Goal: Communication & Community: Ask a question

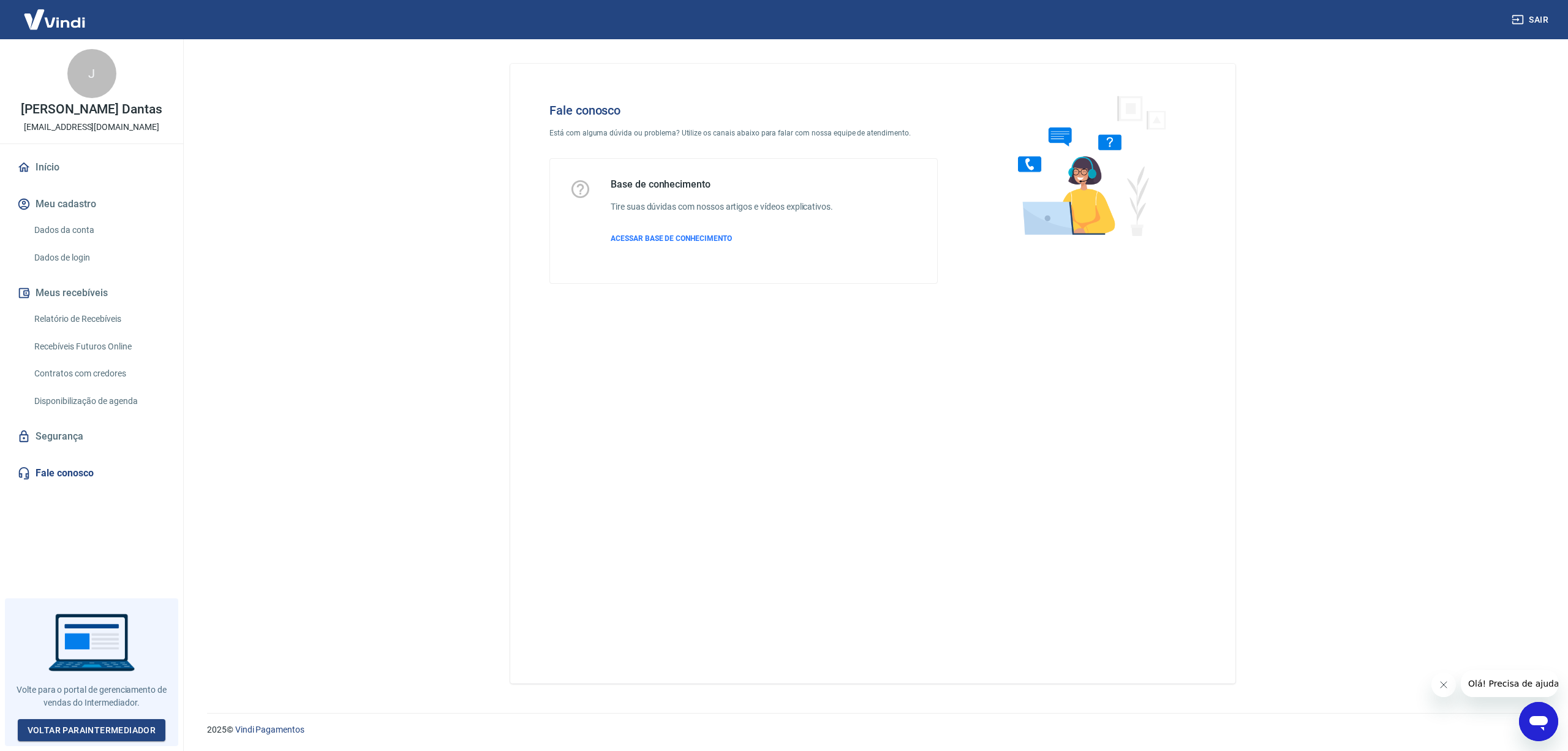
click at [1540, 717] on icon "Abrir janela de mensagens" at bounding box center [1538, 723] width 18 height 15
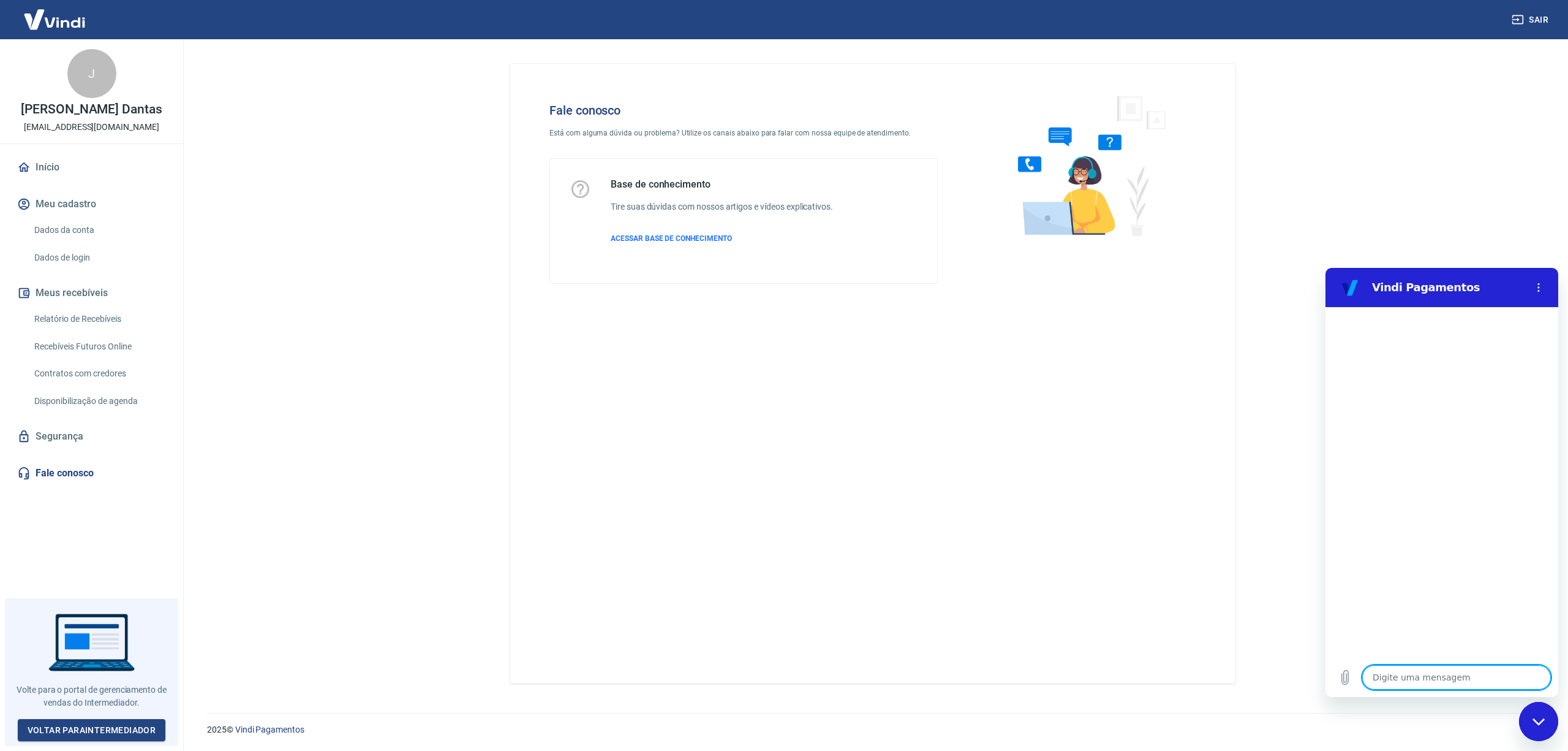
type textarea "B"
type textarea "x"
type textarea "Bo"
type textarea "x"
type textarea "Boa"
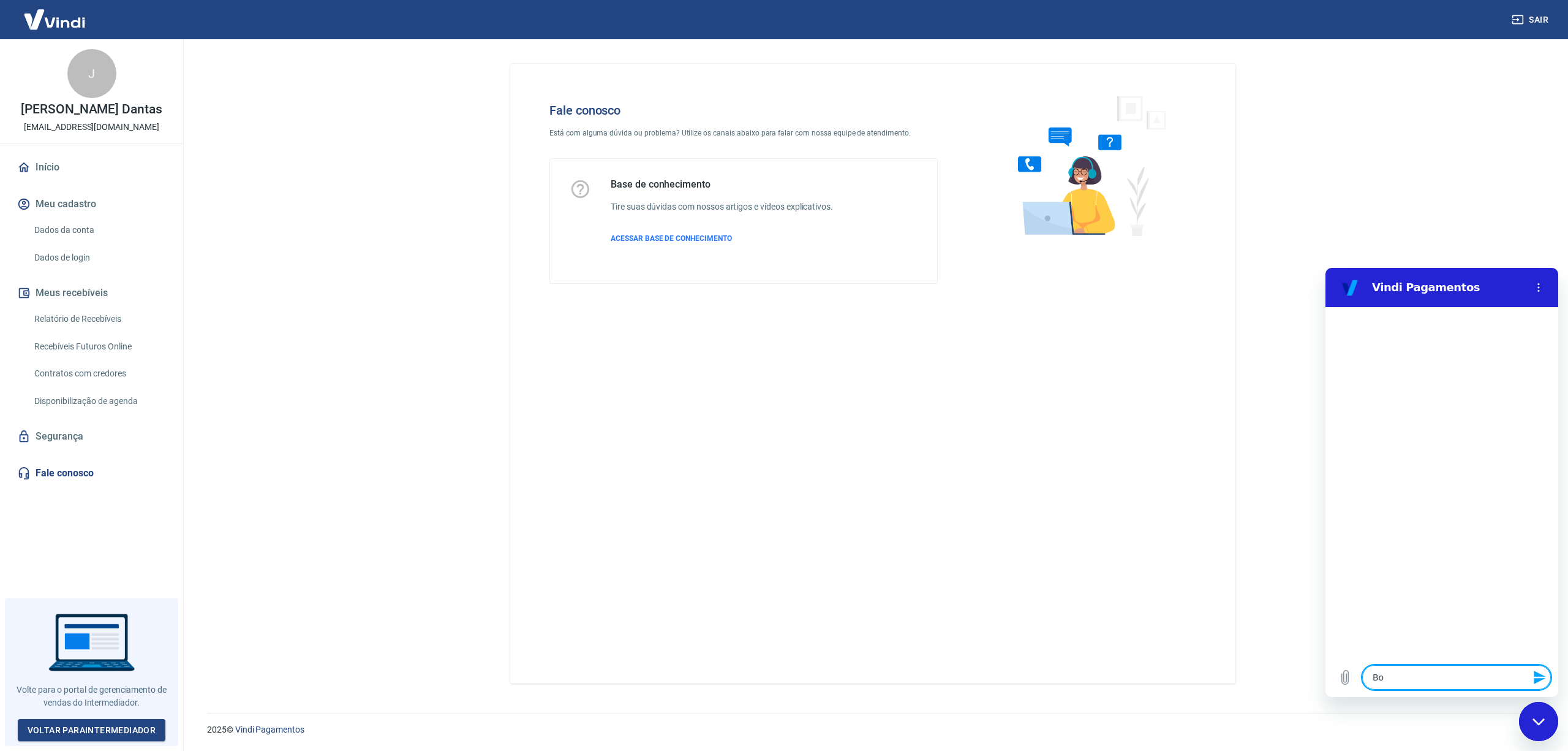
type textarea "x"
type textarea "Boa"
type textarea "x"
type textarea "Boa t"
type textarea "x"
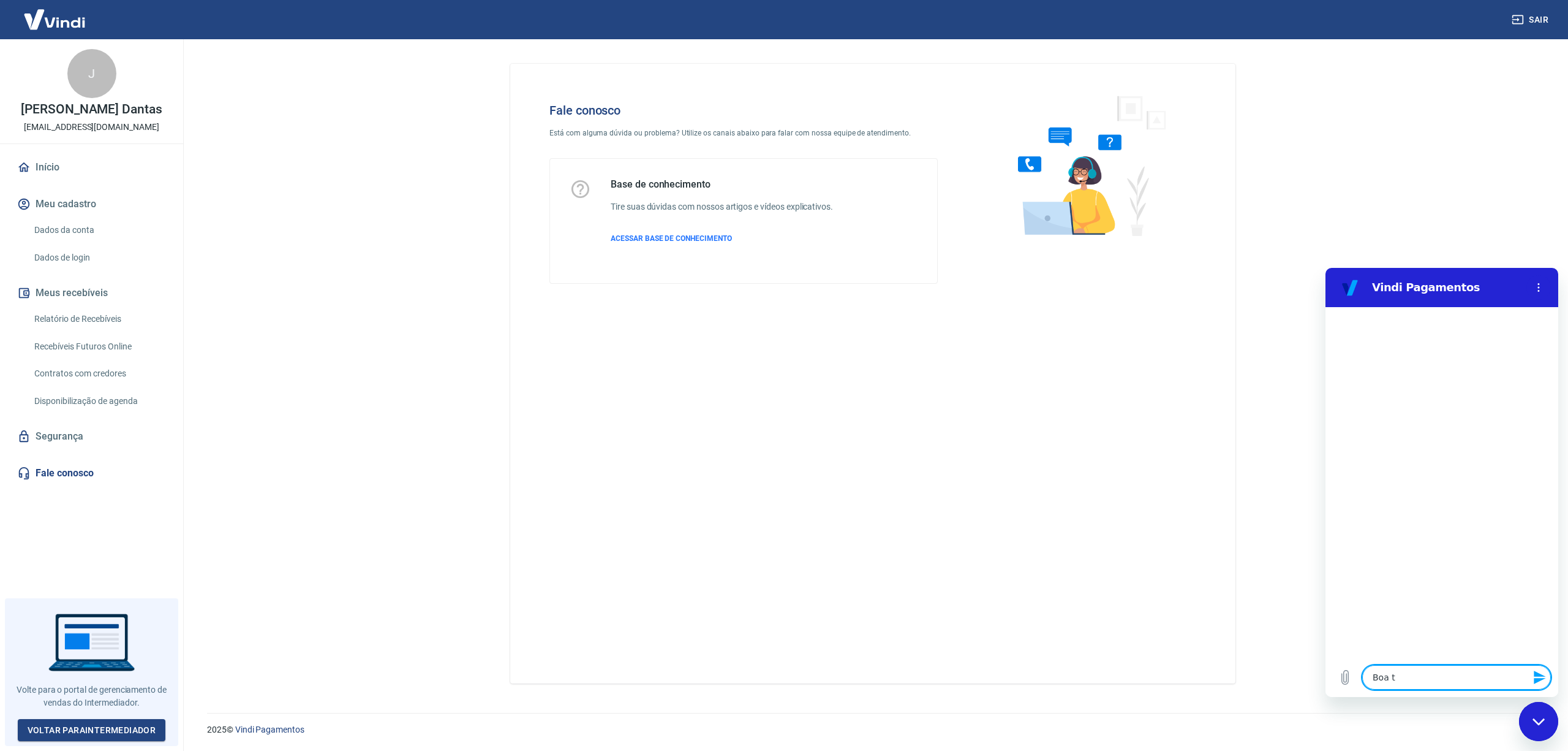
type textarea "Boa ta"
type textarea "x"
type textarea "Boa tar"
type textarea "x"
type textarea "Boa tard"
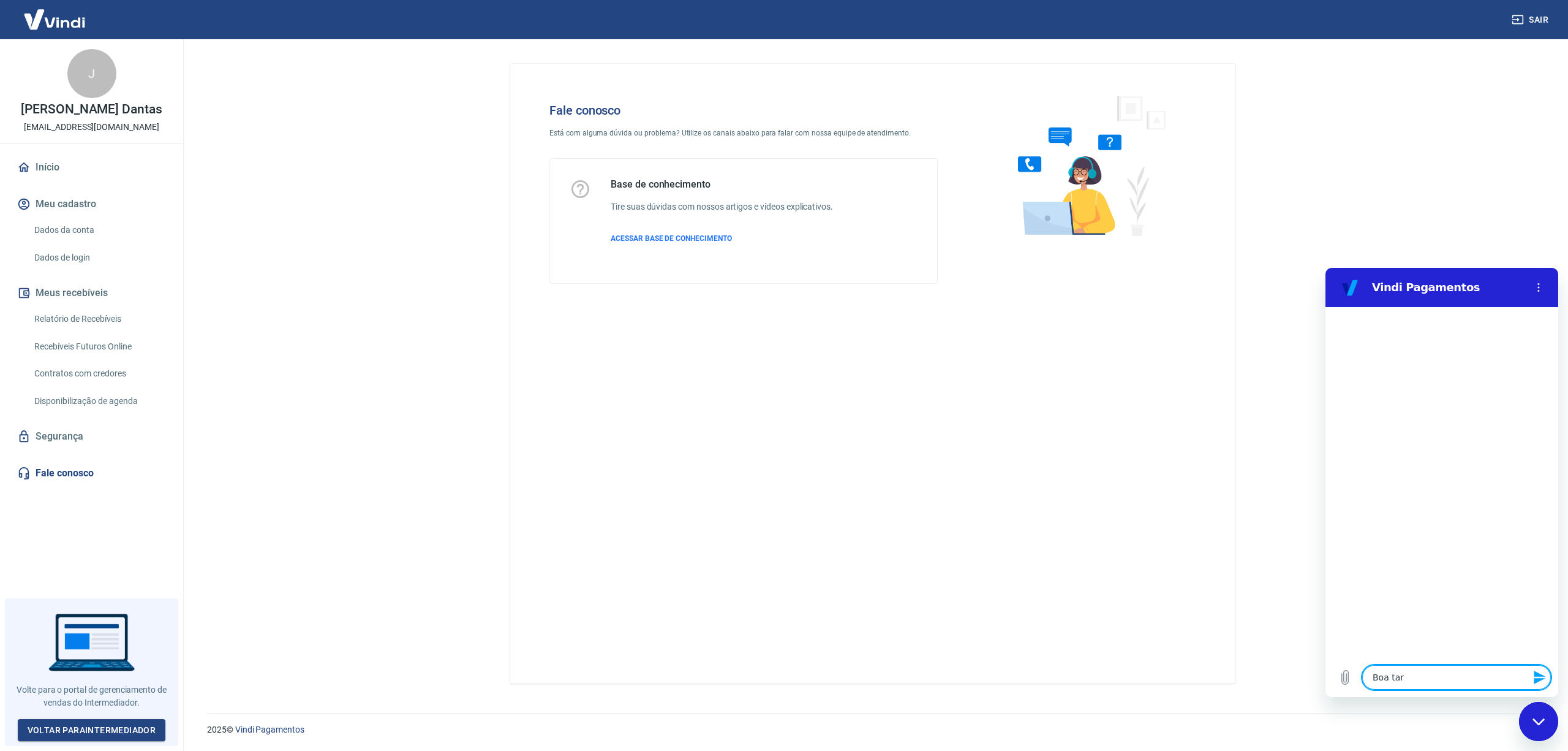
type textarea "x"
type textarea "Boa tarde"
type textarea "x"
type textarea "Boa tarde"
type textarea "x"
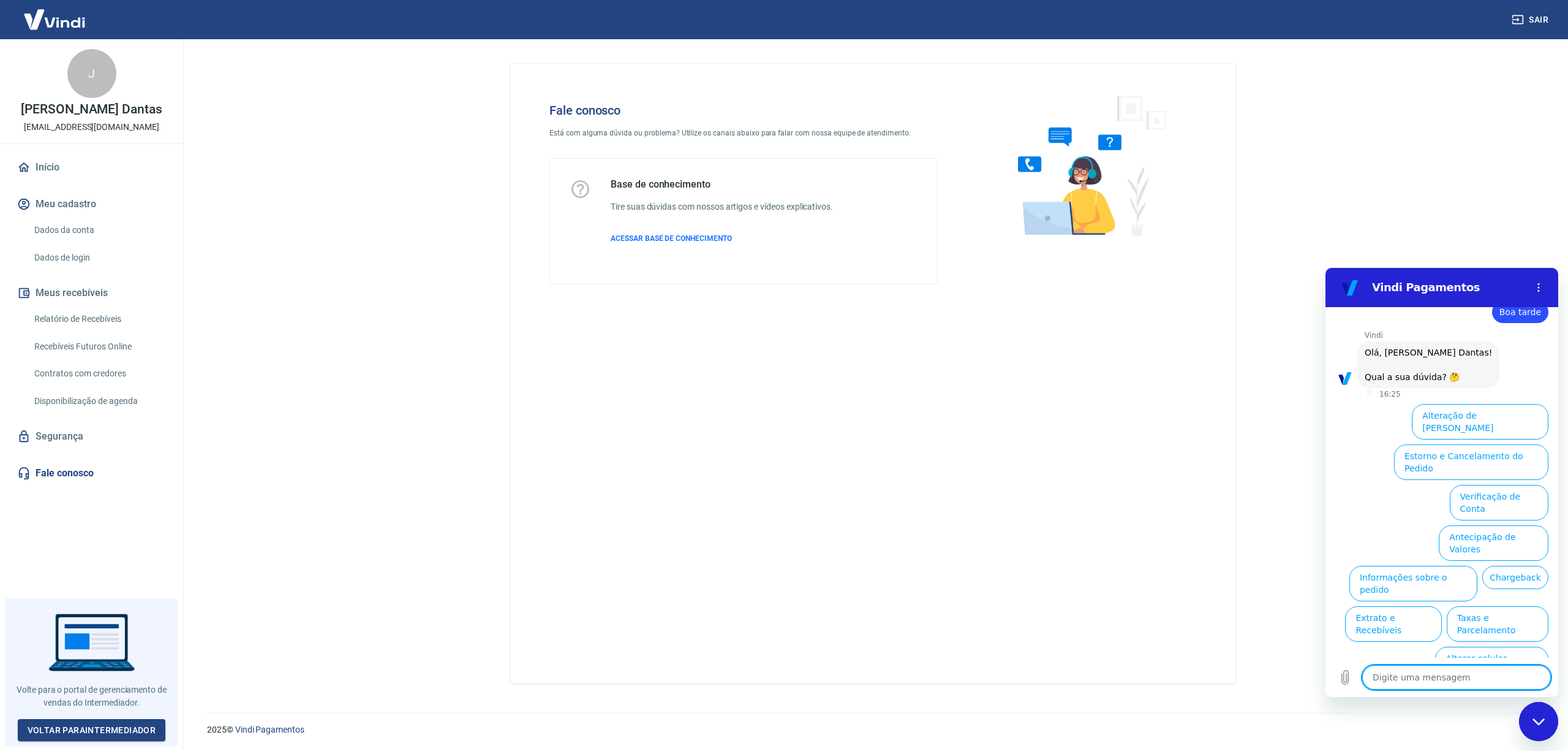
scroll to position [33, 0]
click at [1449, 680] on textarea at bounding box center [1456, 677] width 189 height 25
click at [1478, 564] on button "Informações sobre o pedido" at bounding box center [1414, 581] width 128 height 36
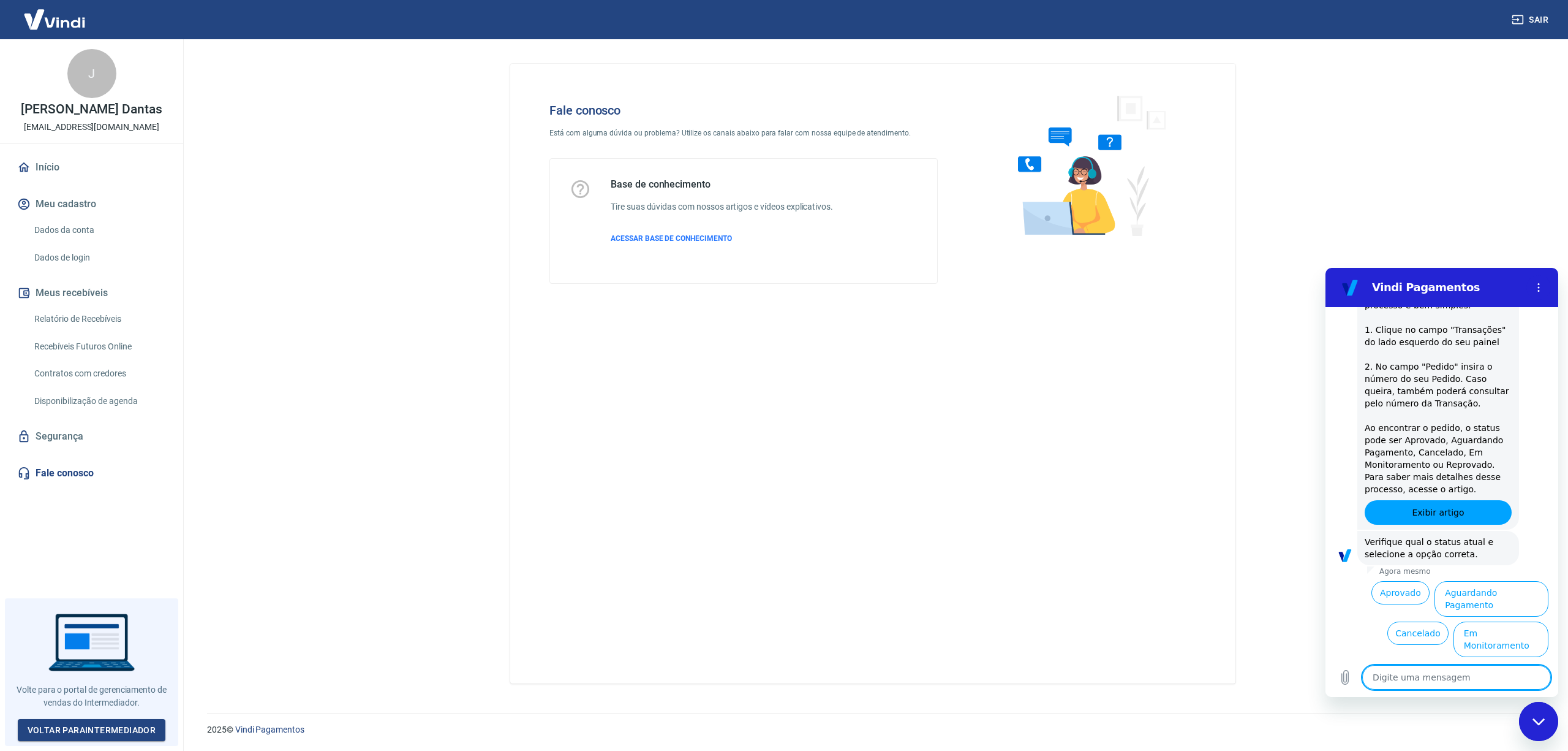
scroll to position [241, 0]
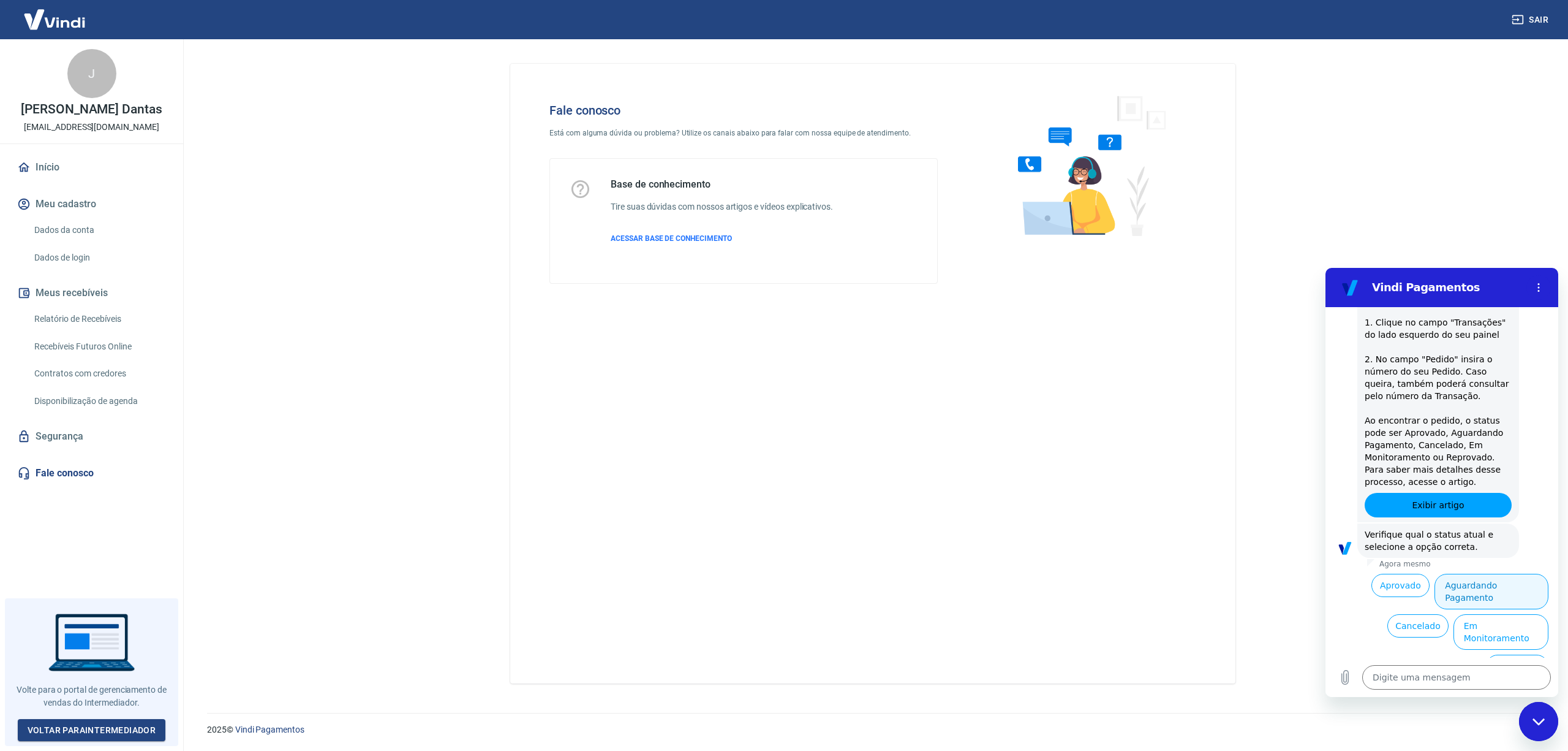
click at [1496, 586] on button "Aguardando Pagamento" at bounding box center [1492, 591] width 114 height 36
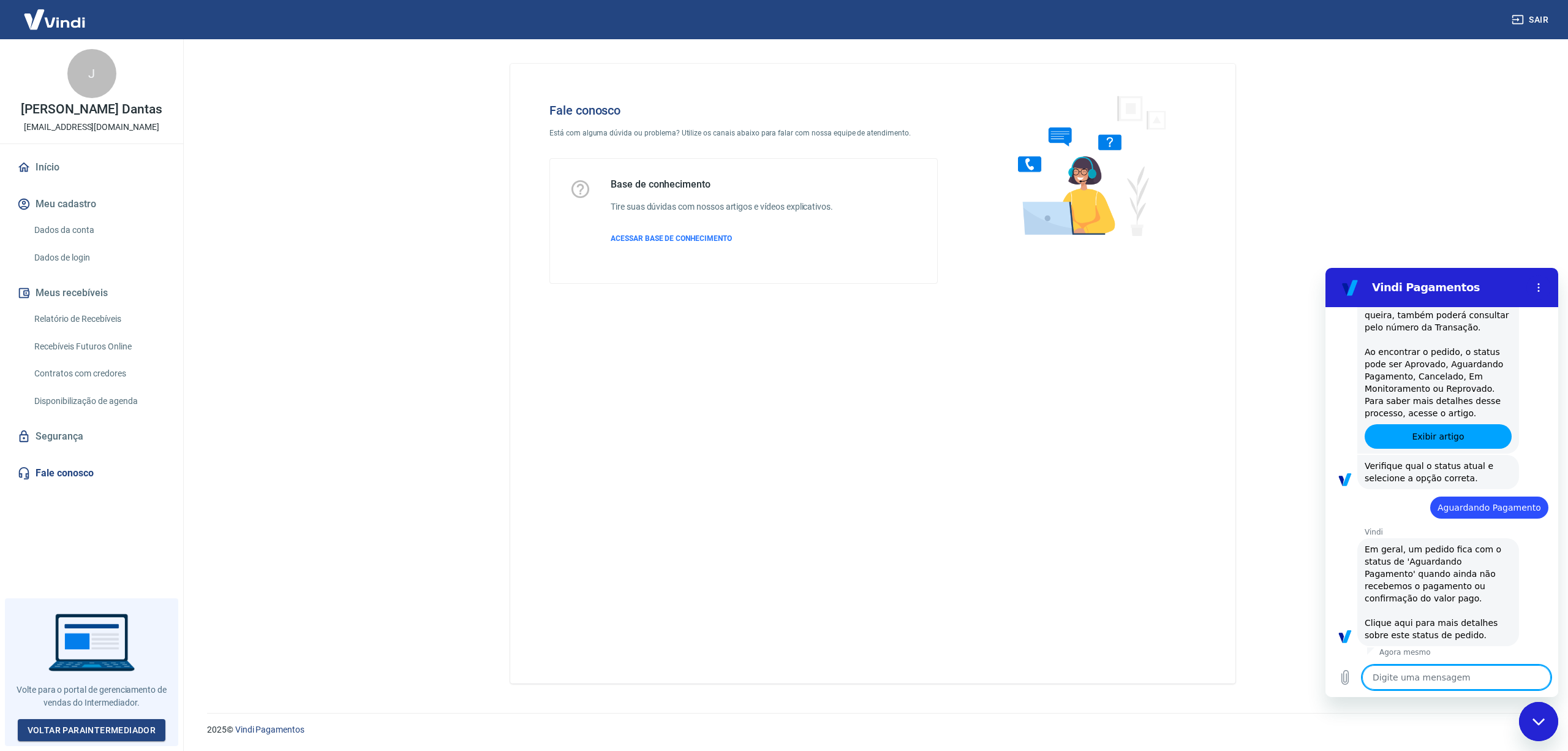
click at [1439, 674] on textarea at bounding box center [1456, 677] width 189 height 25
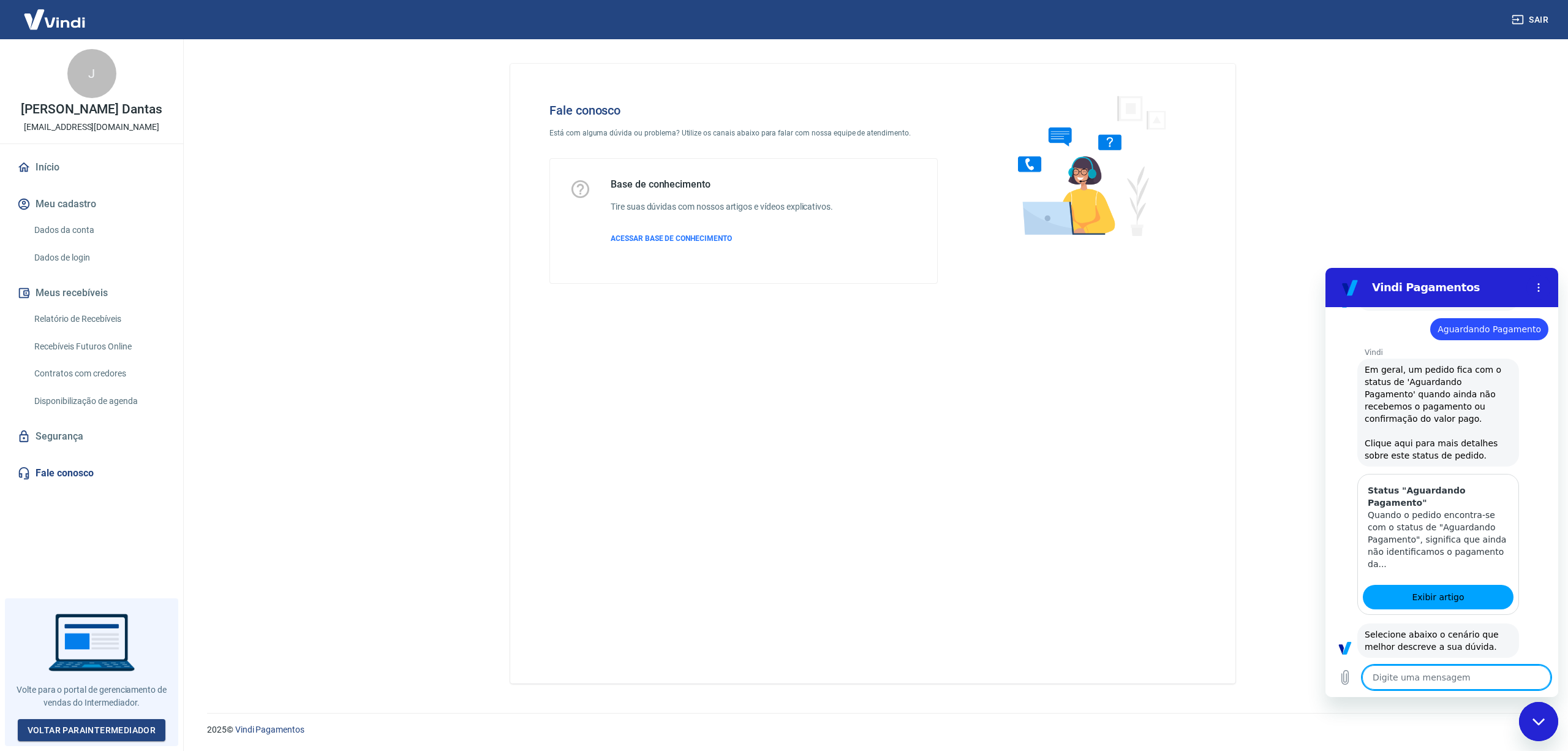
scroll to position [601, 0]
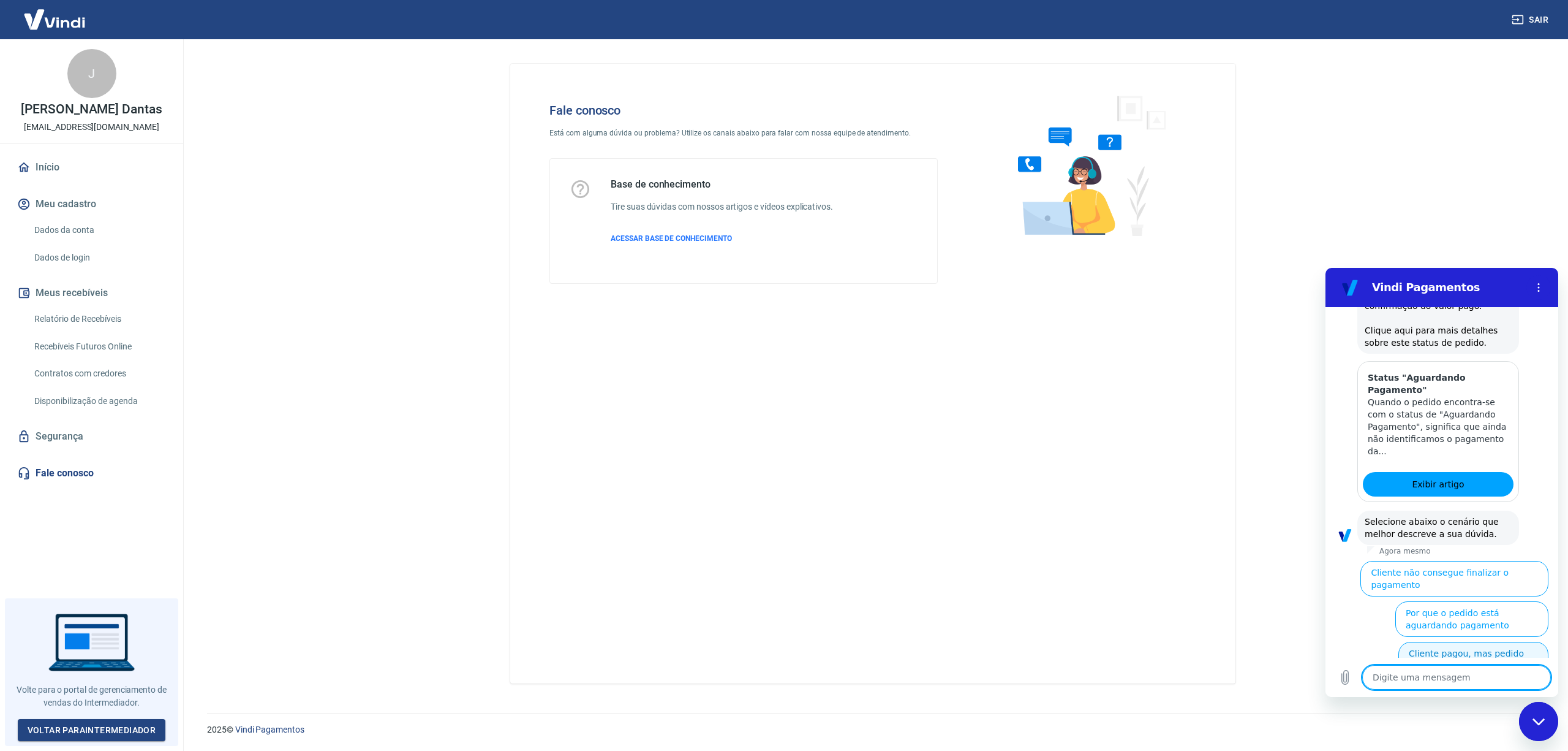
click at [1491, 642] on button "Cliente pagou, mas pedido consta 'Aguardando Pagamento'" at bounding box center [1473, 666] width 150 height 48
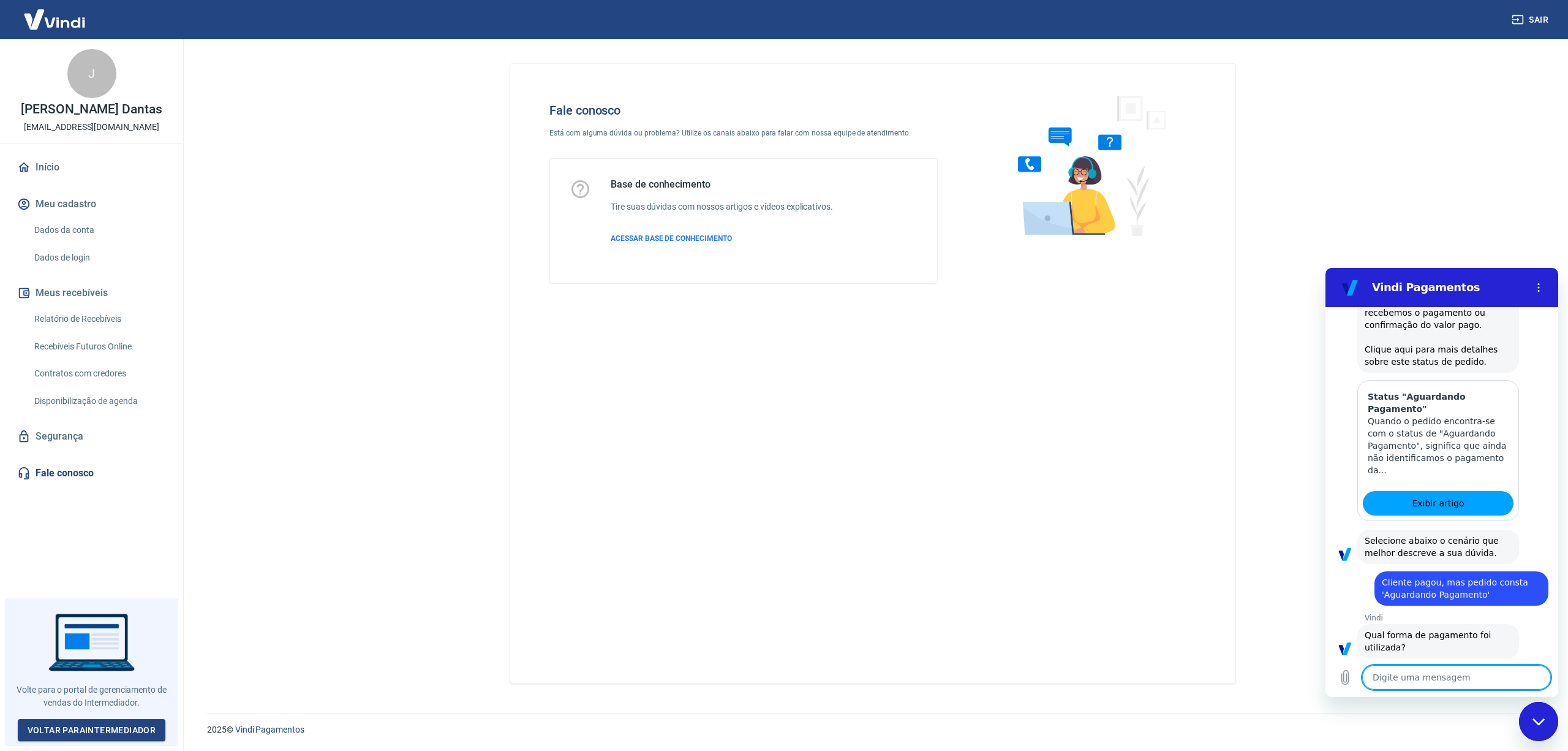
scroll to position [670, 0]
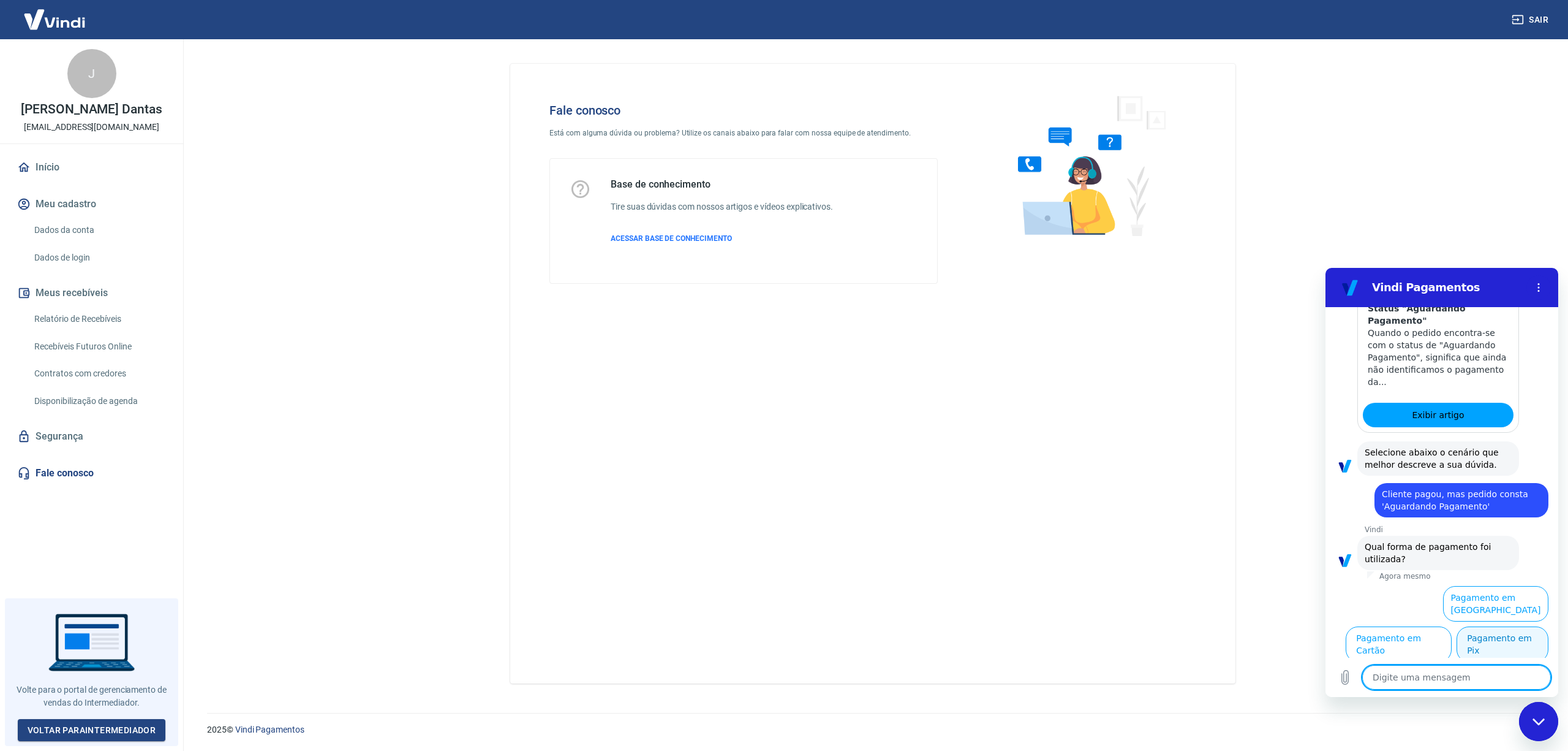
click at [1495, 644] on button "Pagamento em Pix" at bounding box center [1502, 644] width 92 height 36
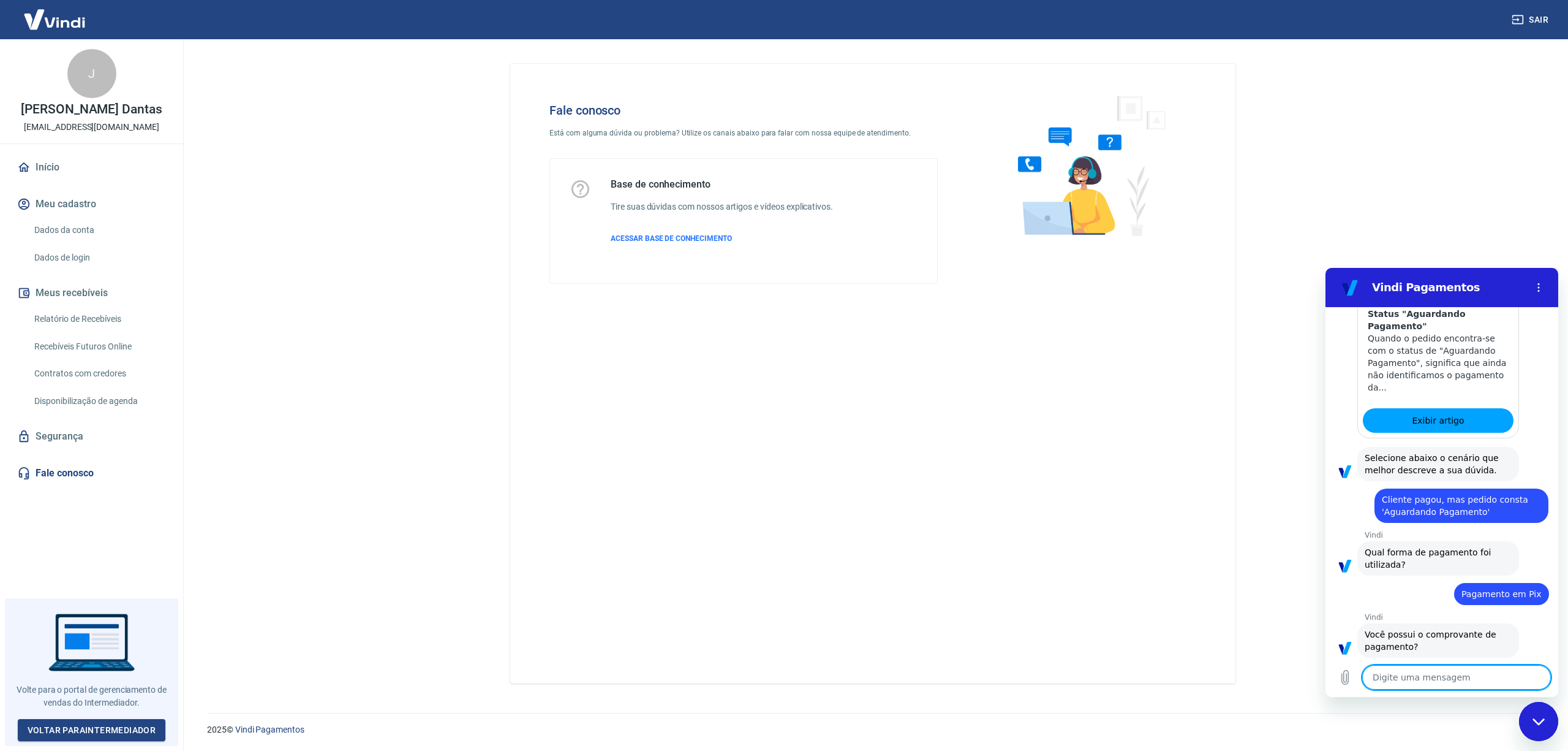
scroll to position [695, 0]
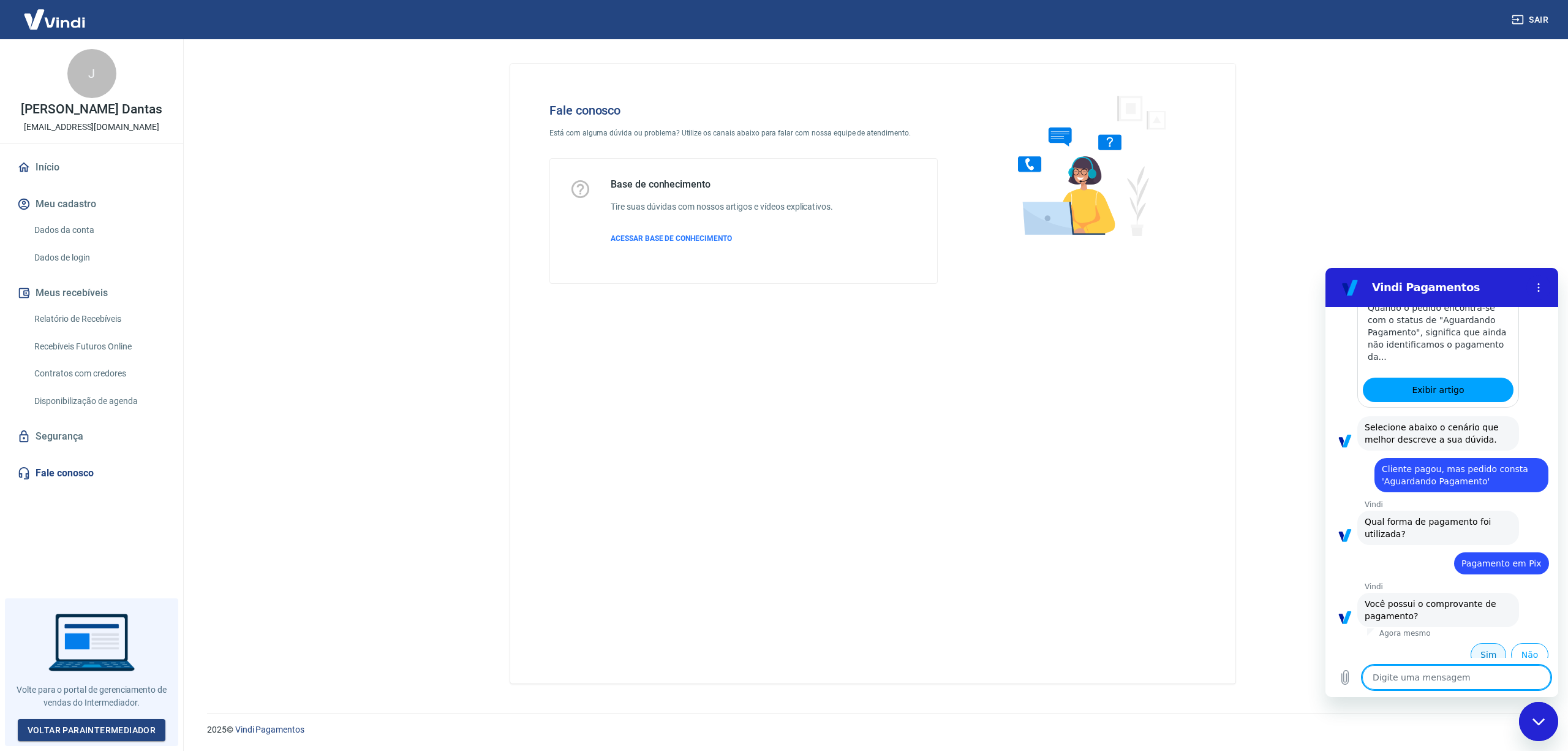
click at [1475, 643] on button "Sim" at bounding box center [1488, 655] width 36 height 23
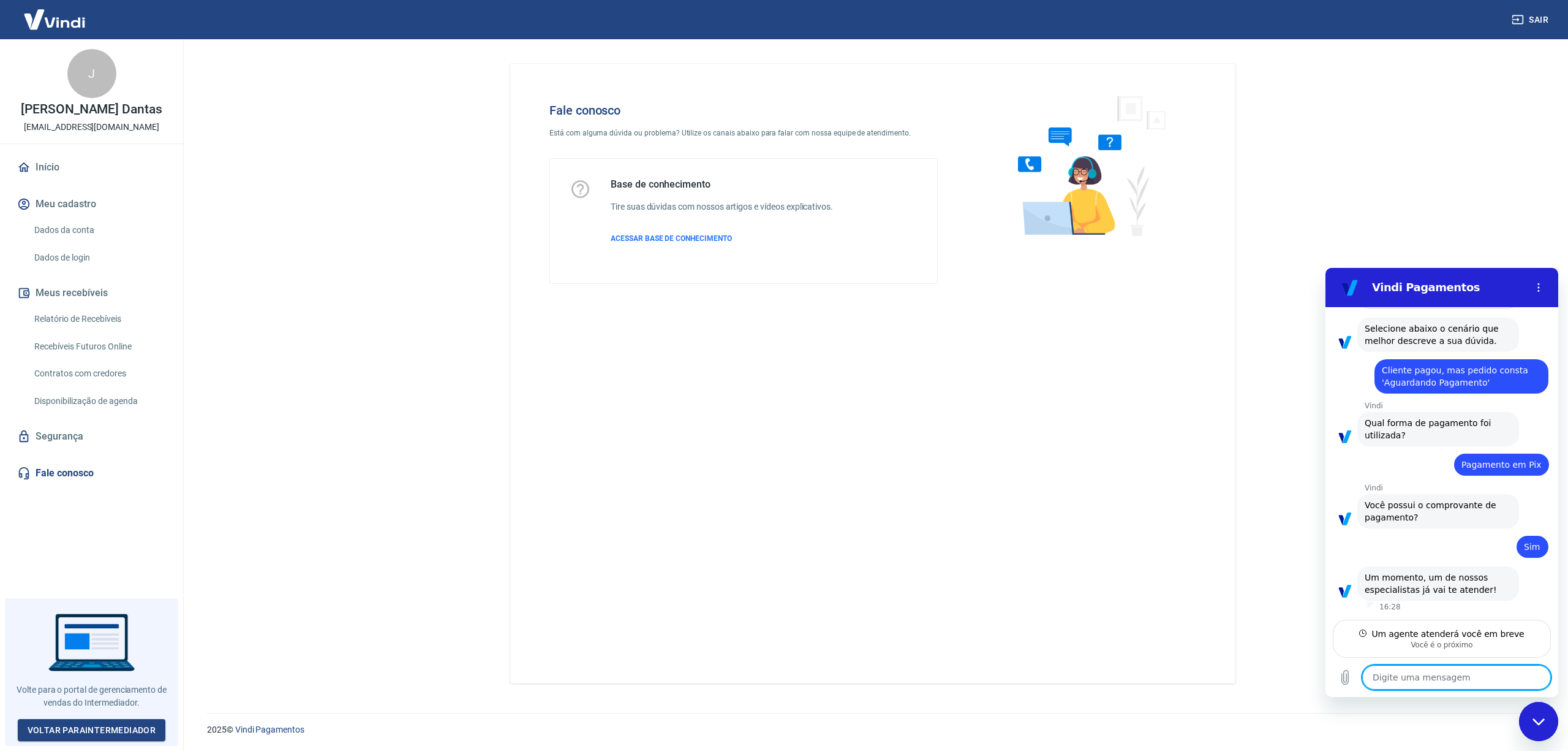
scroll to position [782, 0]
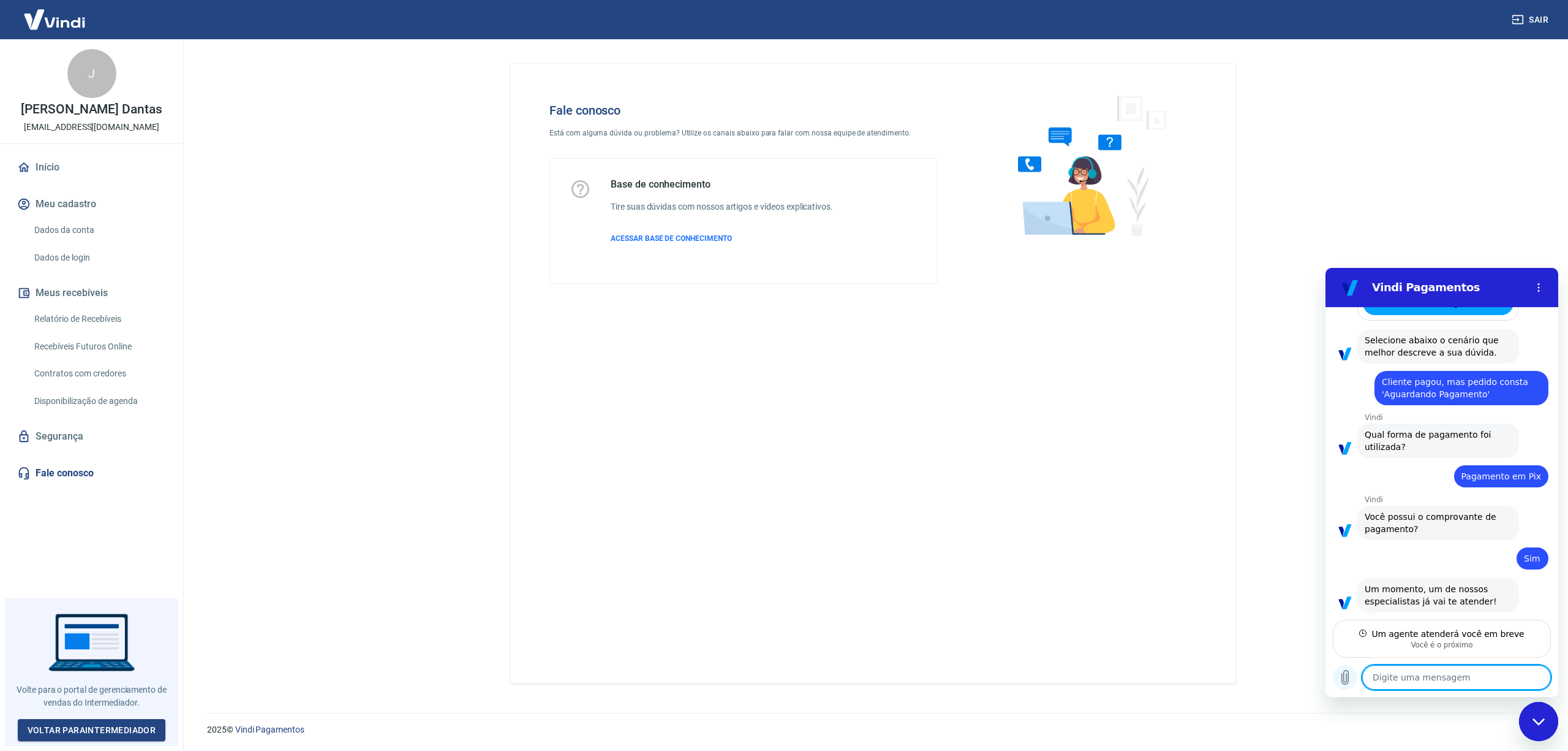
click at [1348, 675] on icon "Carregar arquivo" at bounding box center [1345, 677] width 7 height 14
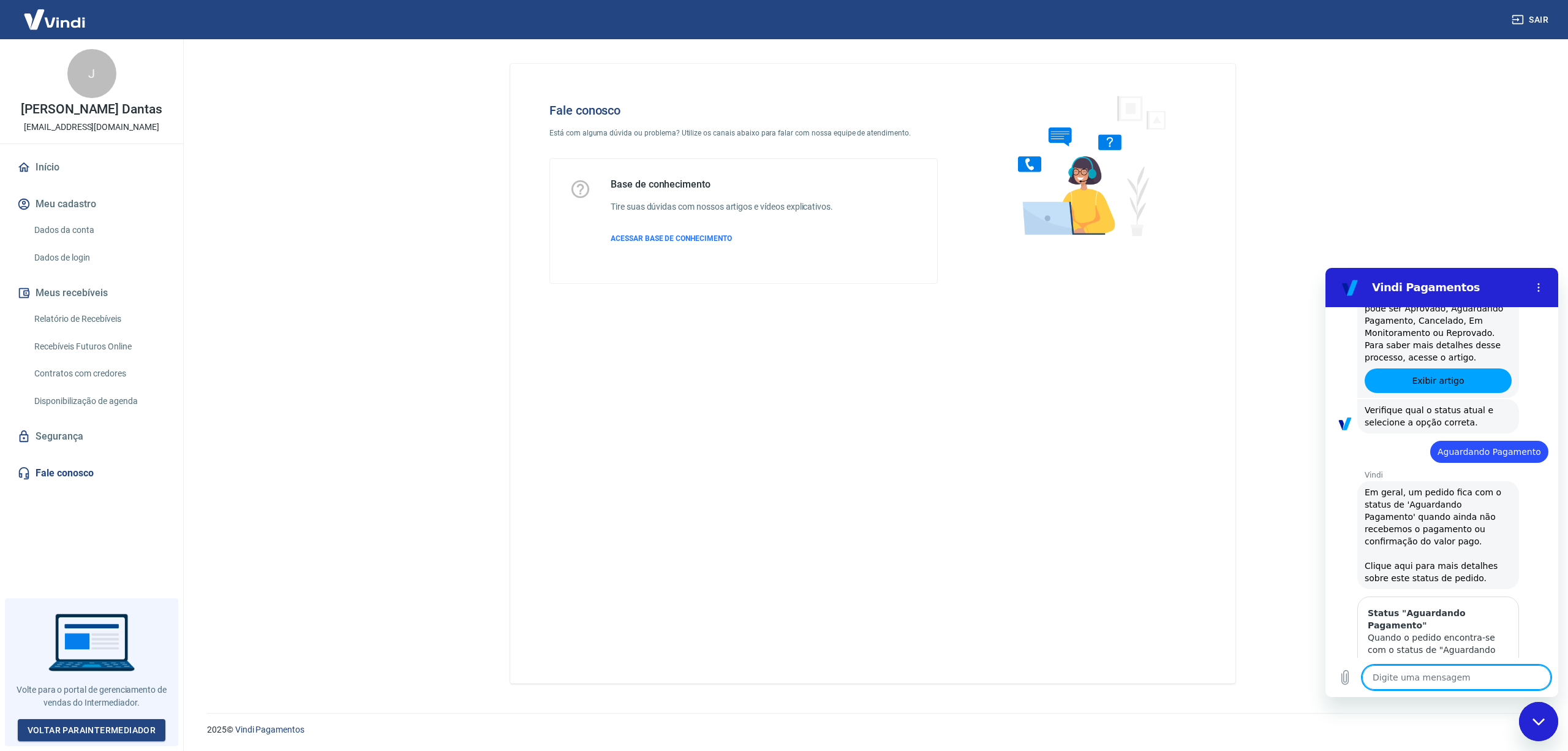
scroll to position [937, 0]
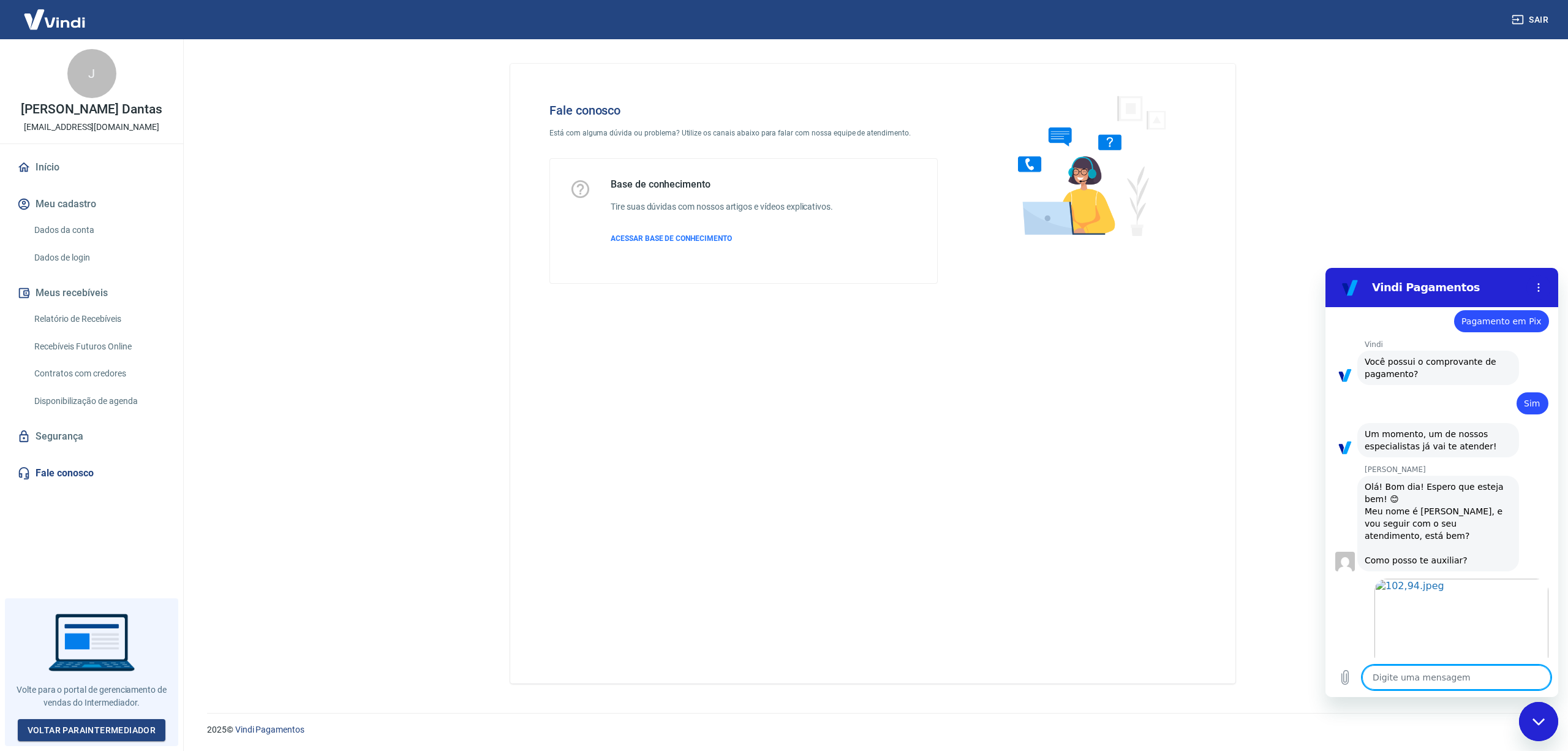
click at [1444, 675] on textarea at bounding box center [1456, 677] width 189 height 25
type textarea "x"
type textarea "pedido"
type textarea "x"
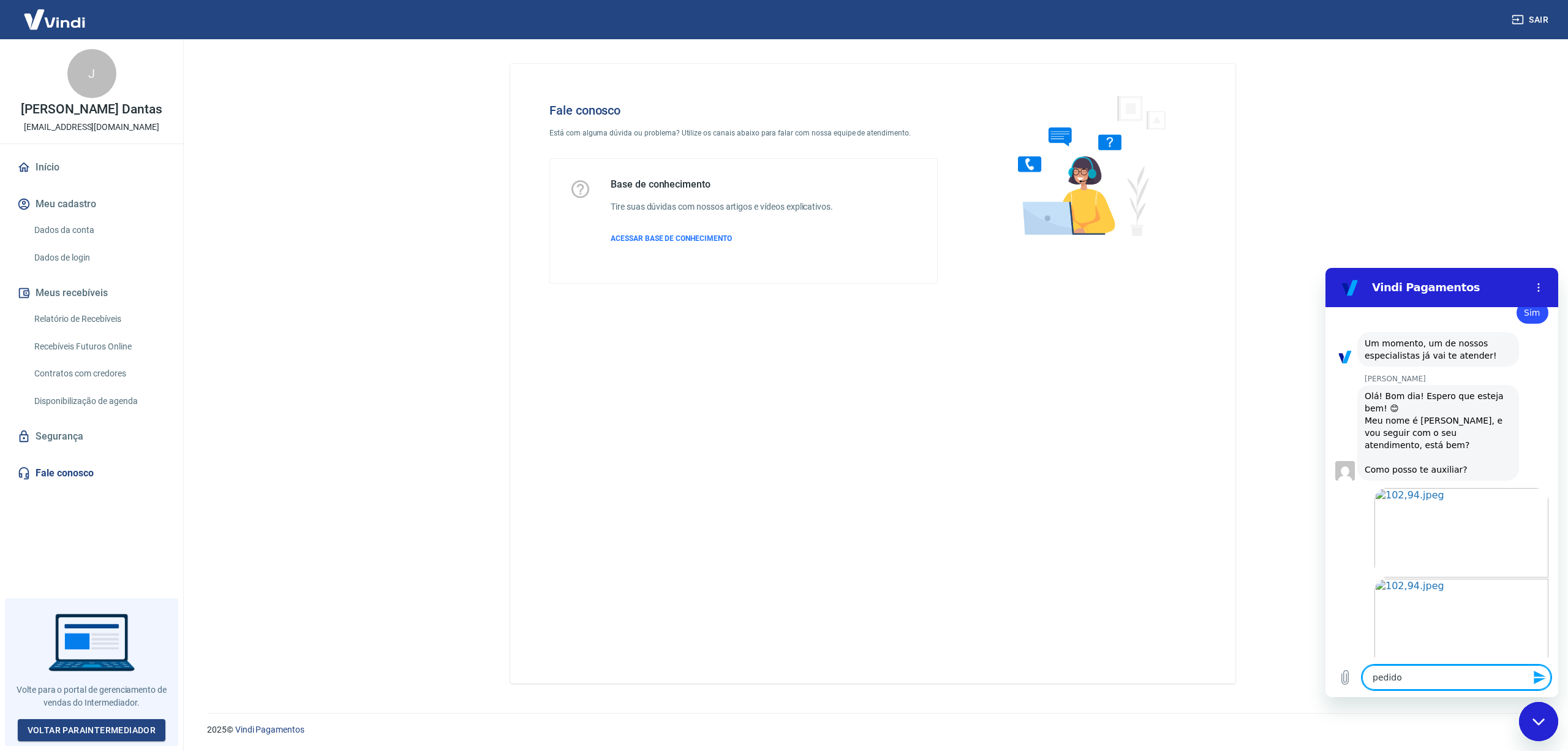
type textarea "pedido"
type textarea "x"
type textarea "pedido 4"
type textarea "x"
type textarea "pedido 48"
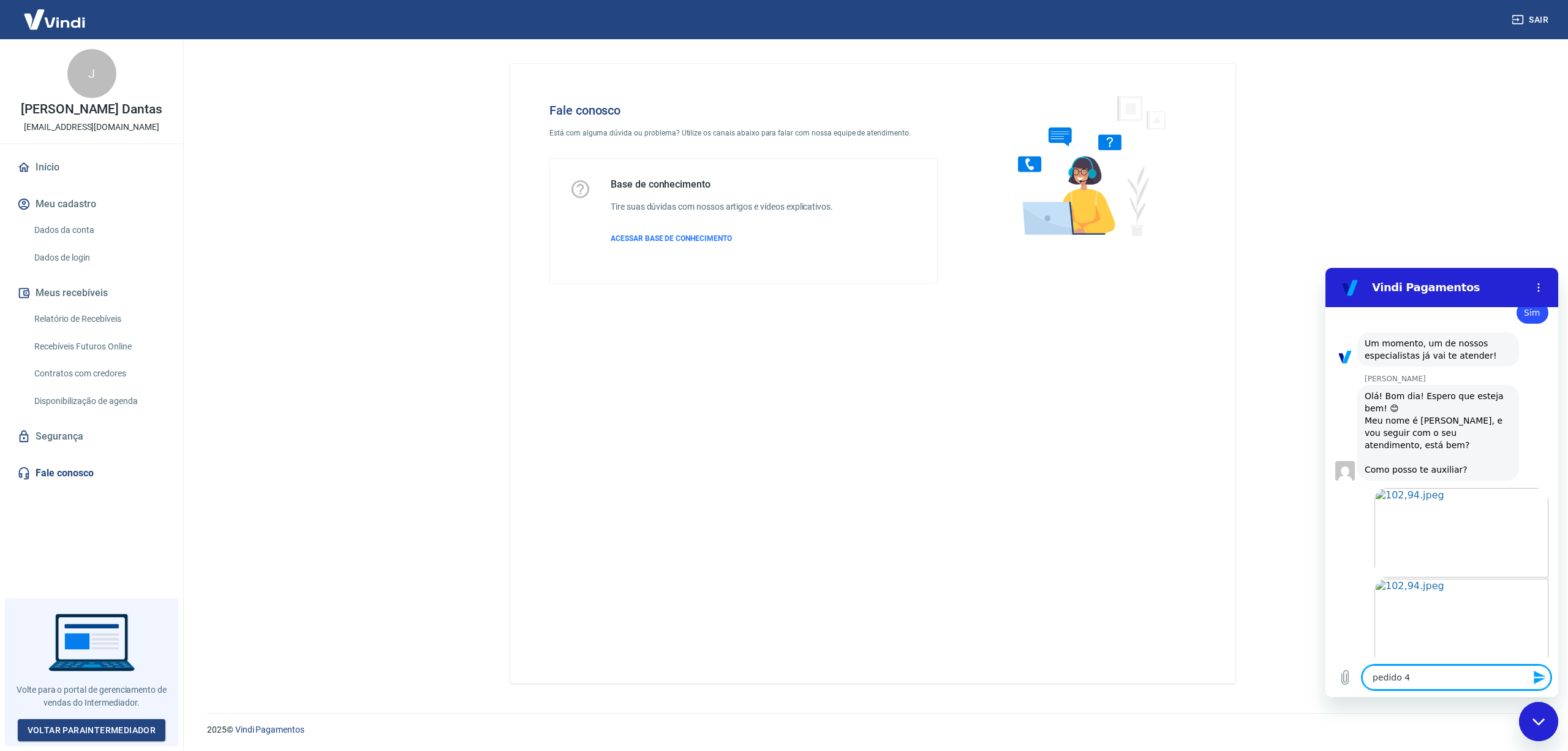
type textarea "x"
type textarea "pedido 488"
type textarea "x"
type textarea "pedido 4886"
type textarea "x"
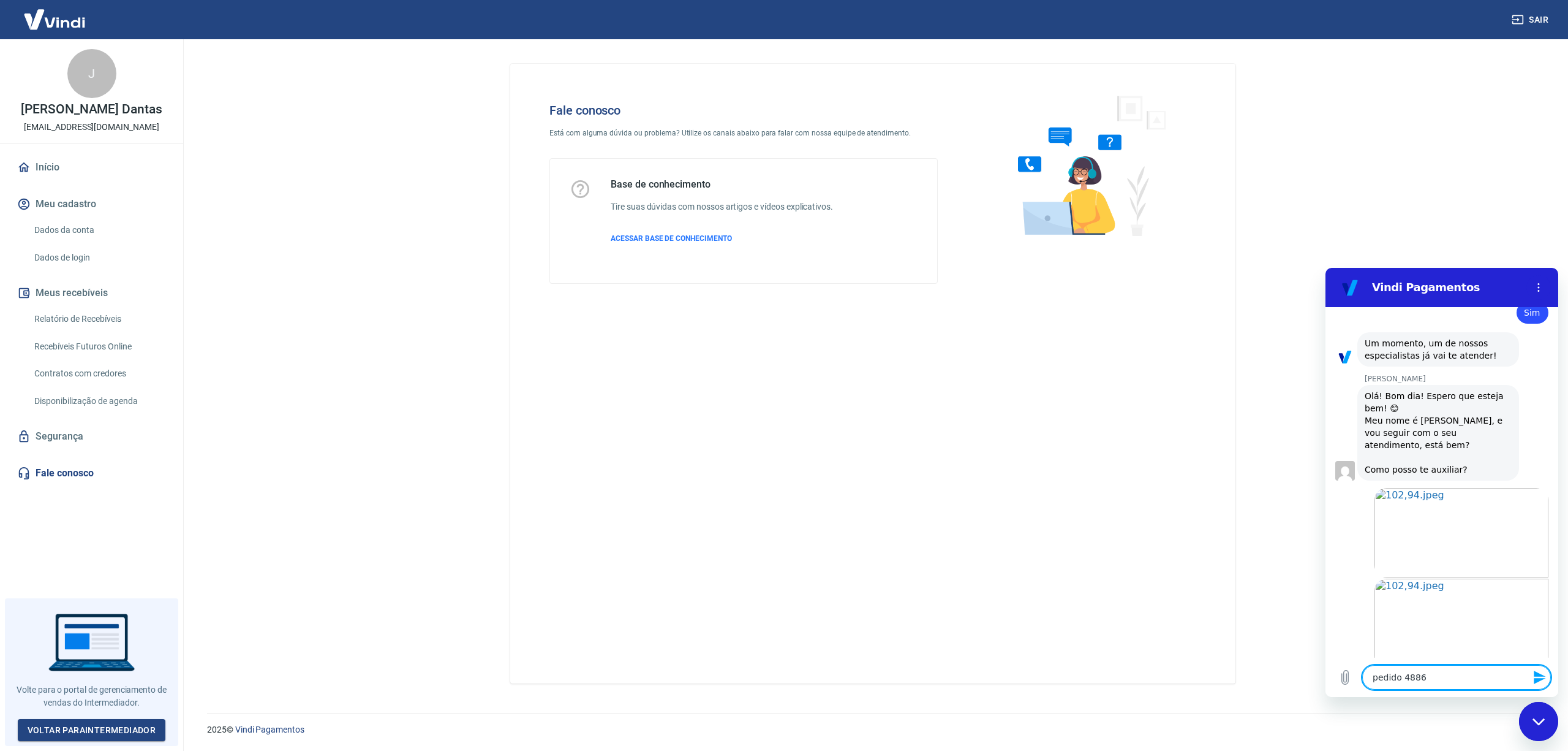
type textarea "pedido 48864"
type textarea "x"
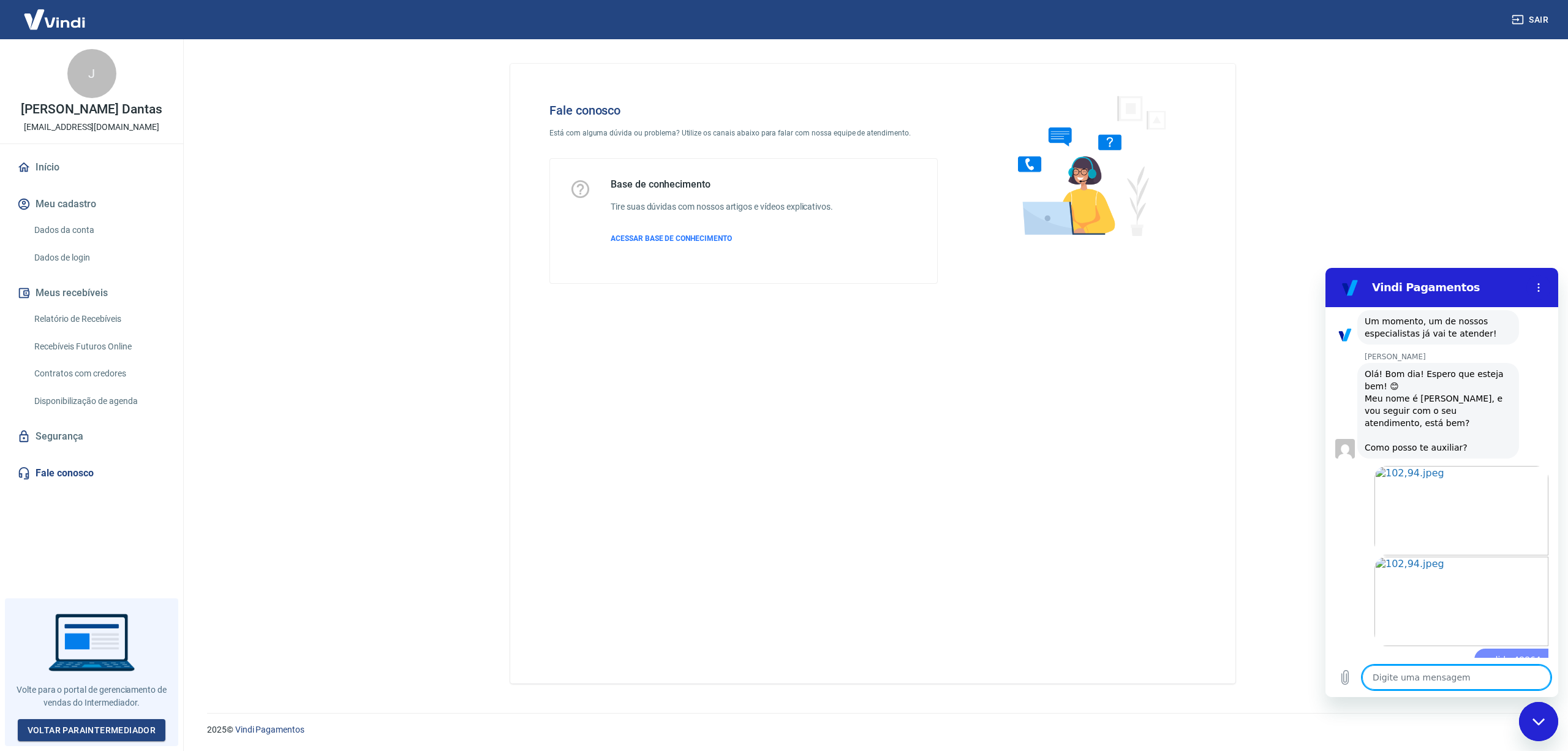
type textarea "x"
type textarea "c"
type textarea "x"
type textarea "cl"
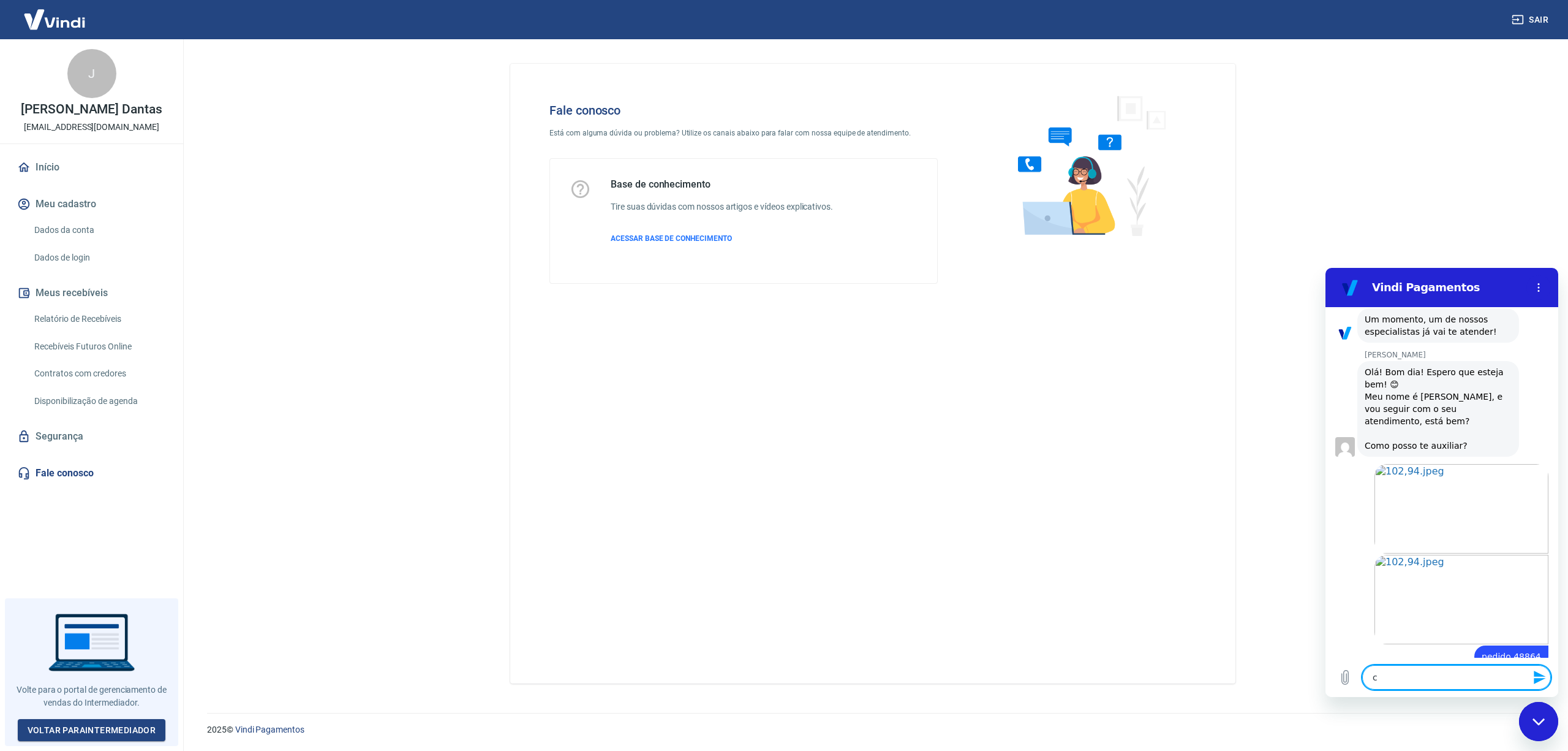
type textarea "x"
type textarea "cli"
type textarea "x"
type textarea "clie"
type textarea "x"
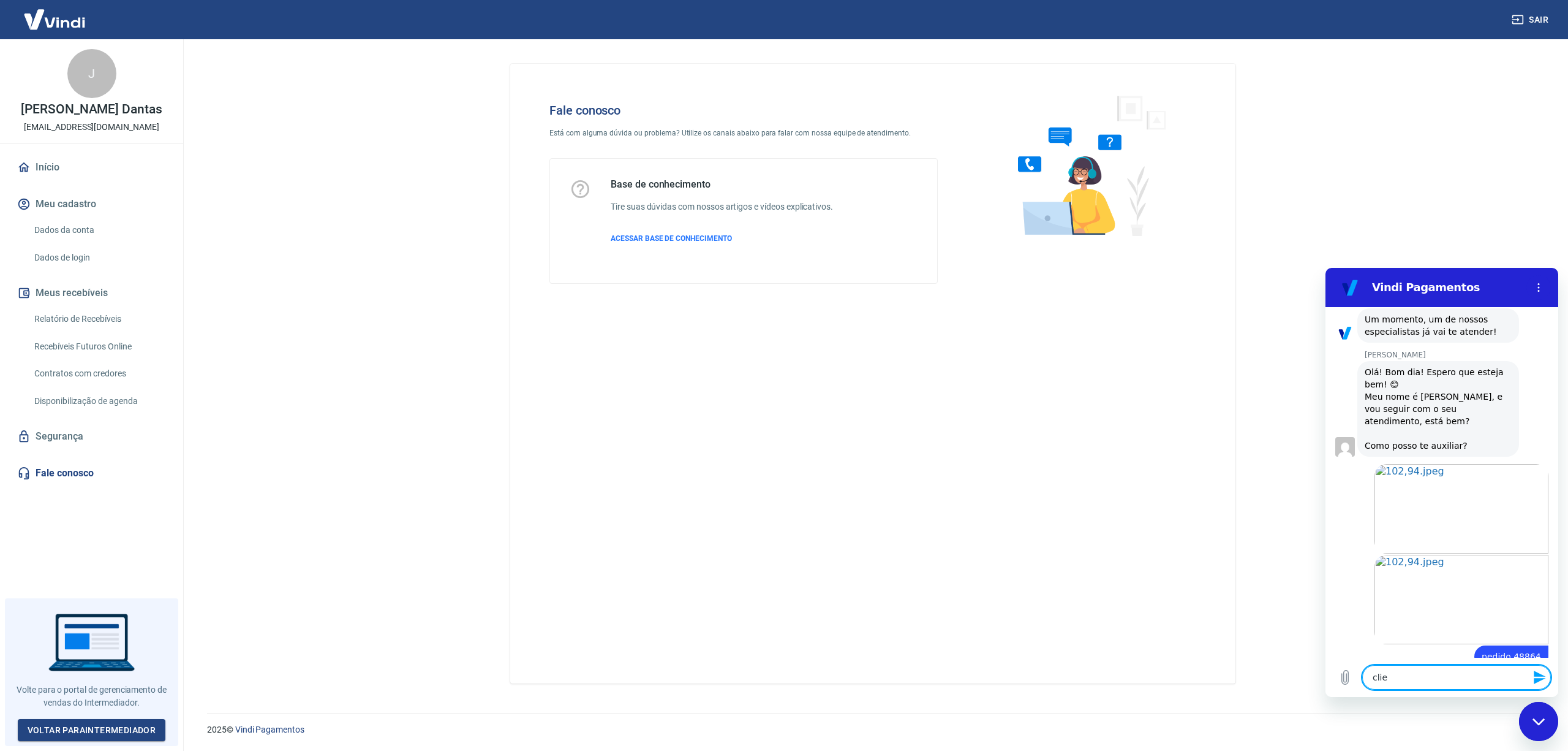
type textarea "clien"
type textarea "x"
type textarea "client"
type textarea "x"
type textarea "cliente"
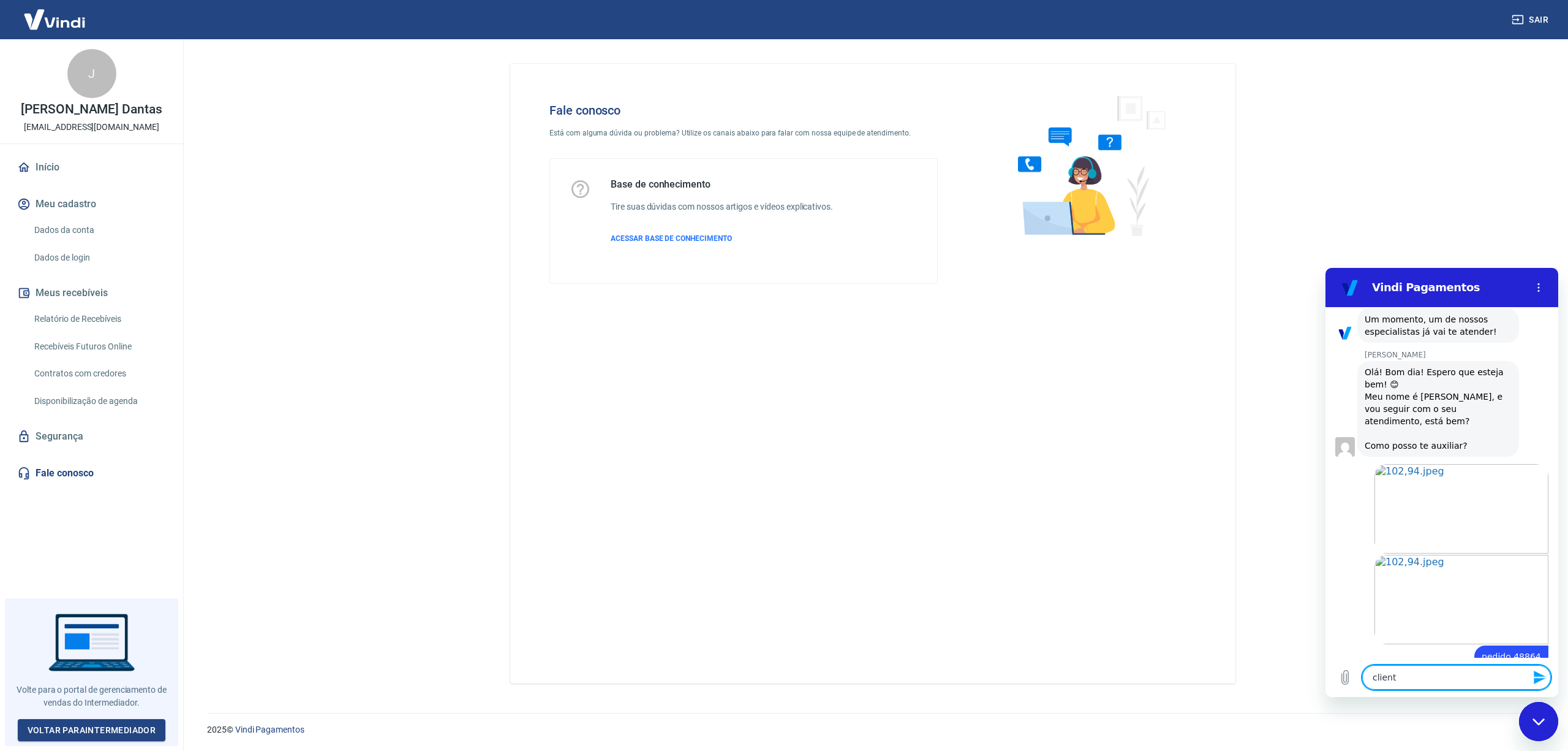
type textarea "x"
type textarea "cliente"
type textarea "x"
type textarea "cliente p"
type textarea "x"
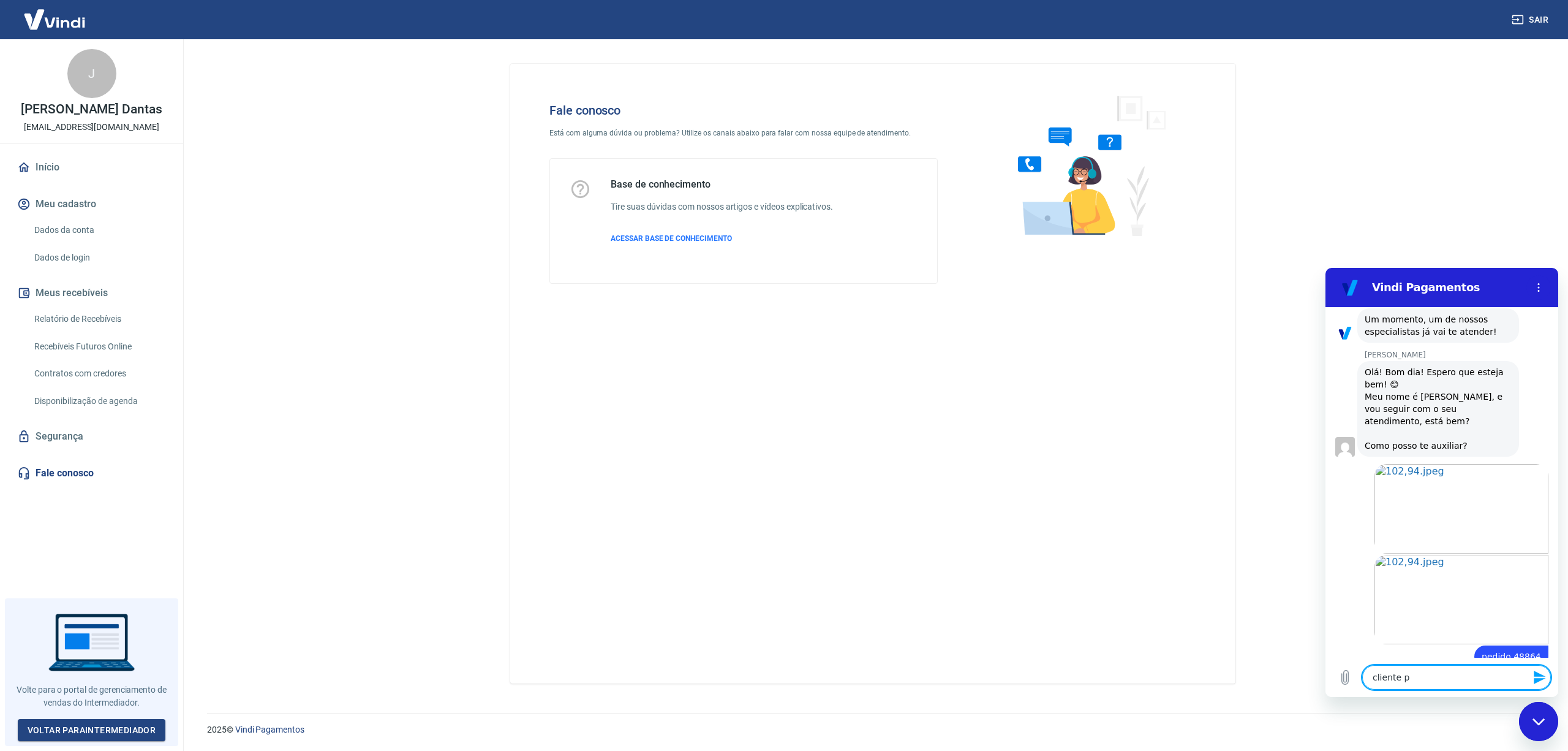
type textarea "cliente pa"
type textarea "x"
type textarea "cliente pag"
type textarea "x"
type textarea "cliente pago"
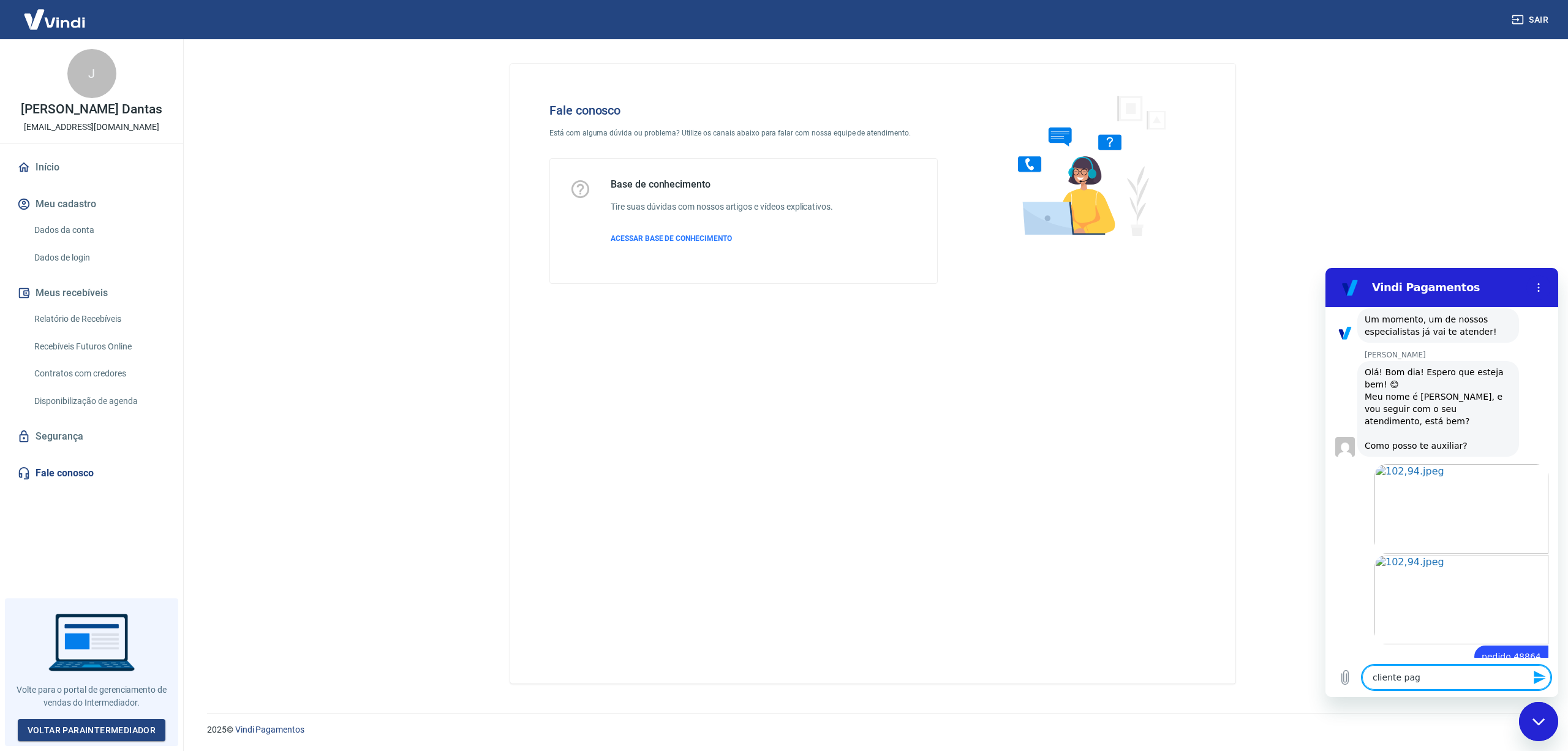
type textarea "x"
type textarea "cliente pagou"
type textarea "x"
type textarea "cliente pagou"
type textarea "x"
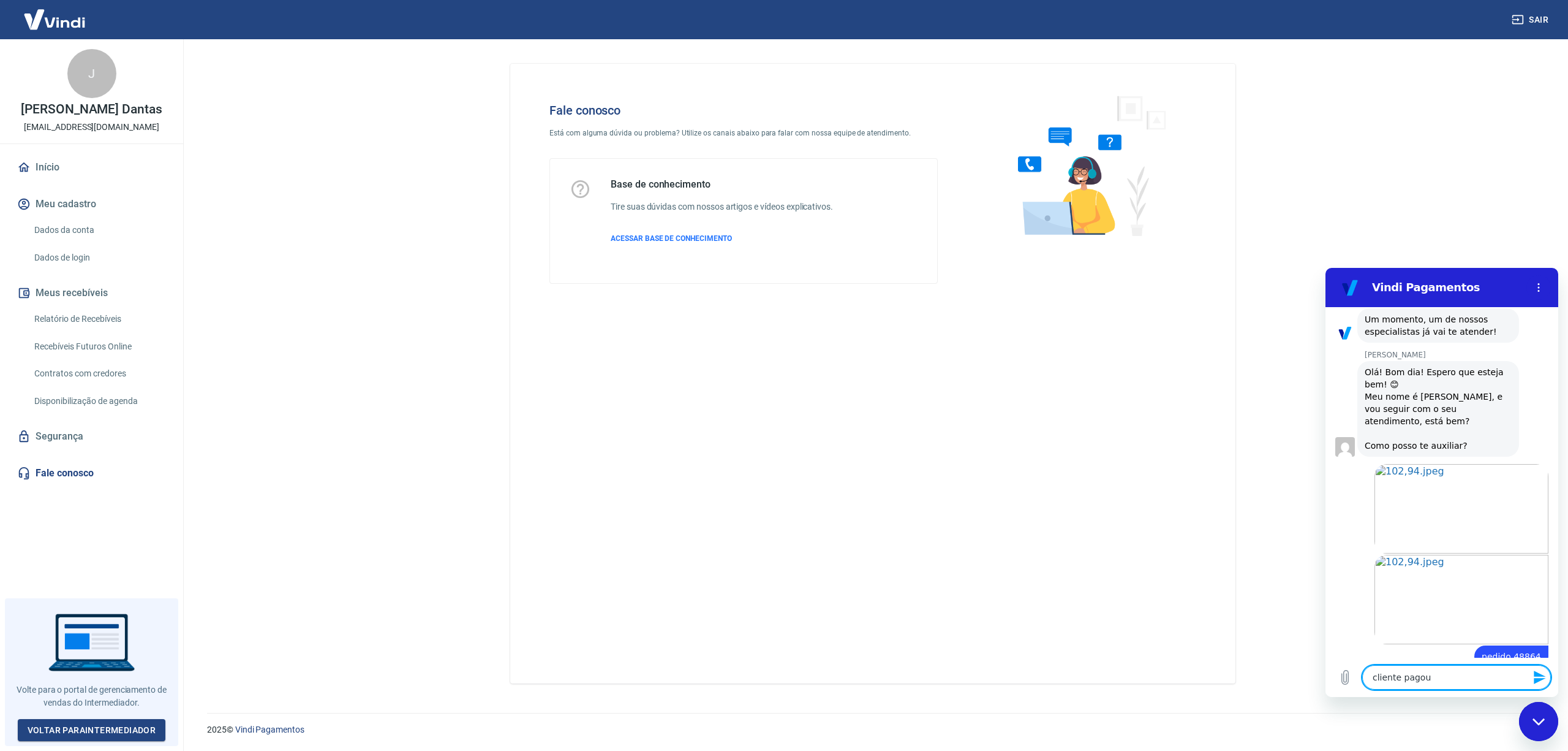
type textarea "cliente pagou e"
type textarea "x"
type textarea "cliente pagou e"
type textarea "x"
type textarea "cliente pagou e c"
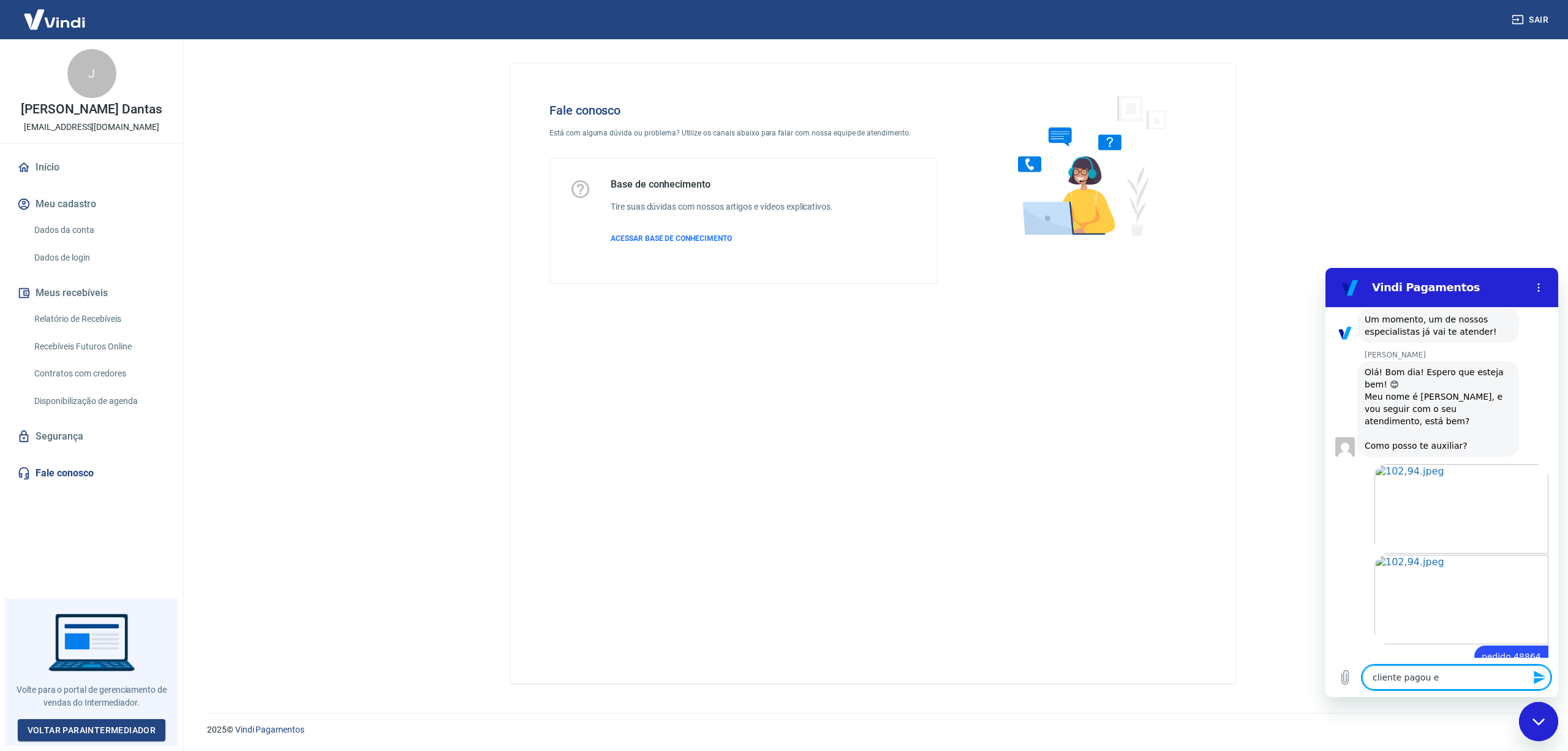
type textarea "x"
type textarea "cliente pagou e co"
type textarea "x"
type textarea "cliente pagou e con"
type textarea "x"
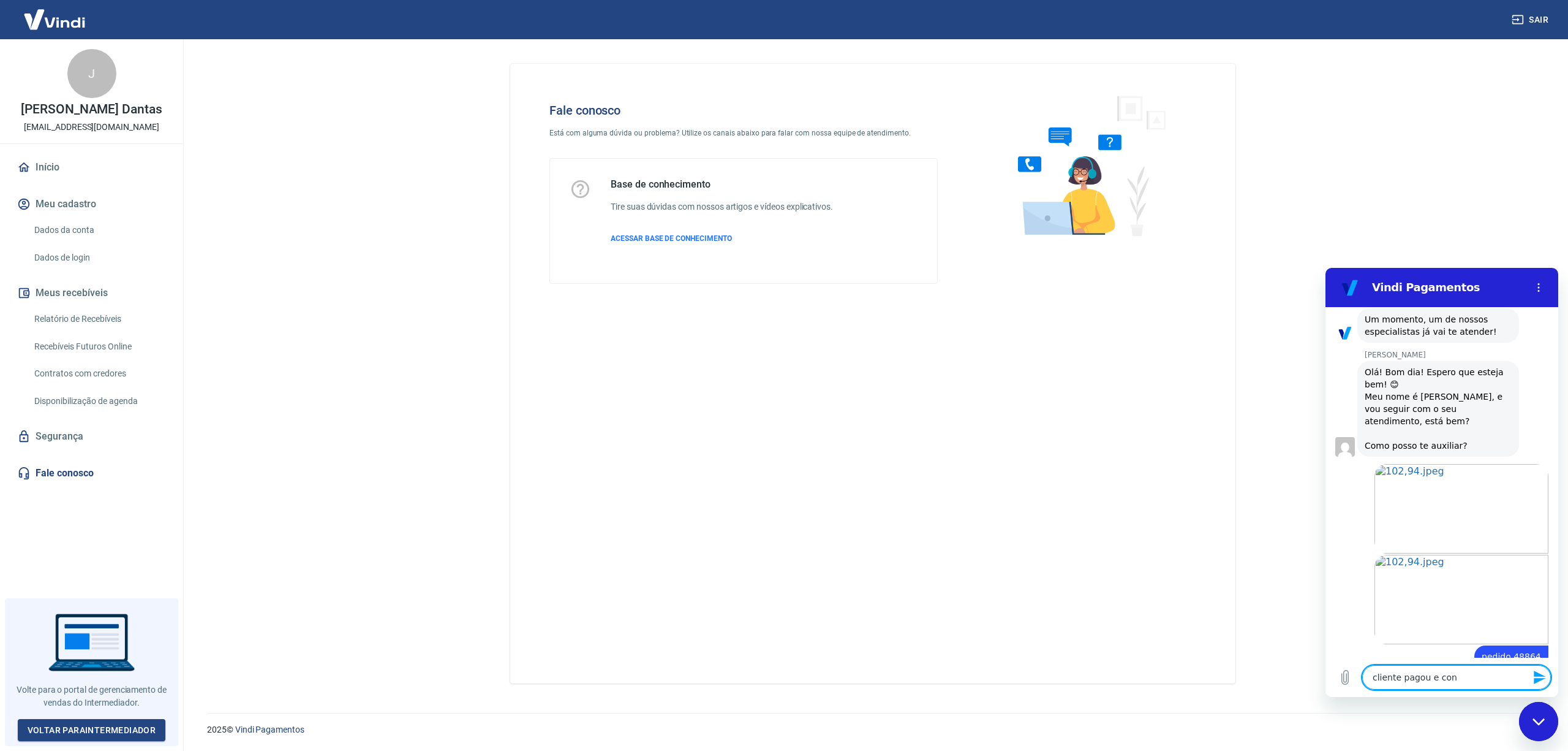
type textarea "cliente pagou e cons"
type textarea "x"
type textarea "cliente pagou e const"
type textarea "x"
type textarea "cliente pagou e consta"
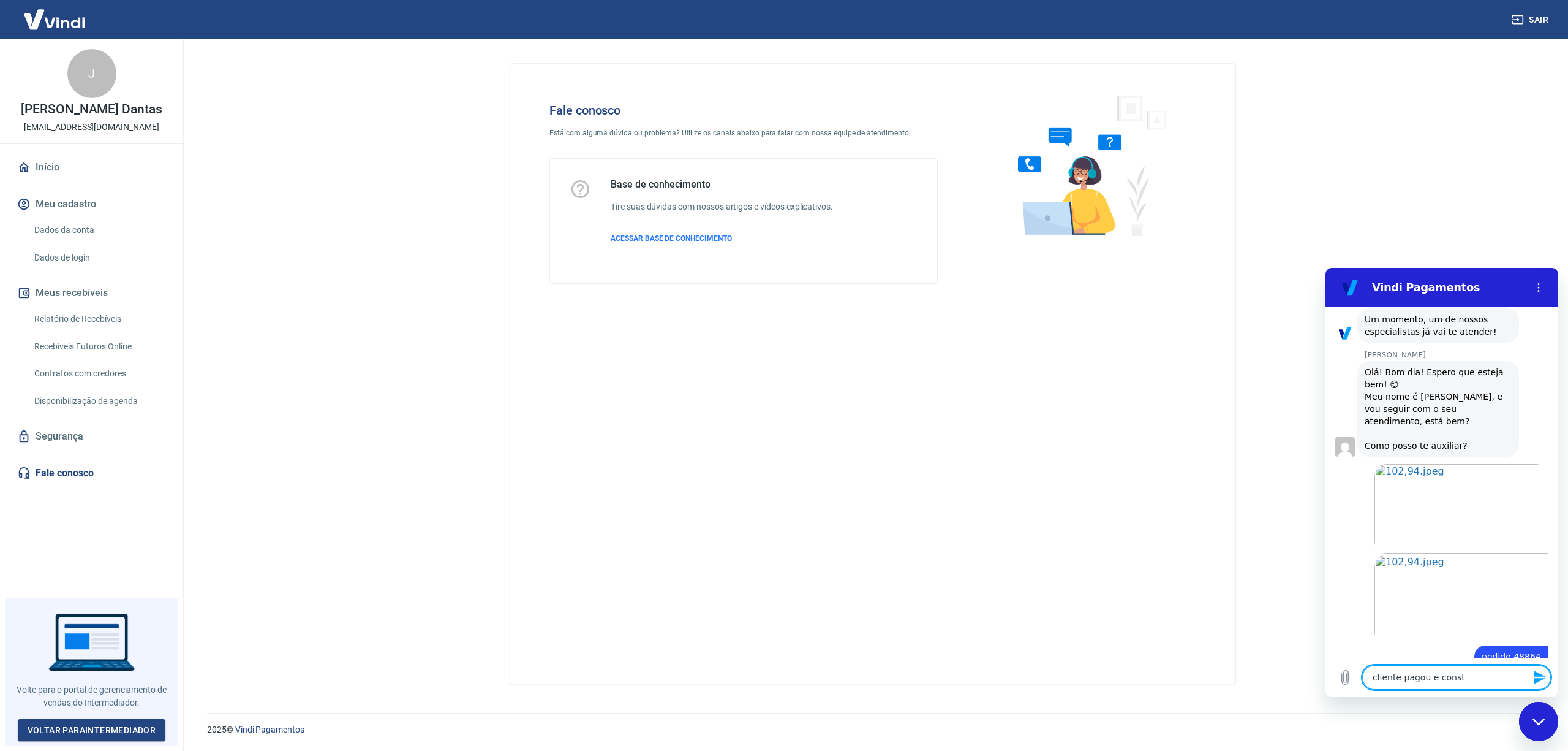
type textarea "x"
type textarea "cliente pagou e consta"
type textarea "x"
type textarea "cliente pagou e consta a"
type textarea "x"
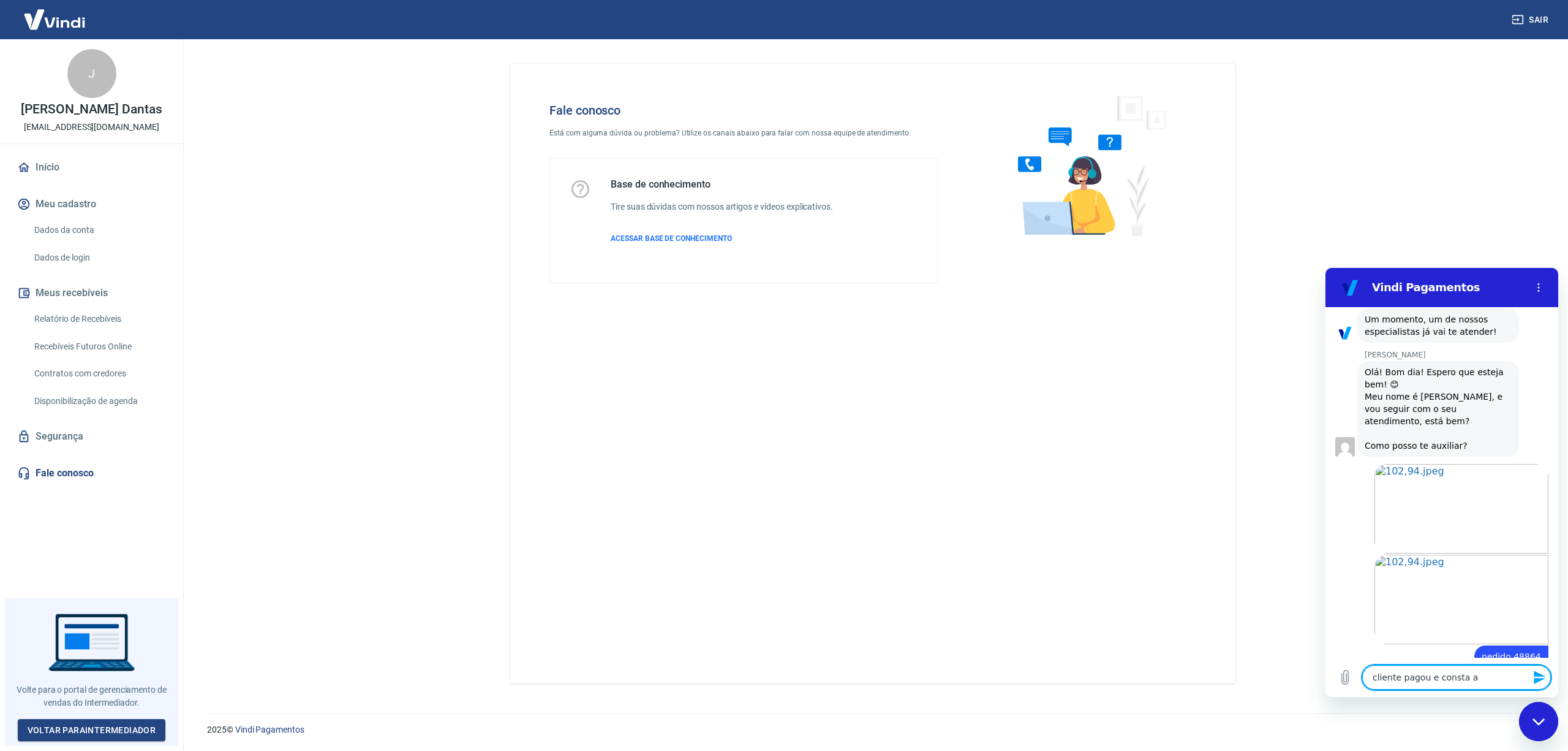
type textarea "cliente pagou e consta ag"
type textarea "x"
type textarea "cliente pagou e consta agu"
type textarea "x"
type textarea "cliente pagou e consta agua"
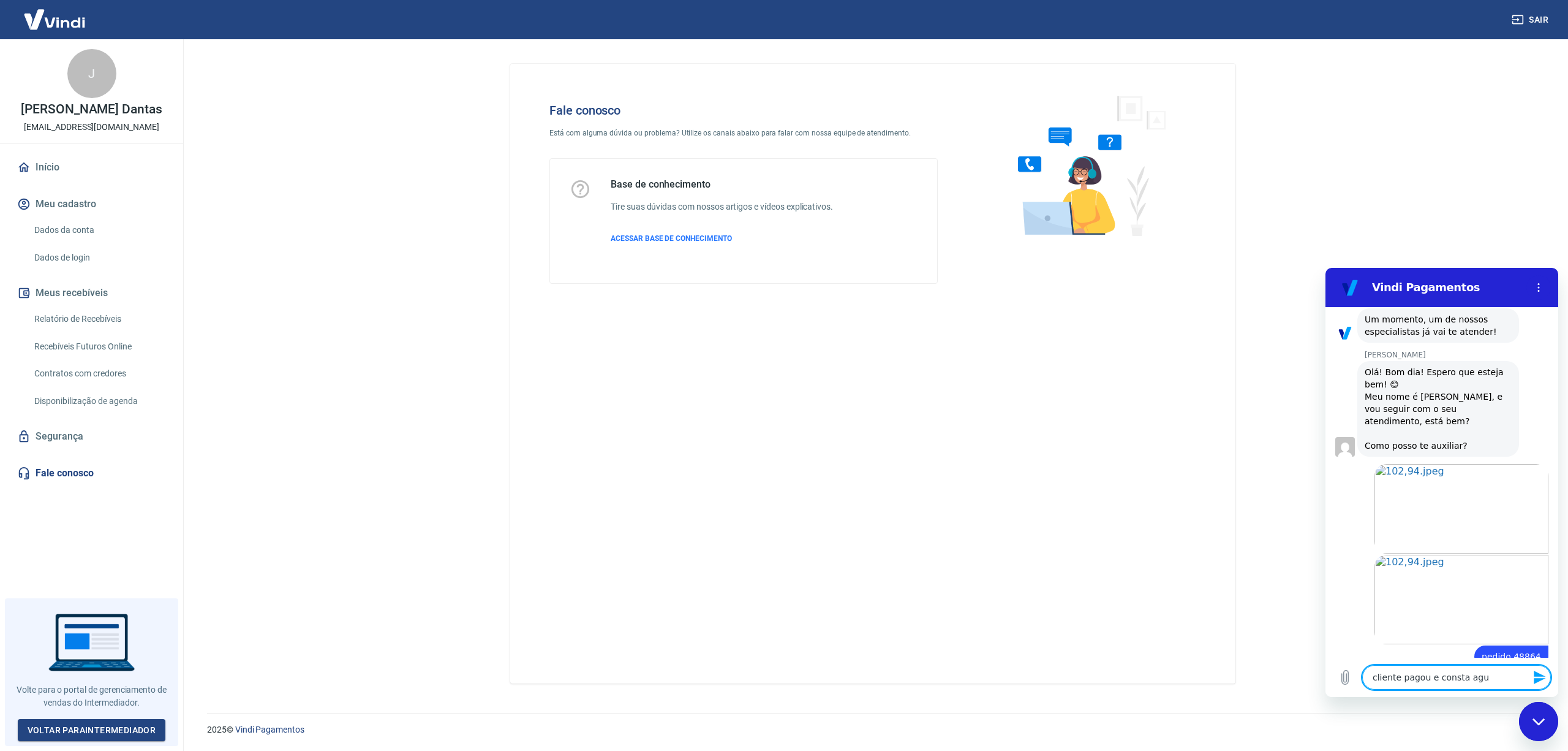
type textarea "x"
type textarea "cliente pagou e consta aguar"
type textarea "x"
type textarea "cliente pagou e consta aguard"
type textarea "x"
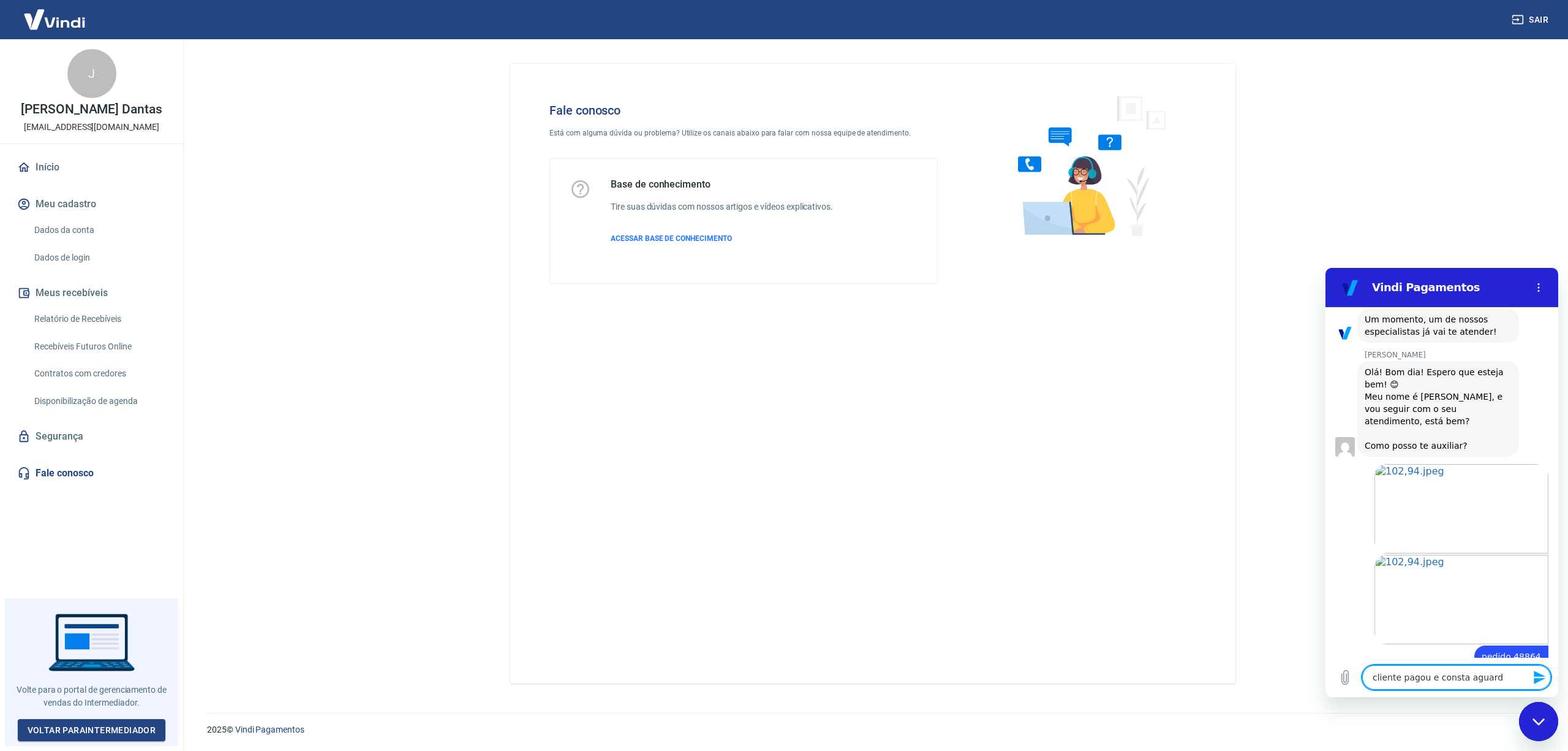
type textarea "cliente pagou e consta aguarda"
type textarea "x"
type textarea "cliente pagou e [PERSON_NAME]"
type textarea "x"
type textarea "cliente pagou e consta aguardand"
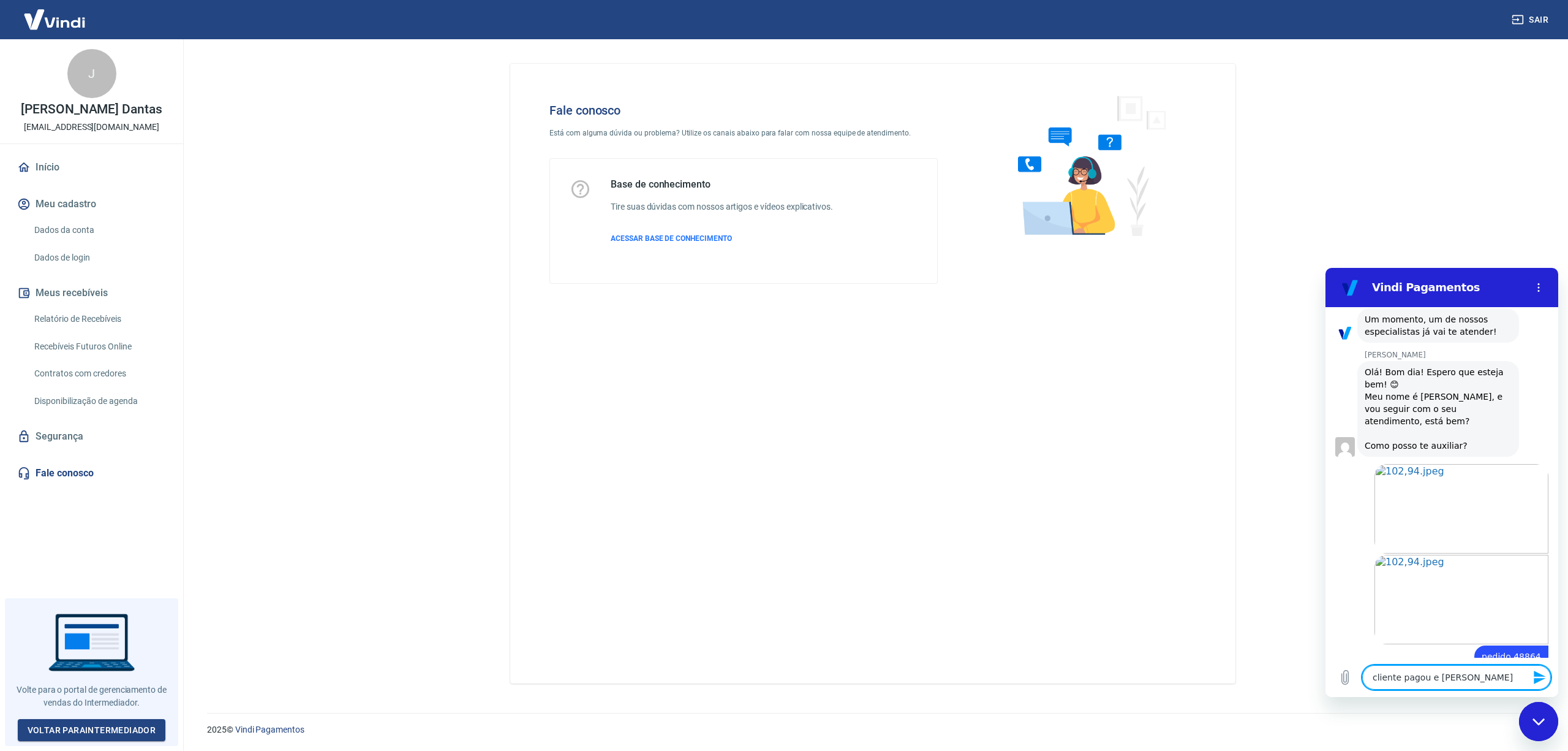
type textarea "x"
type textarea "cliente pagou e consta aguardando"
type textarea "x"
type textarea "cliente pagou e consta aguardando"
type textarea "x"
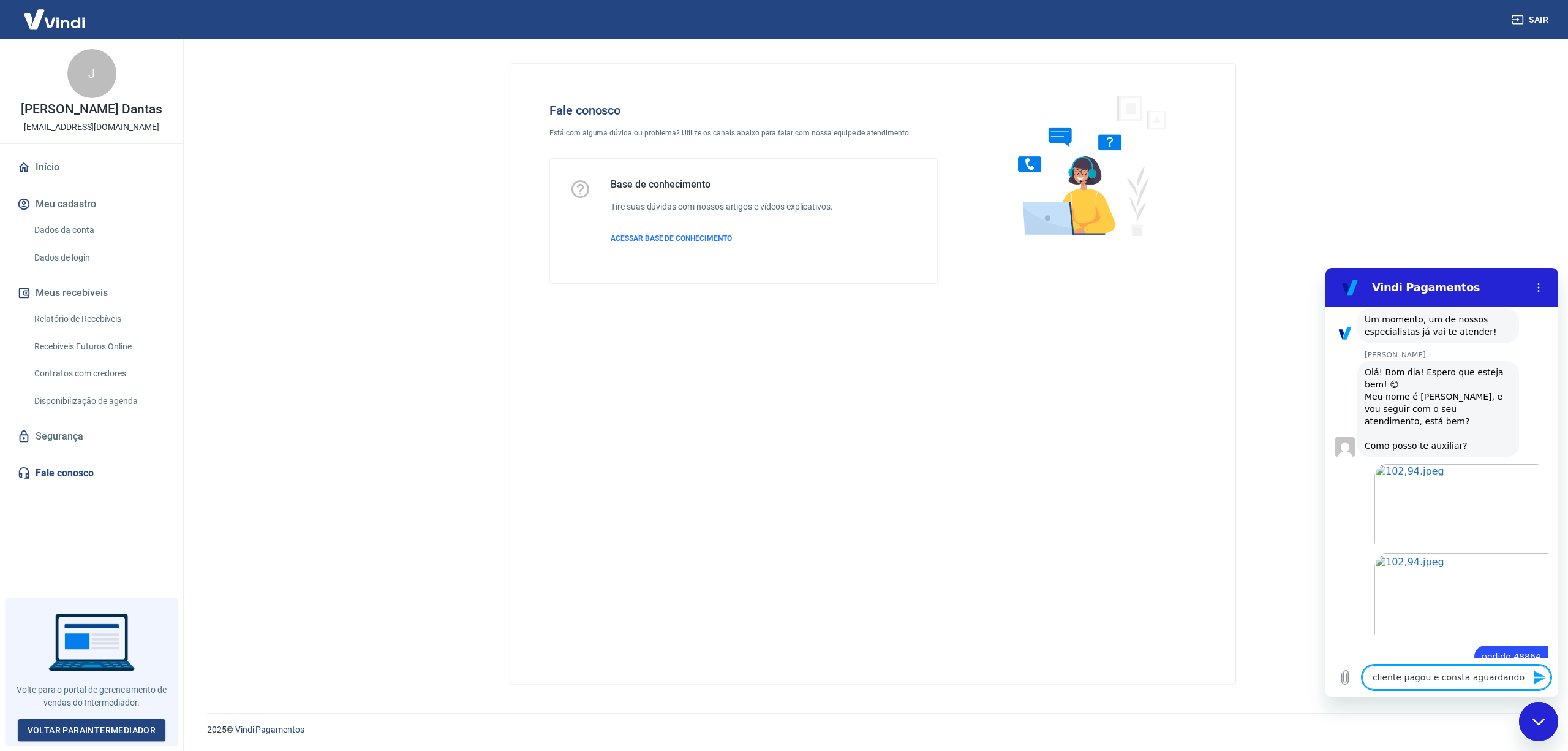
type textarea "cliente pagou e consta aguardando p"
type textarea "x"
type textarea "cliente pagou e consta aguardando pg"
type textarea "x"
type textarea "cliente pagou e consta aguardando pgt"
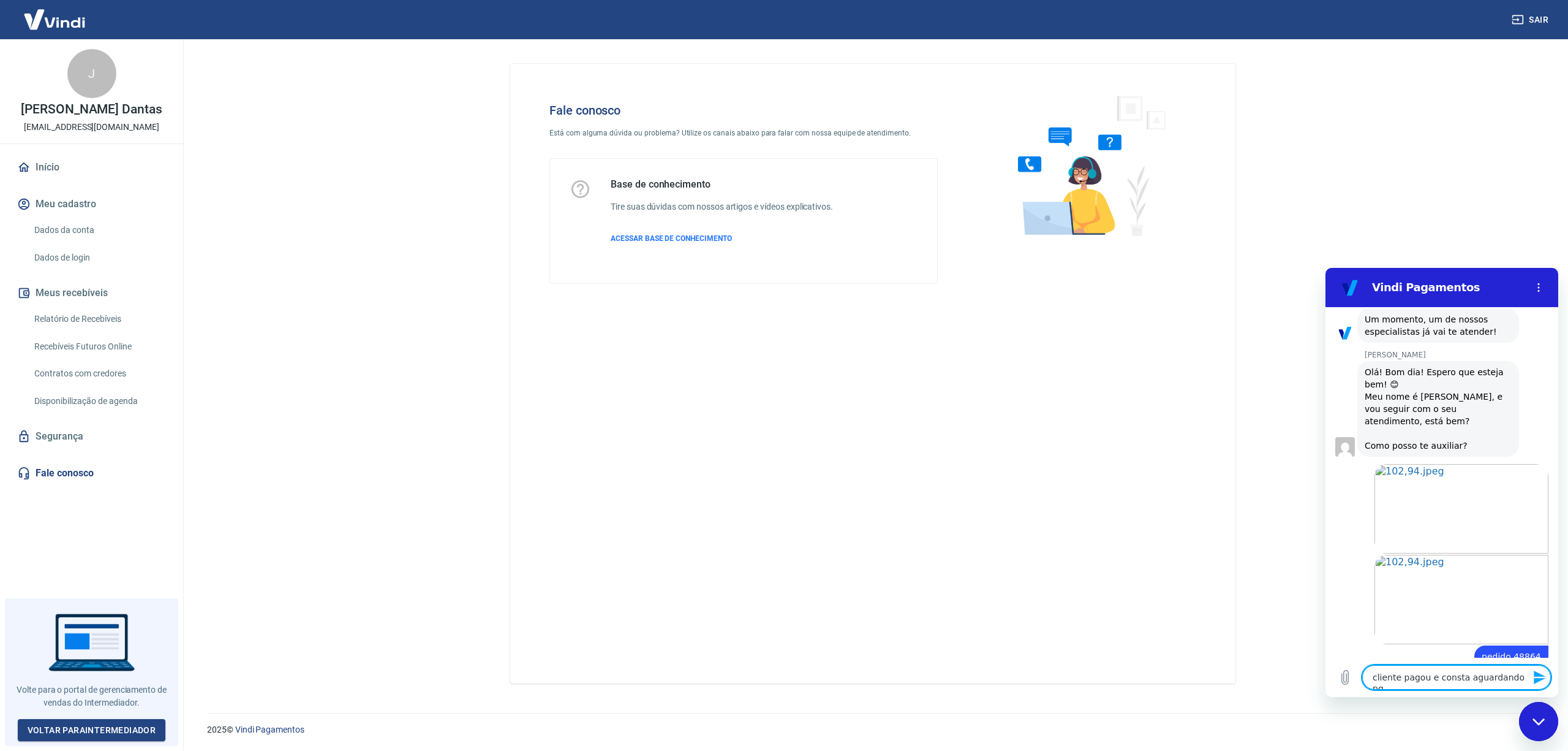
type textarea "x"
type textarea "cliente pagou e consta aguardando pgto"
type textarea "x"
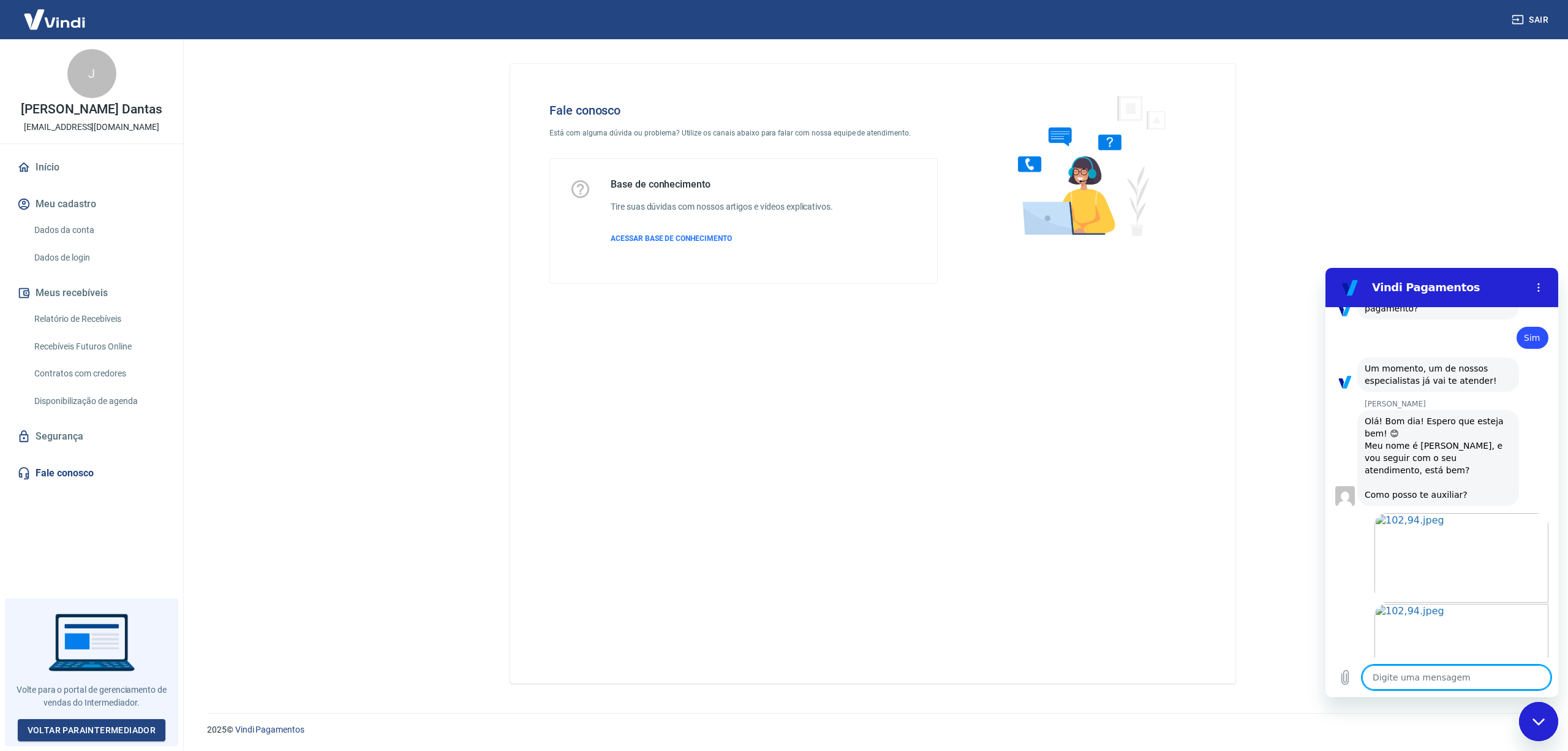
scroll to position [1087, 0]
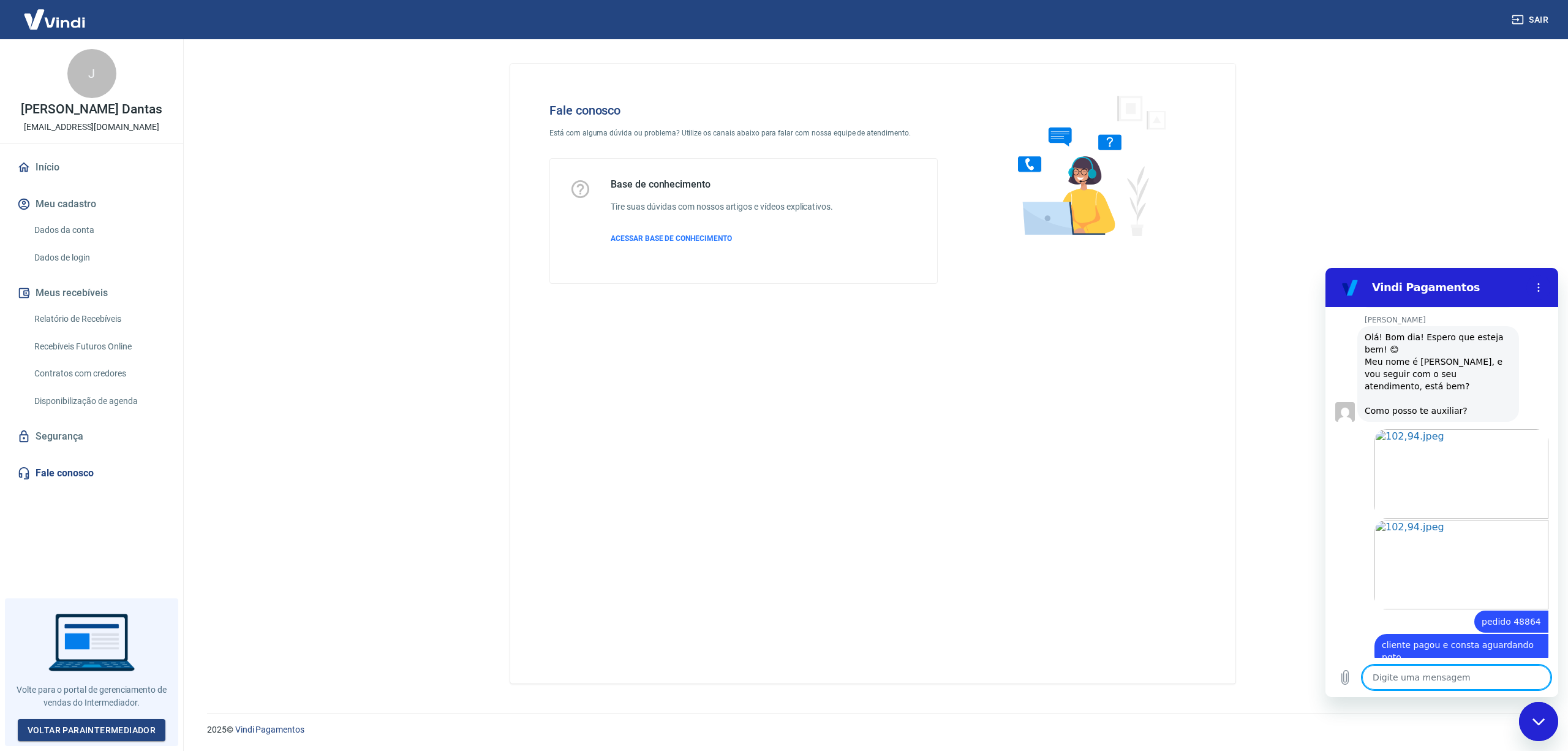
click at [1437, 678] on textarea at bounding box center [1456, 677] width 189 height 25
click at [409, 264] on main "Fale conosco Está com alguma dúvida ou problema? Utilize os canais abaixo para …" at bounding box center [873, 395] width 1390 height 712
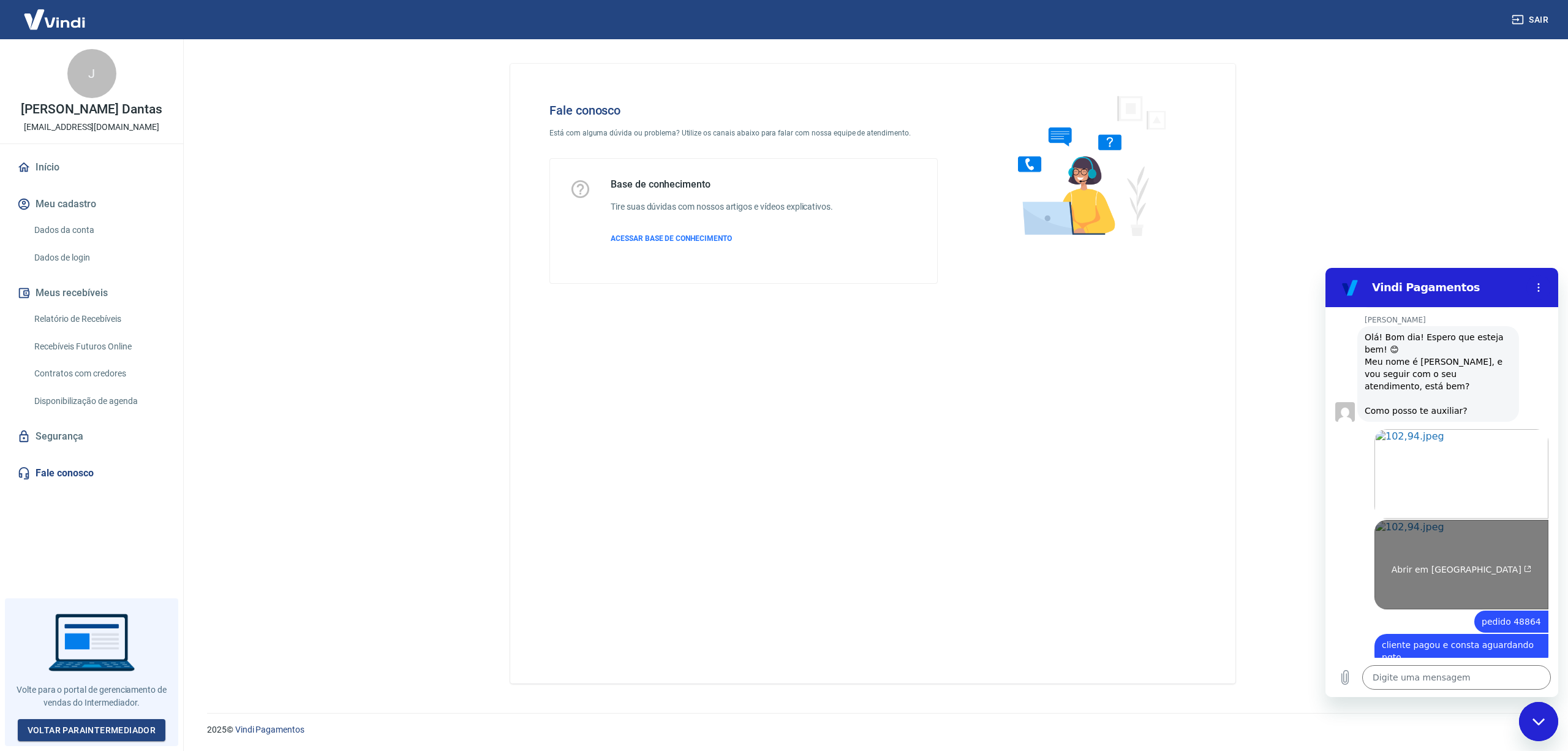
type textarea "x"
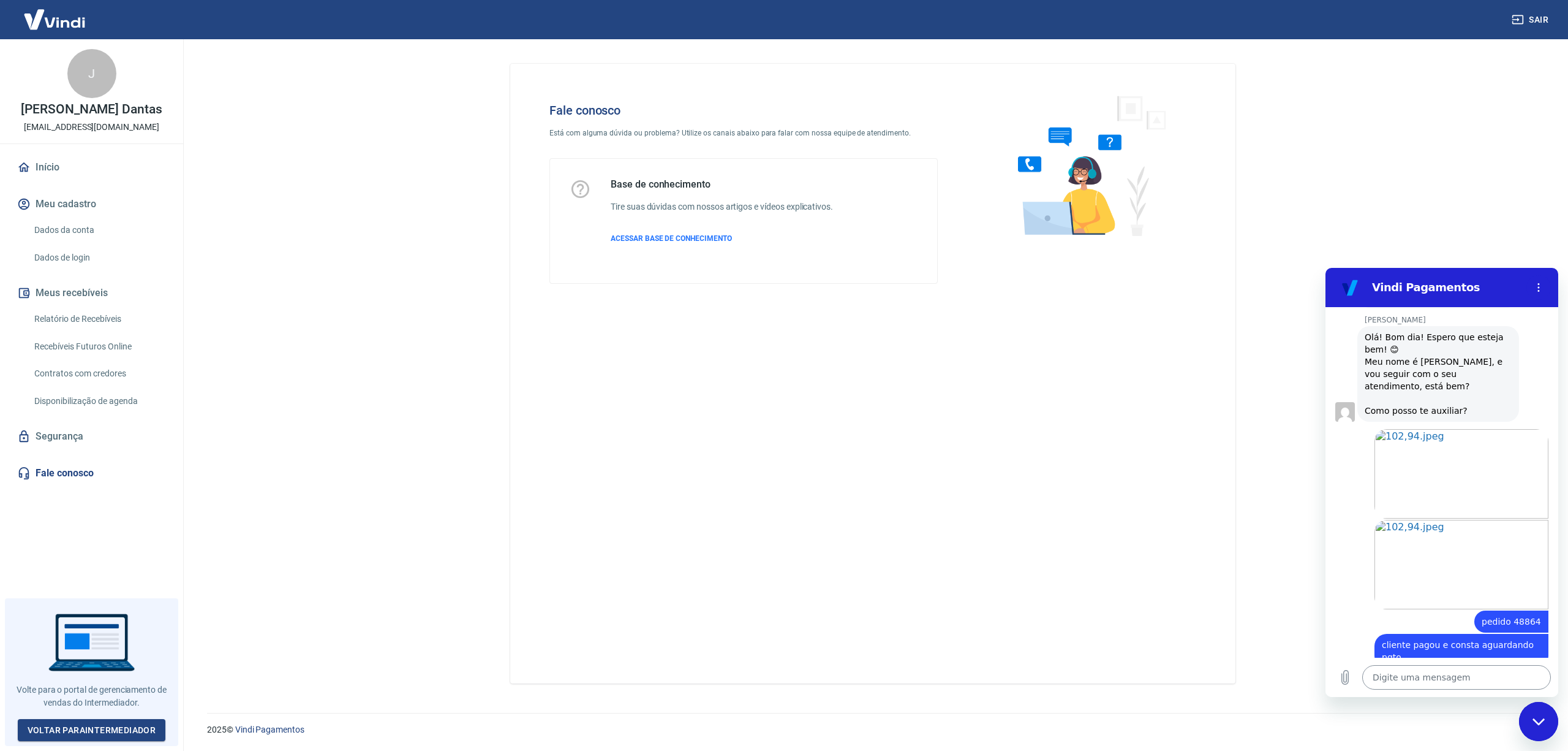
click at [1424, 673] on textarea at bounding box center [1456, 677] width 189 height 25
type textarea "o"
type textarea "x"
type textarea "oi"
type textarea "x"
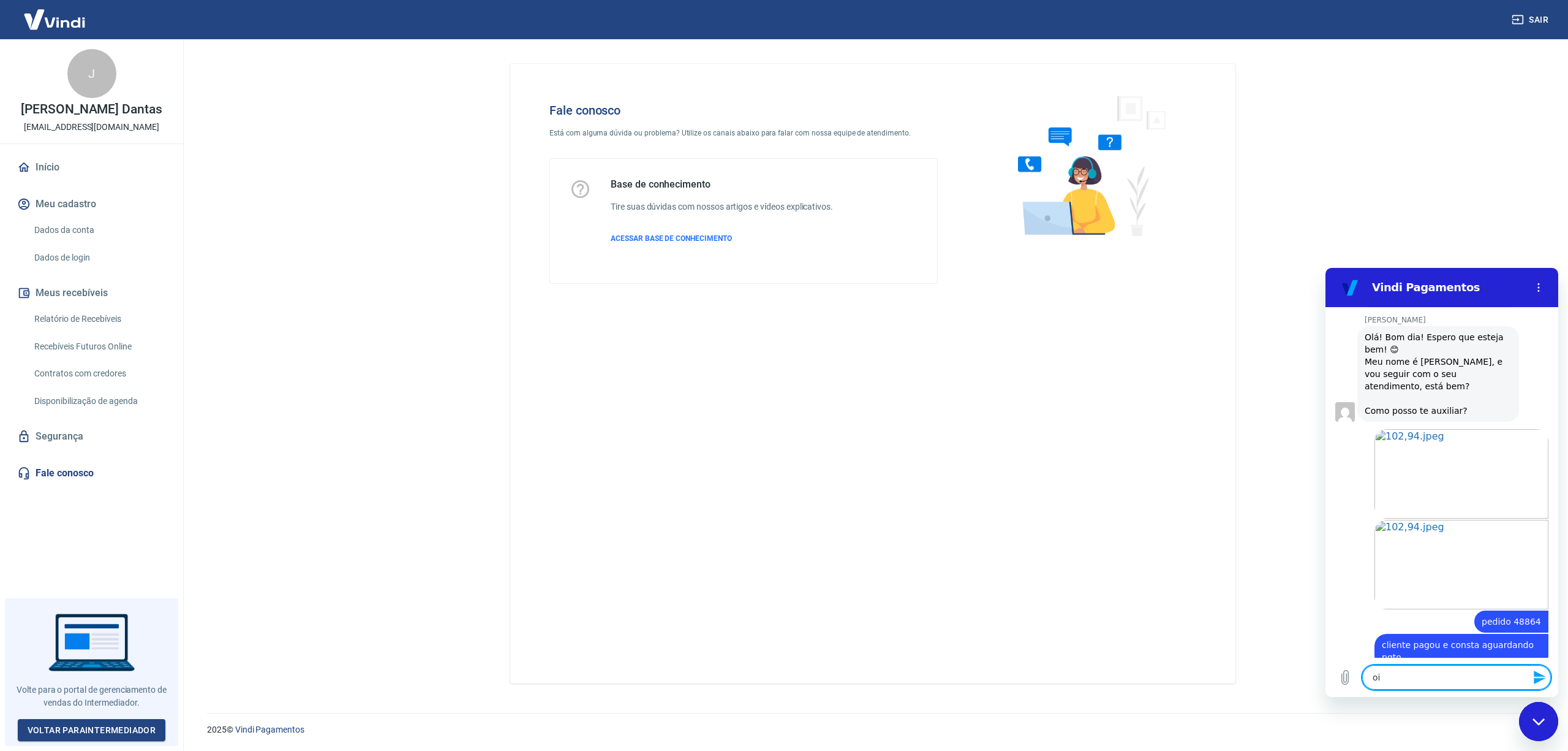
type textarea "oii"
type textarea "x"
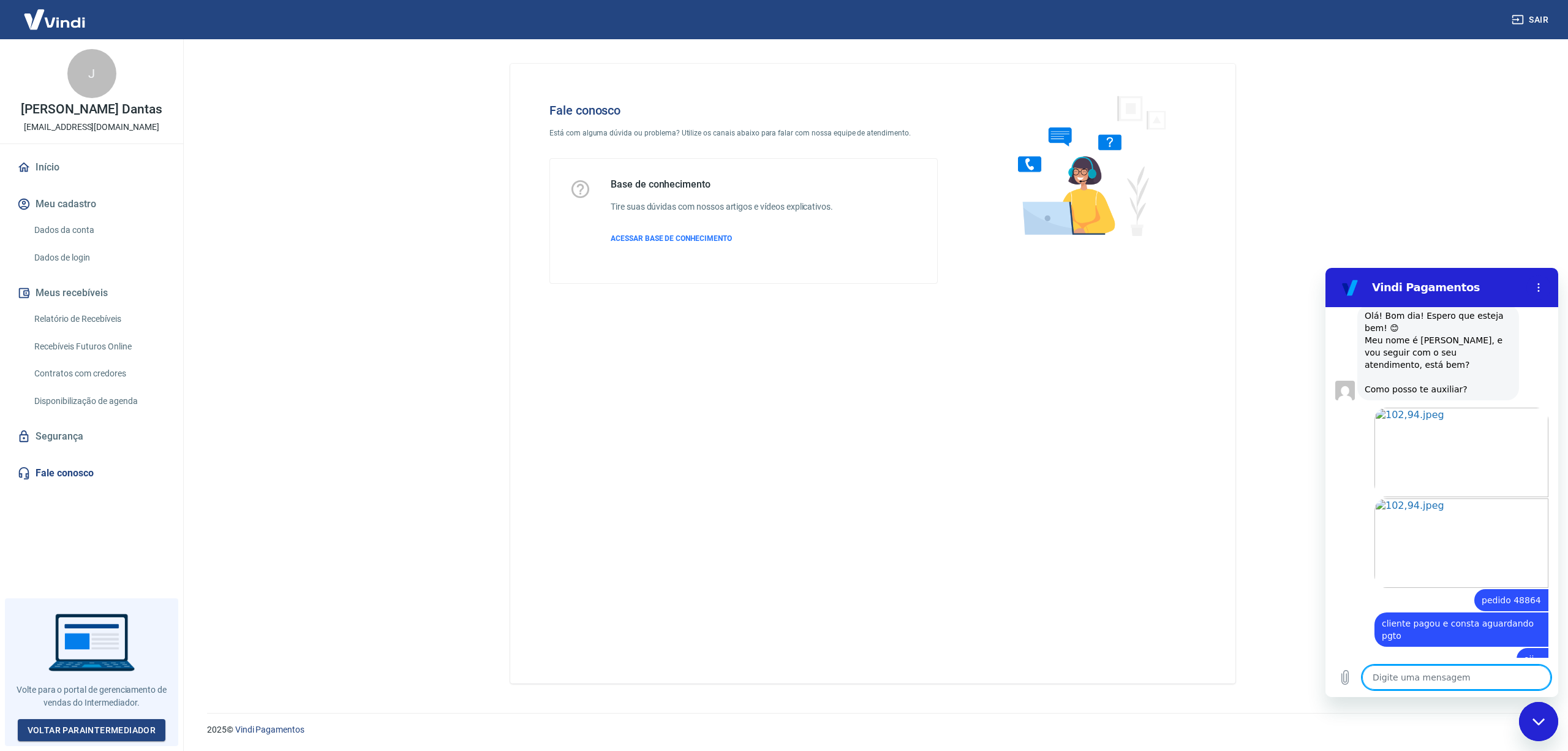
scroll to position [1111, 0]
type textarea "x"
click at [1419, 681] on textarea at bounding box center [1456, 677] width 189 height 25
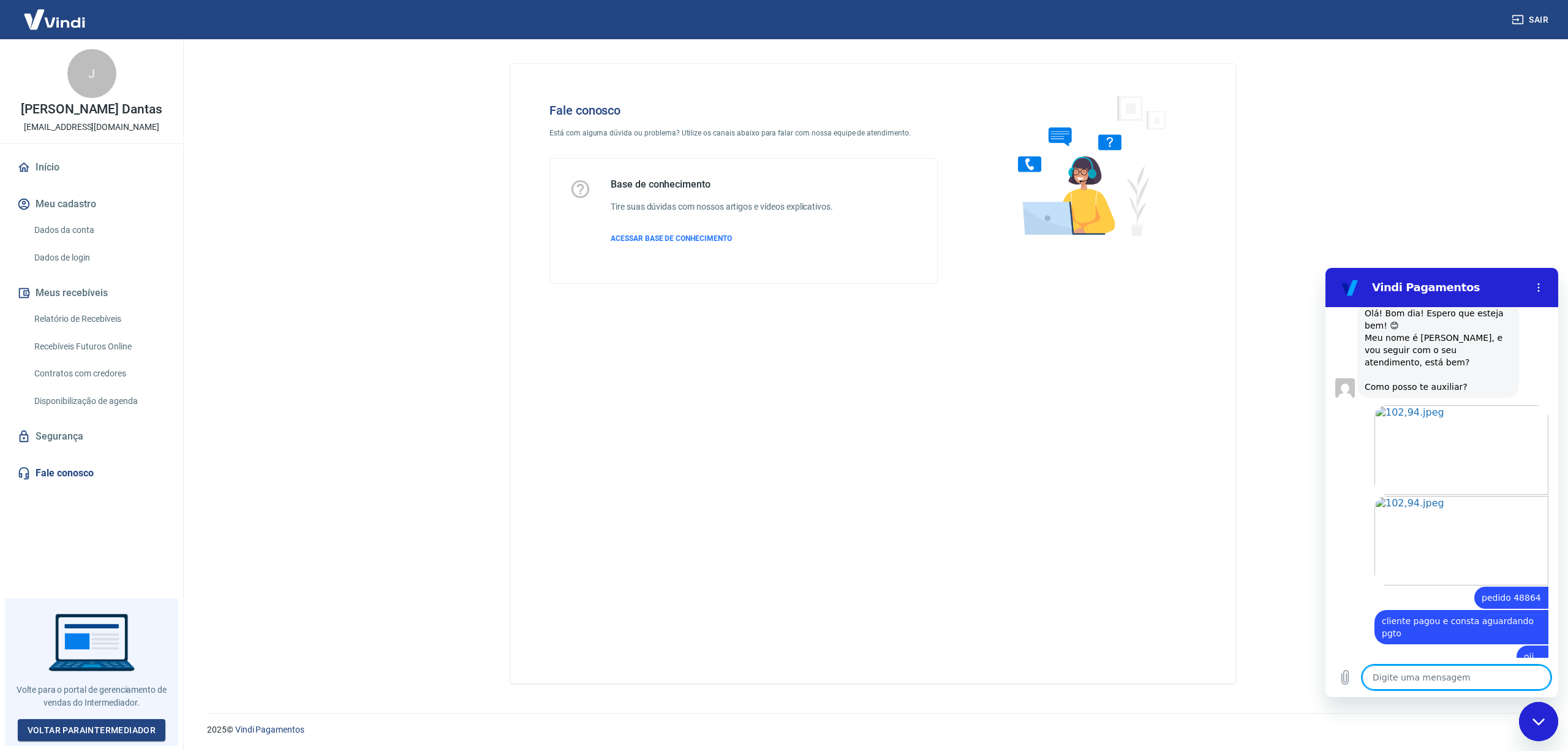
drag, startPoint x: 1392, startPoint y: 690, endPoint x: 1400, endPoint y: 688, distance: 8.2
click at [1393, 690] on div "Digite uma mensagem x" at bounding box center [1442, 677] width 233 height 39
click at [1435, 675] on textarea at bounding box center [1456, 677] width 189 height 25
type textarea "?"
type textarea "x"
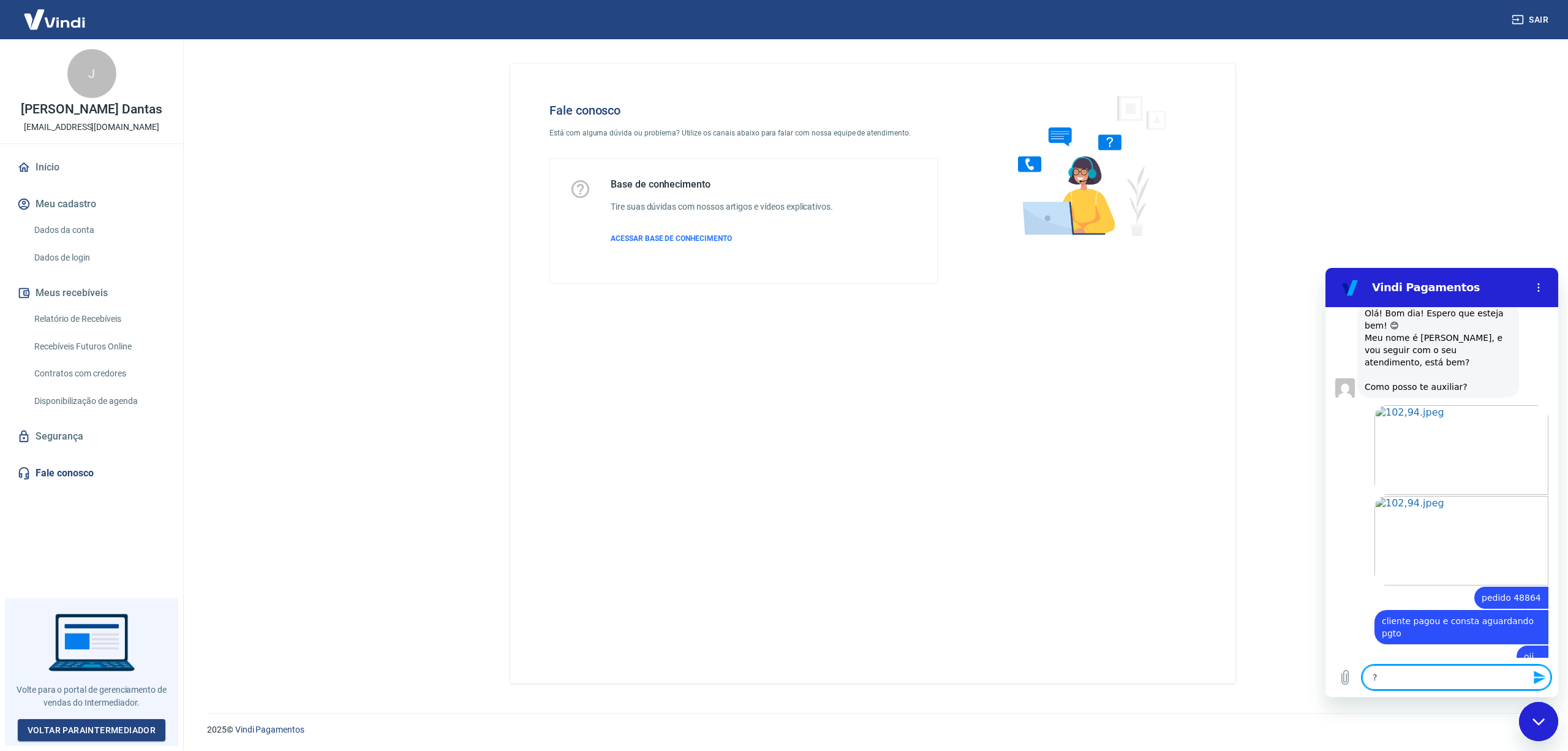
type textarea "?w"
type textarea "x"
type textarea "?"
type textarea "x"
type textarea "?w"
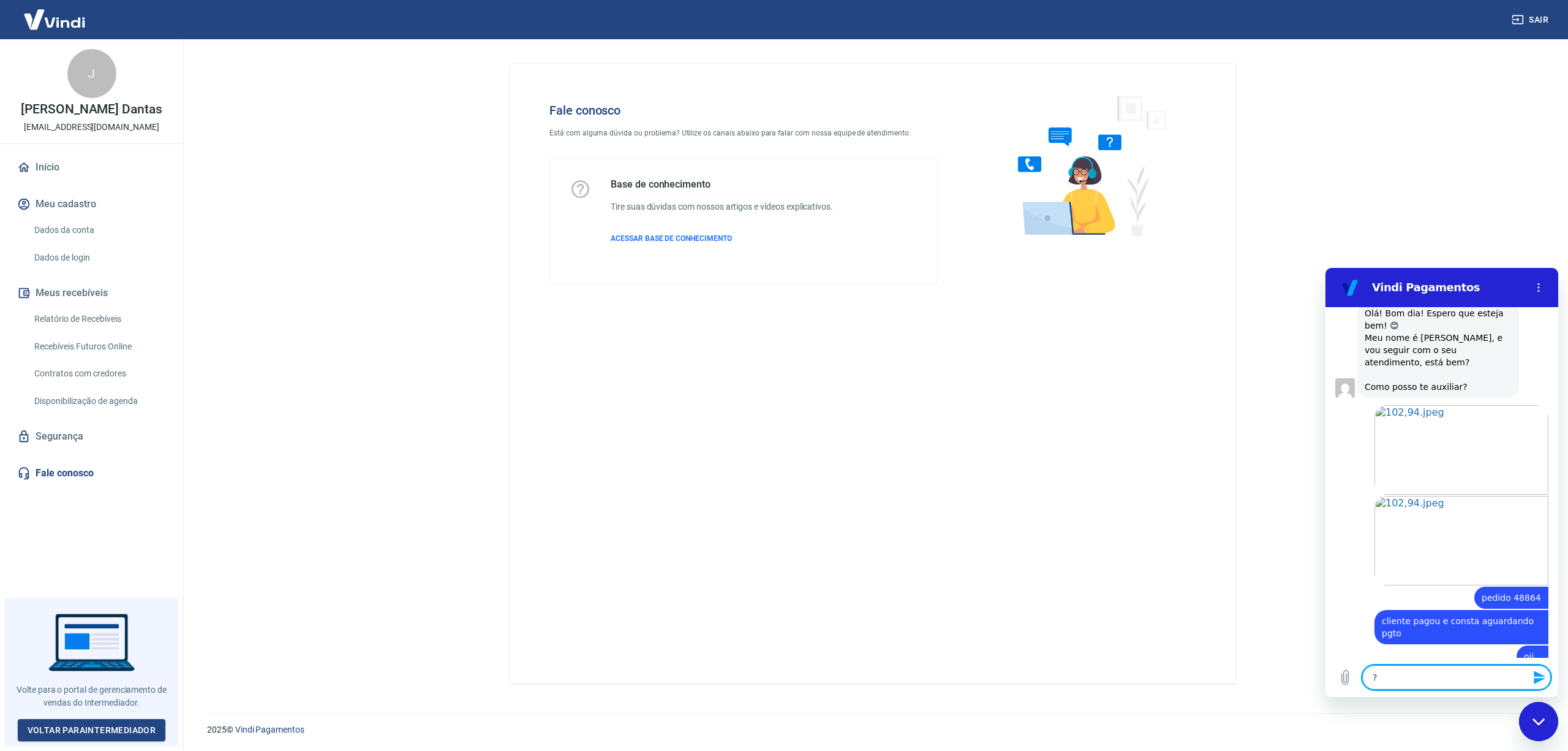
type textarea "x"
drag, startPoint x: 1424, startPoint y: 624, endPoint x: 1385, endPoint y: 690, distance: 76.7
click at [1358, 688] on div "Digite uma mensagem ?w x" at bounding box center [1442, 677] width 233 height 39
click at [1428, 681] on textarea "?w" at bounding box center [1456, 677] width 189 height 25
type textarea "?"
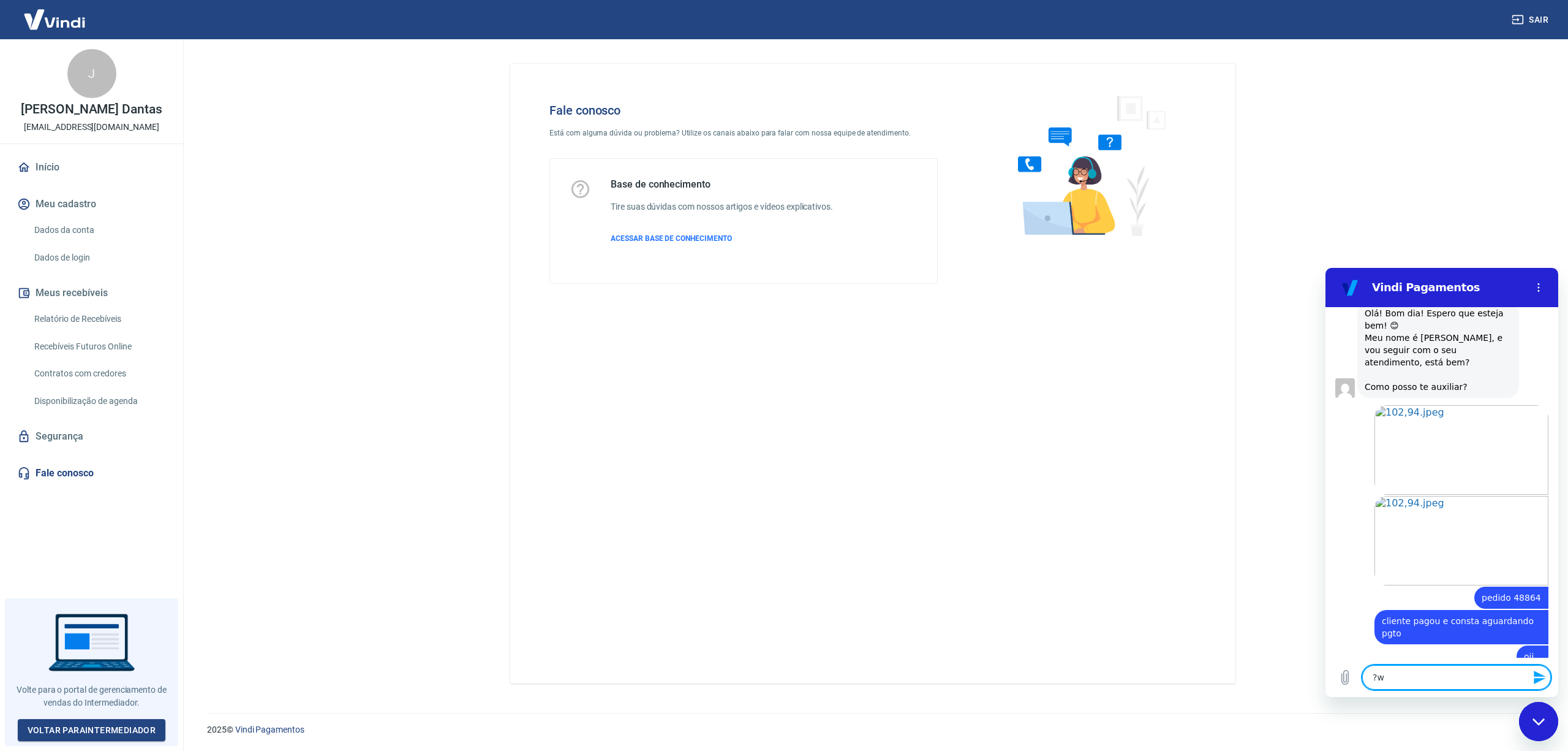
type textarea "x"
type textarea "?"
click at [1541, 676] on icon "Enviar mensagem" at bounding box center [1540, 677] width 12 height 14
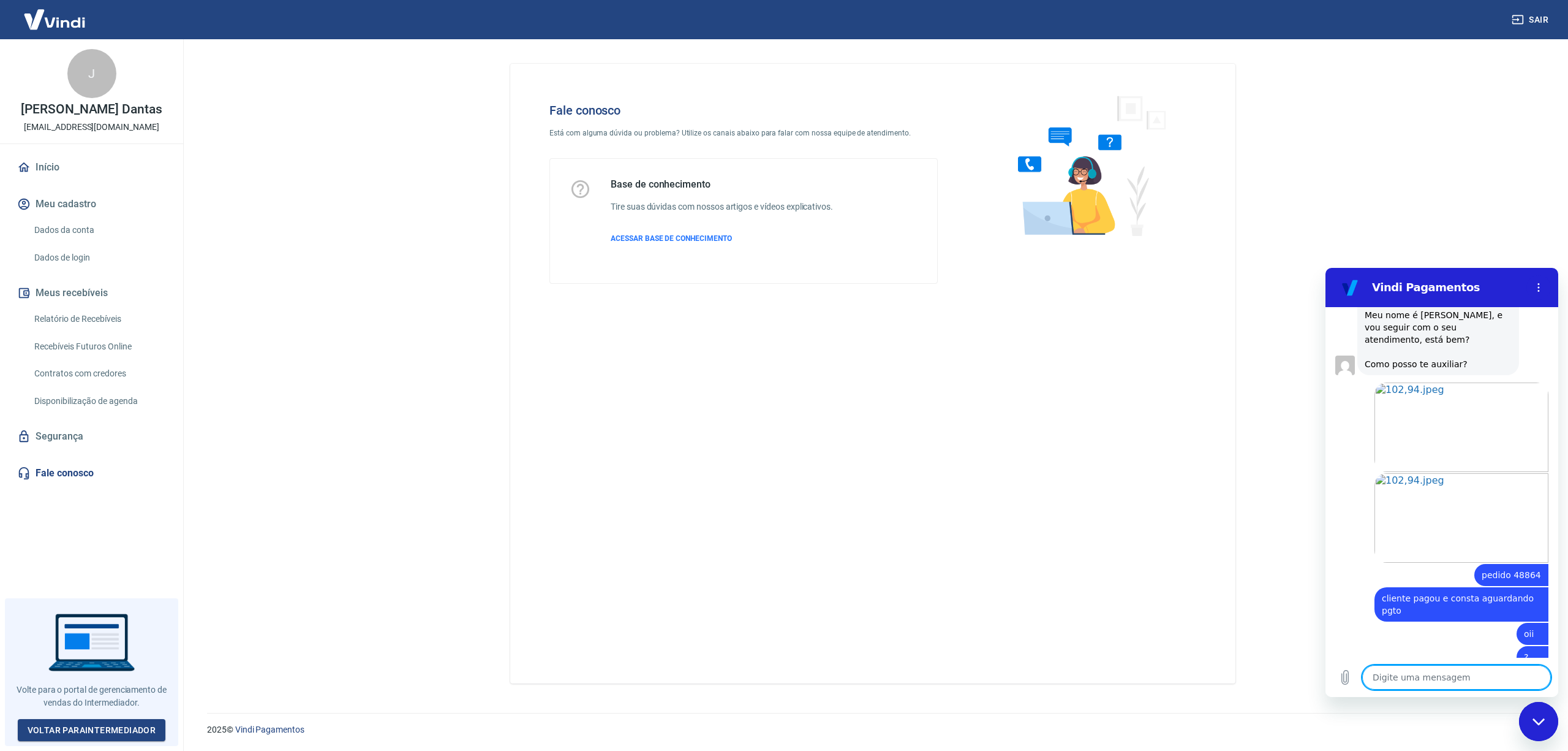
scroll to position [1285, 0]
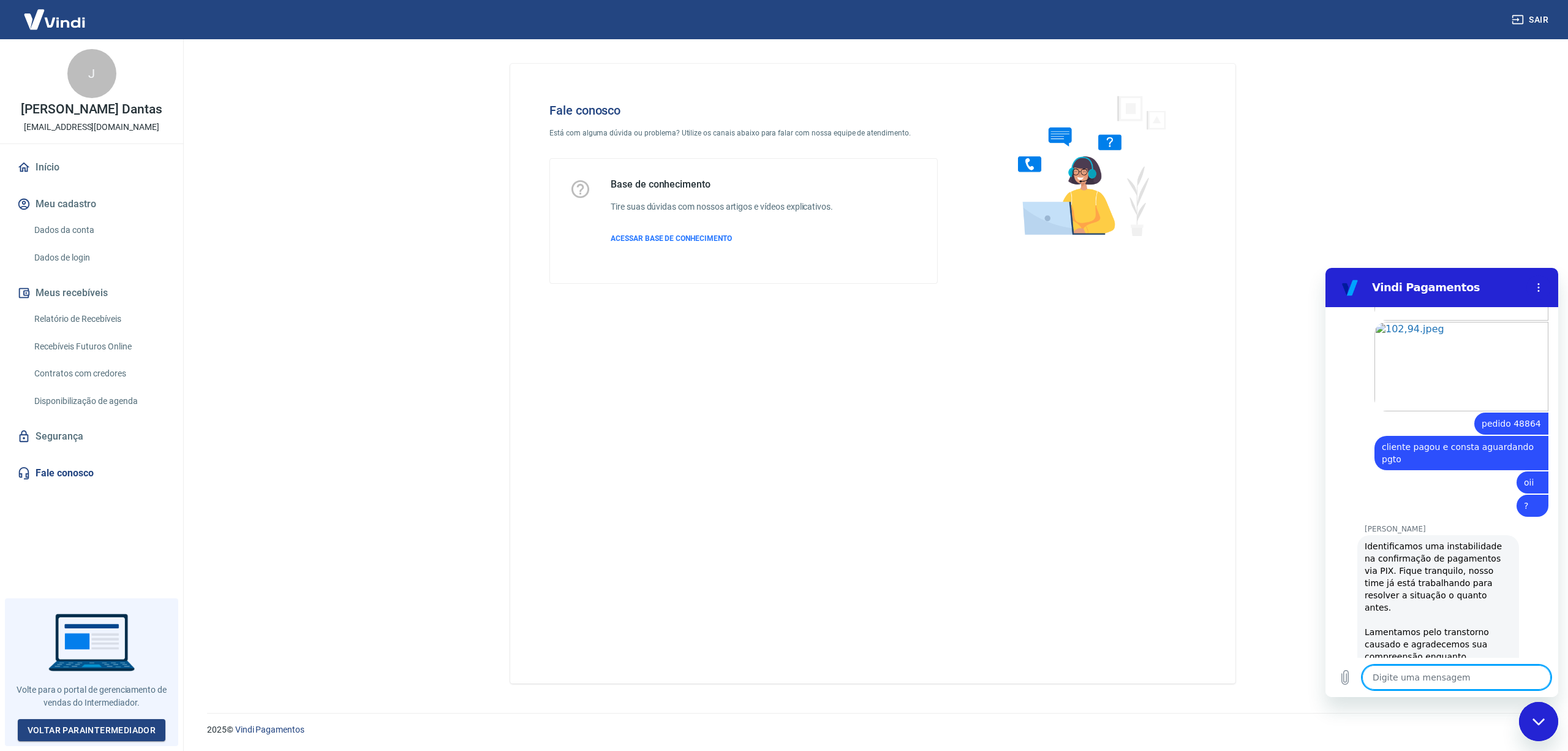
click at [1392, 671] on textarea at bounding box center [1456, 677] width 189 height 25
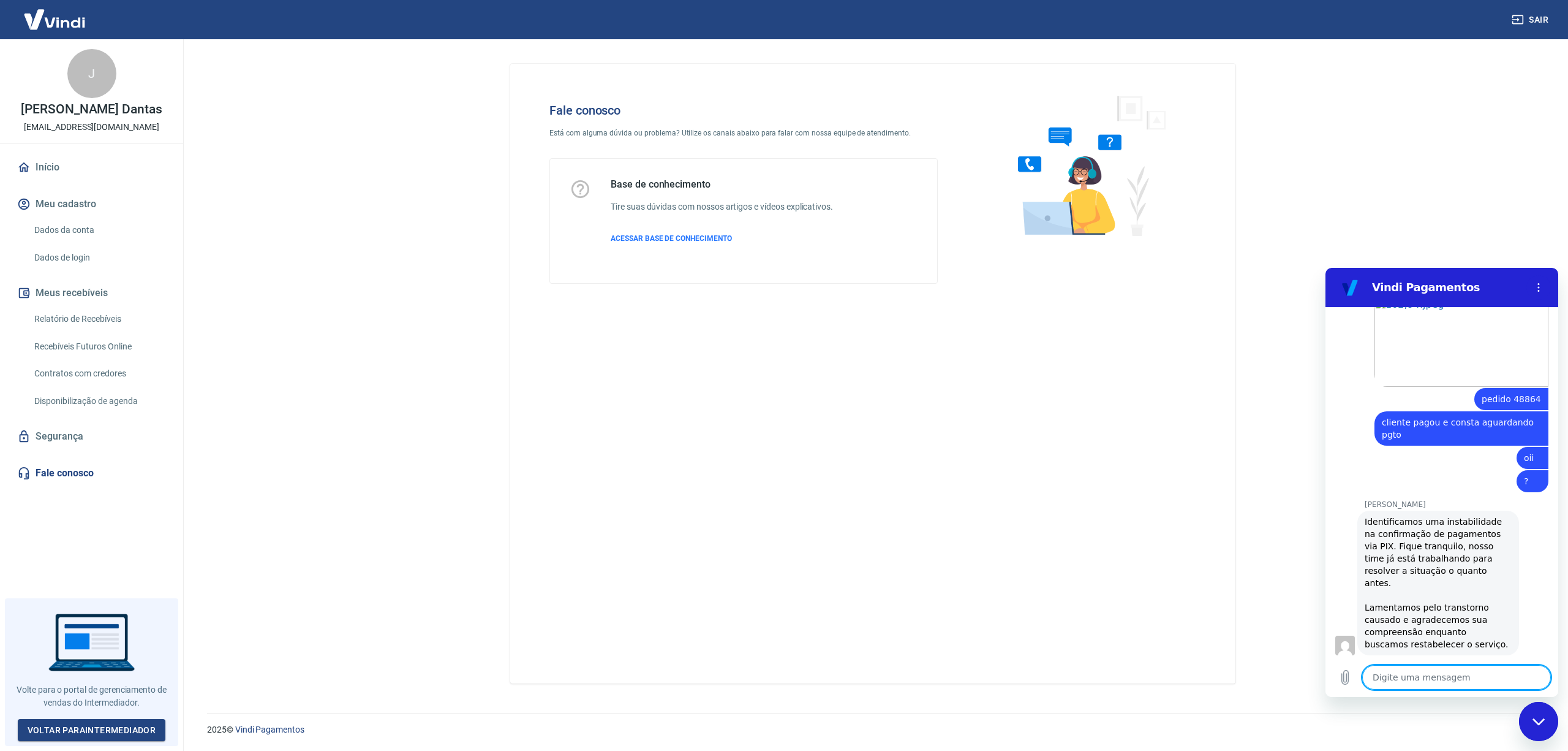
scroll to position [1308, 0]
type textarea "x"
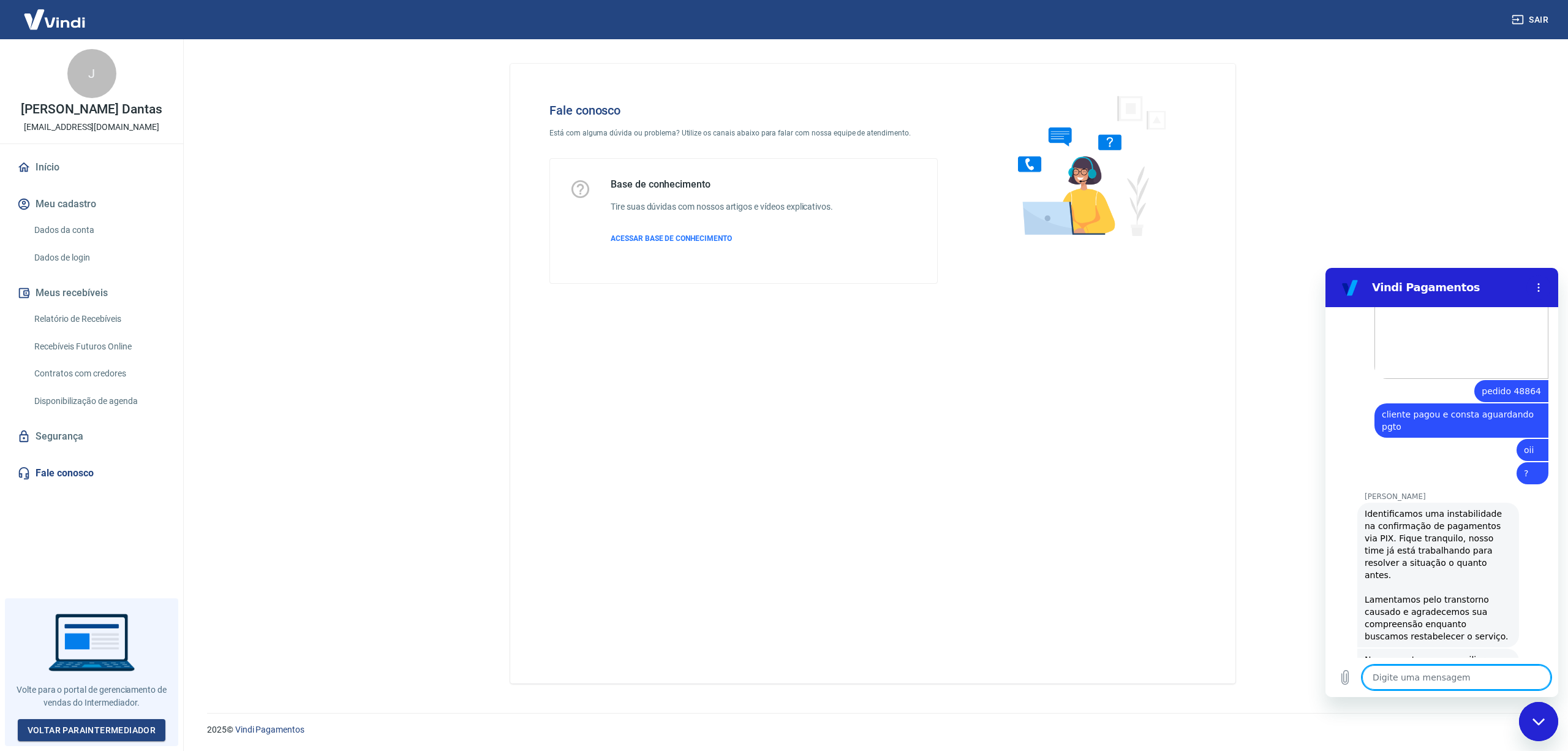
scroll to position [1320, 0]
click at [1408, 670] on textarea at bounding box center [1456, 677] width 189 height 25
click at [1412, 672] on textarea at bounding box center [1456, 677] width 189 height 25
type textarea "nã"
type textarea "x"
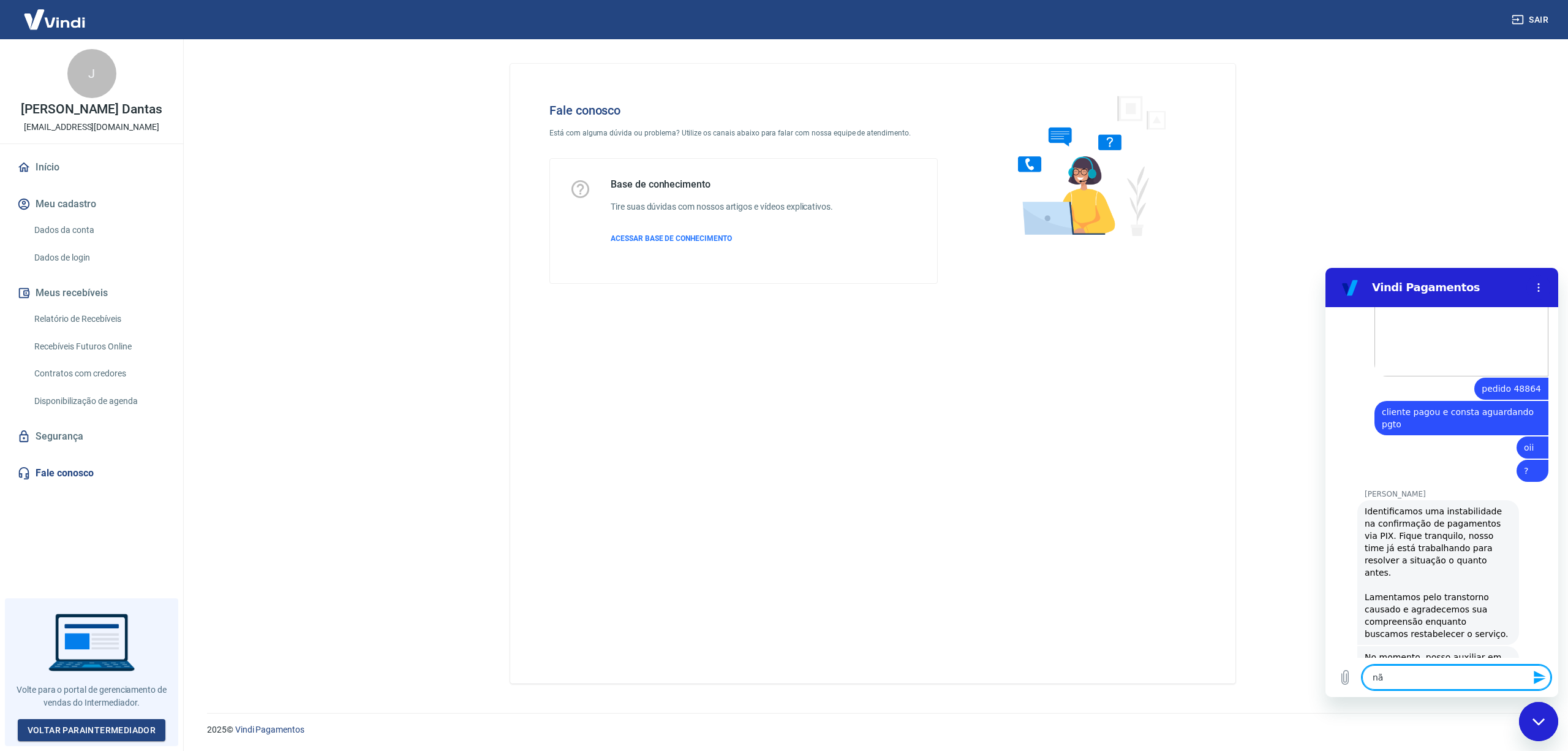
type textarea "n"
type textarea "x"
type textarea "n"
type textarea "x"
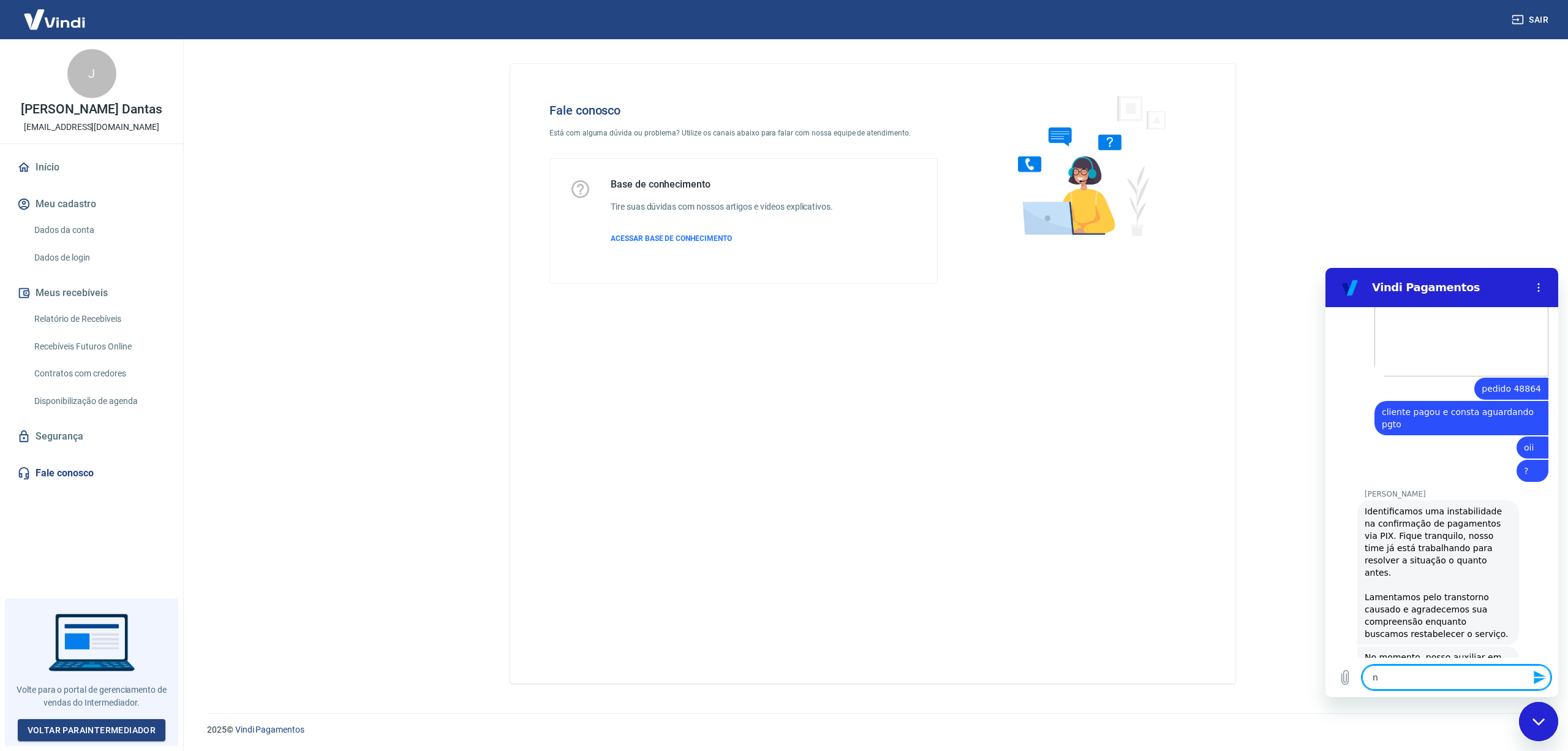
type textarea "nã"
type textarea "x"
type textarea "não"
type textarea "x"
type textarea "não"
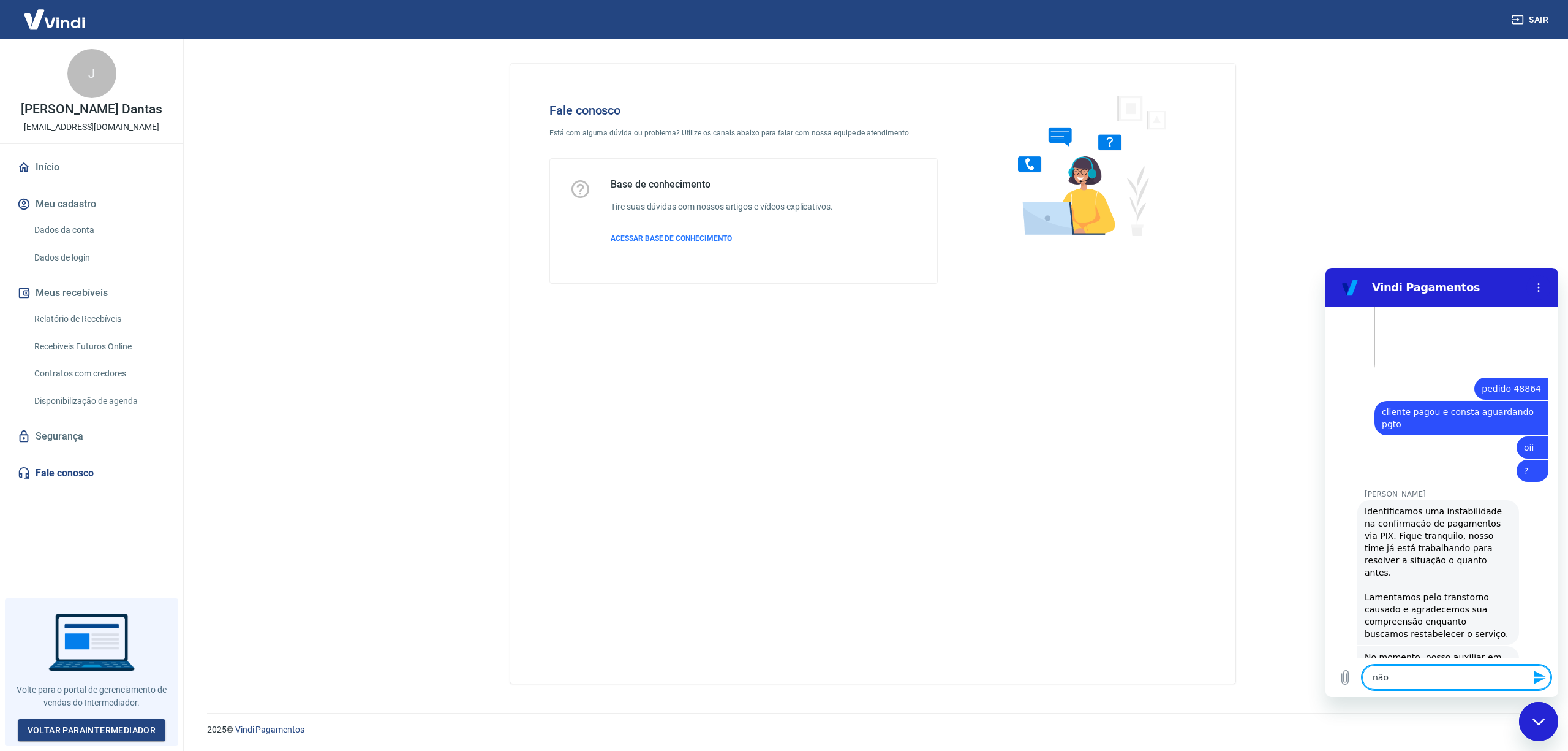
type textarea "x"
type textarea "não o"
type textarea "x"
type textarea "não ob"
type textarea "x"
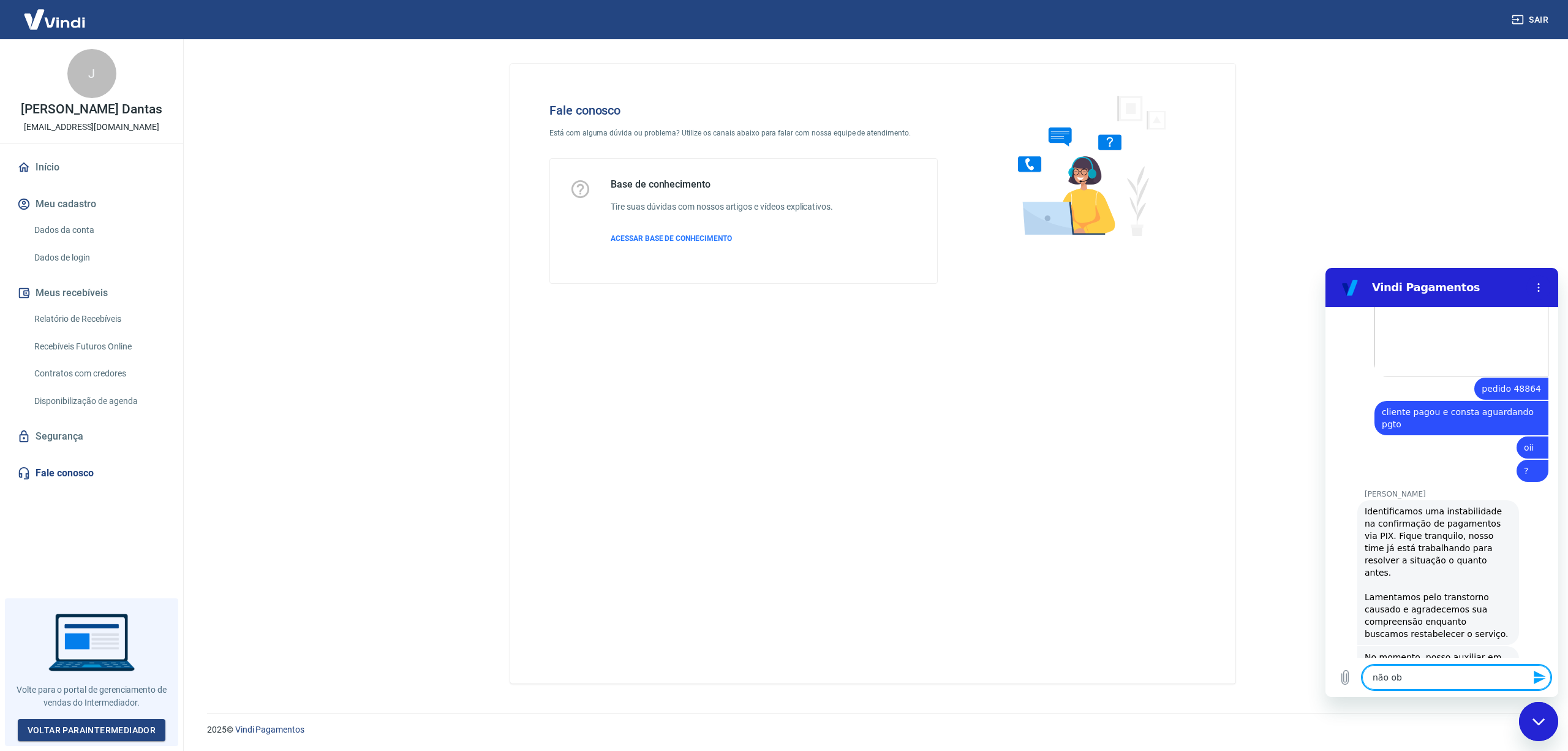
type textarea "não obr"
type textarea "x"
type textarea "não obri"
type textarea "x"
type textarea "não obrif"
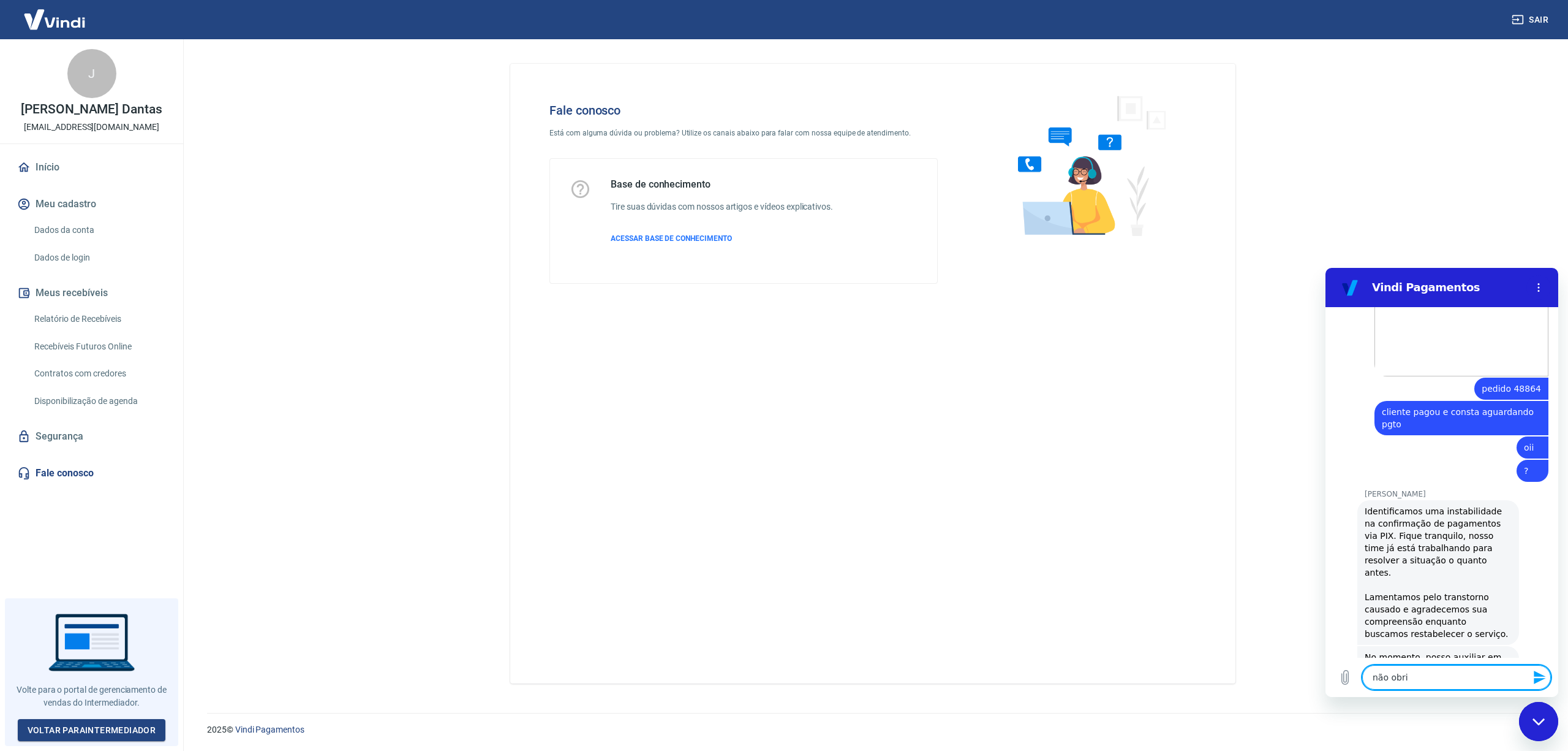
type textarea "x"
type textarea "não obri"
type textarea "x"
type textarea "não obrig"
type textarea "x"
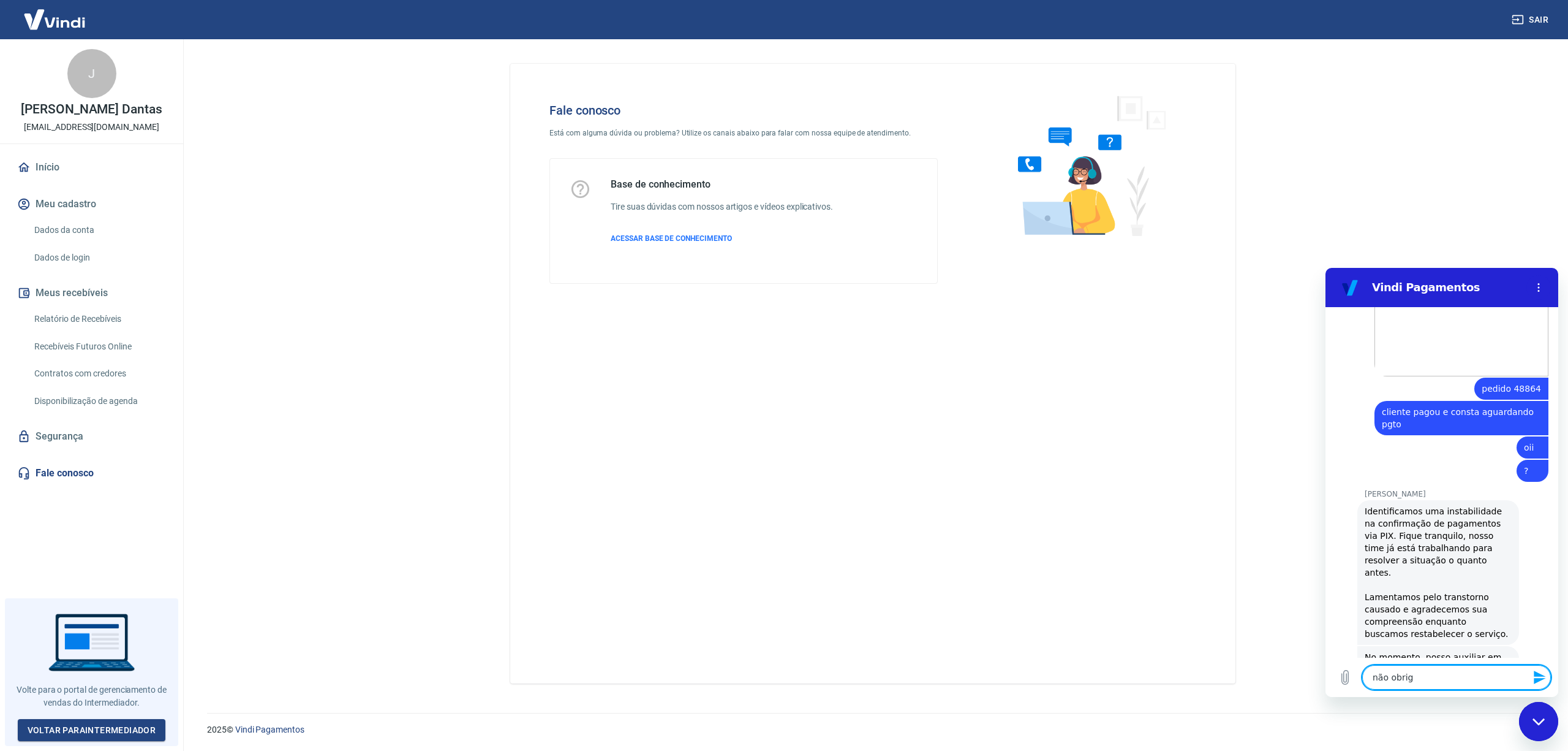
type textarea "não obriga"
type textarea "x"
type textarea "não obrigad"
type textarea "x"
type textarea "não obrigada"
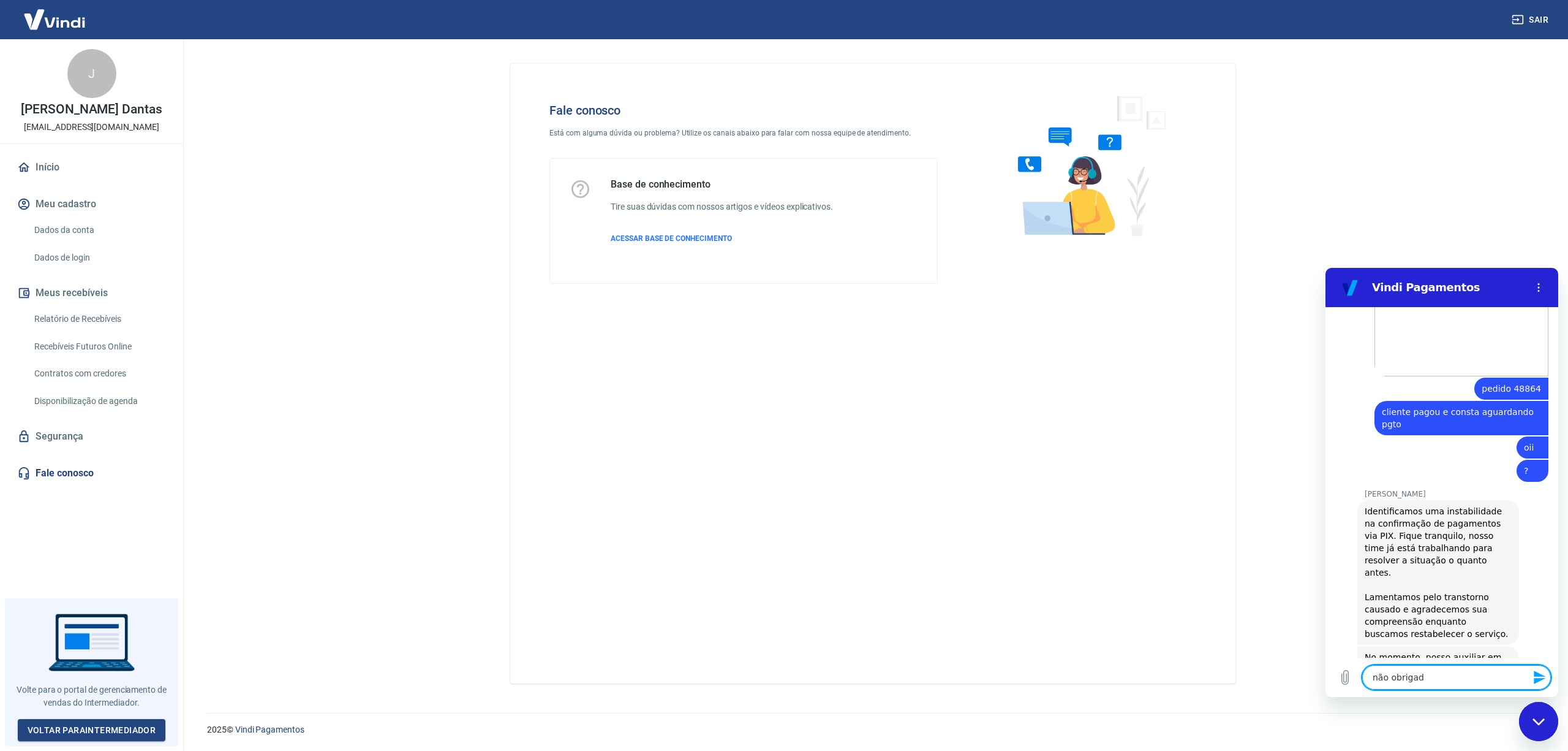
type textarea "x"
type textarea "não obrigada"
type textarea "x"
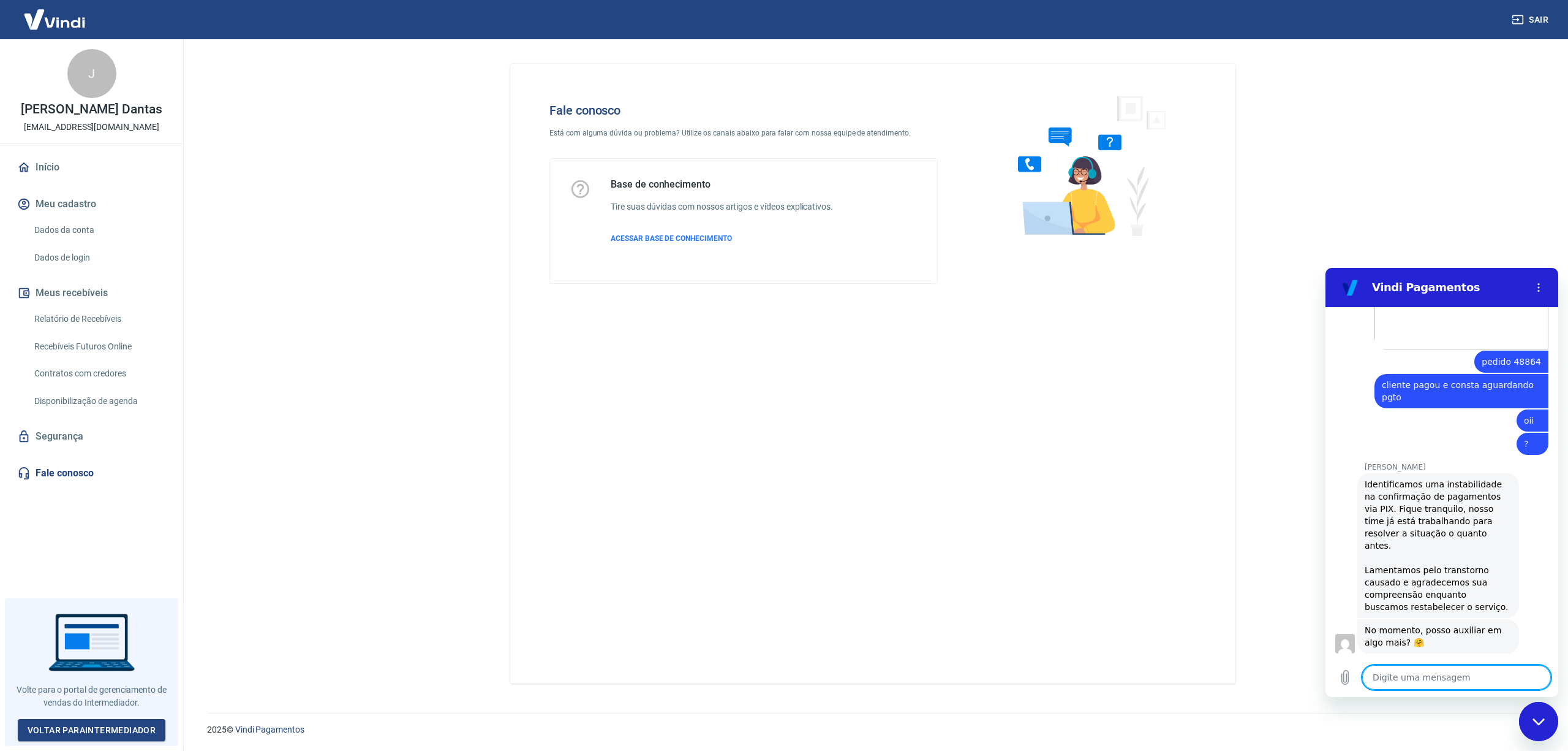
scroll to position [1349, 0]
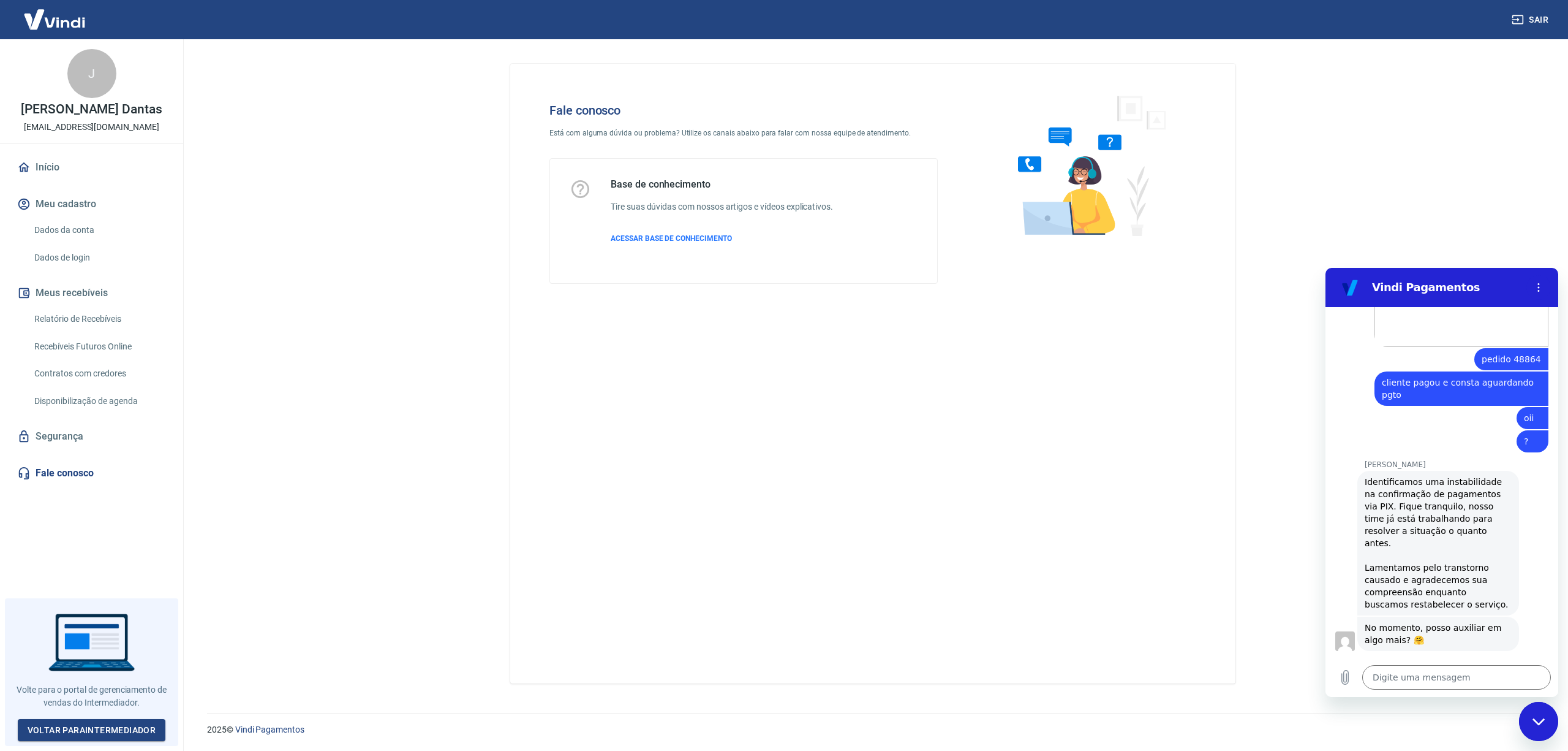
type textarea "x"
